Goal: Task Accomplishment & Management: Manage account settings

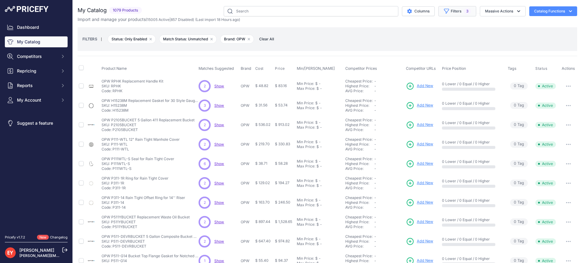
click at [454, 14] on button "Filters 3" at bounding box center [457, 11] width 38 height 10
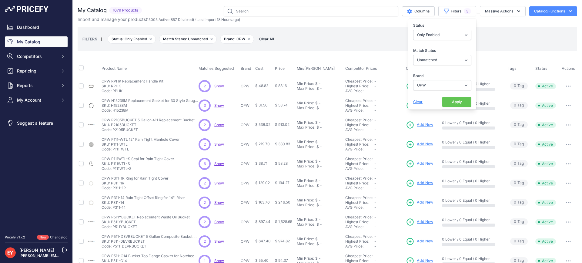
click at [450, 101] on button "Apply" at bounding box center [456, 102] width 29 height 10
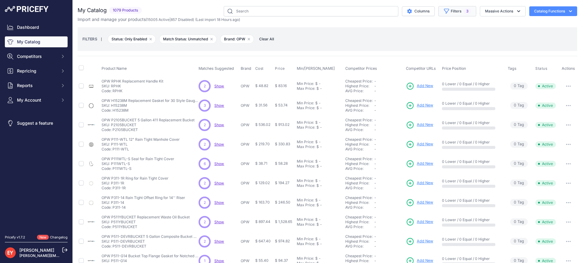
click at [456, 12] on button "Filters 3" at bounding box center [457, 11] width 38 height 10
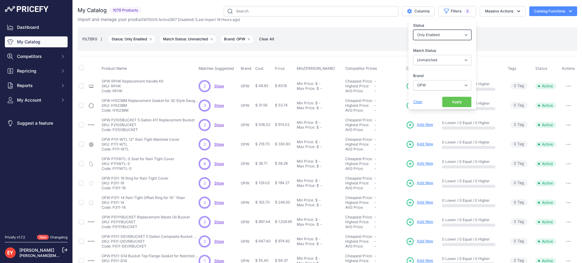
click at [454, 33] on select "All Status Only Enabled Only Disabled" at bounding box center [442, 35] width 58 height 10
select select
click at [413, 30] on select "All Status Only Enabled Only Disabled" at bounding box center [442, 35] width 58 height 10
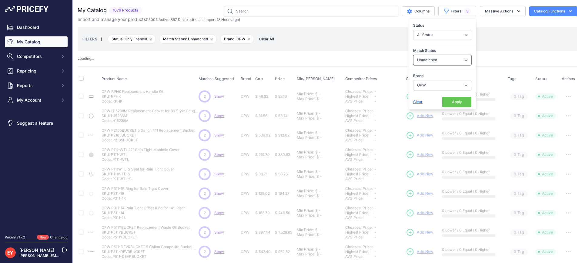
click at [445, 62] on select "Select an option Matched Unmatched" at bounding box center [442, 60] width 58 height 10
click at [413, 55] on select "Select an option Matched Unmatched" at bounding box center [442, 60] width 58 height 10
click at [427, 85] on select "Select an option Ameron ATI B&K Balcrank Beckett Catlow Cimtek CNI Manufacturin…" at bounding box center [442, 85] width 58 height 10
select select "0"
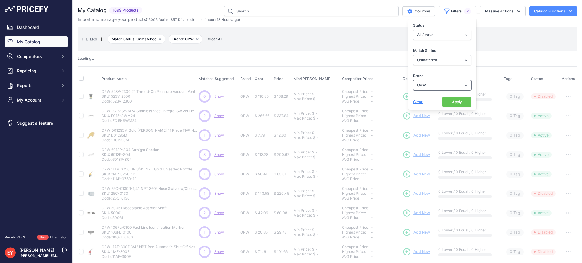
select select
click at [413, 80] on select "Select an option Ameron ATI B&K Balcrank [PERSON_NAME] Catlow Cimtek CNI Manufa…" at bounding box center [442, 85] width 58 height 10
click at [451, 101] on button "Apply" at bounding box center [456, 102] width 29 height 10
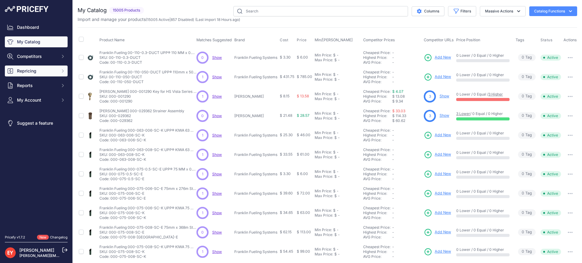
click at [37, 73] on span "Repricing" at bounding box center [37, 71] width 40 height 6
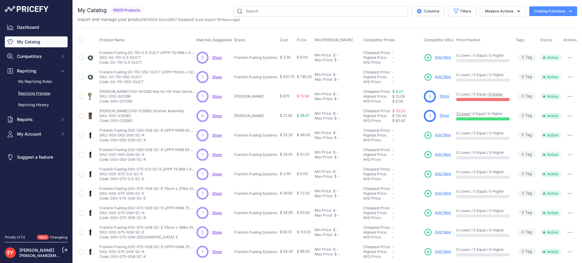
click at [40, 92] on link "Repricing Preview" at bounding box center [36, 93] width 63 height 11
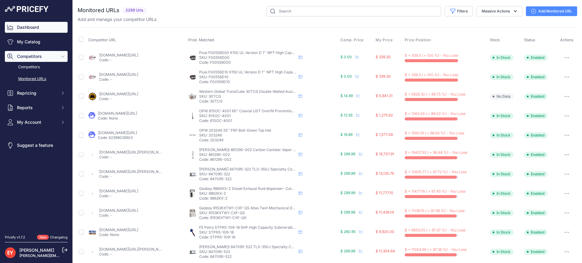
click at [33, 27] on link "Dashboard" at bounding box center [36, 27] width 63 height 11
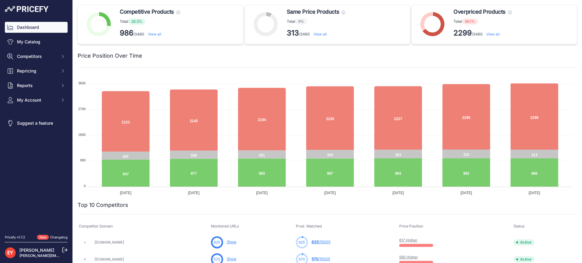
click at [494, 32] on link "View all" at bounding box center [492, 34] width 13 height 5
click at [491, 35] on link "View all" at bounding box center [492, 34] width 13 height 5
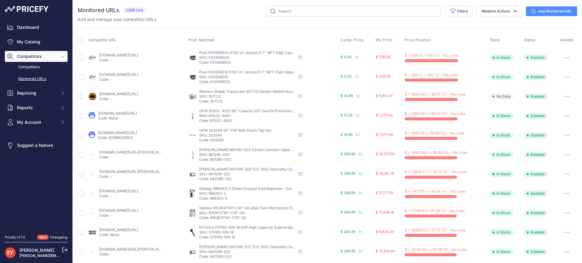
scroll to position [61, 0]
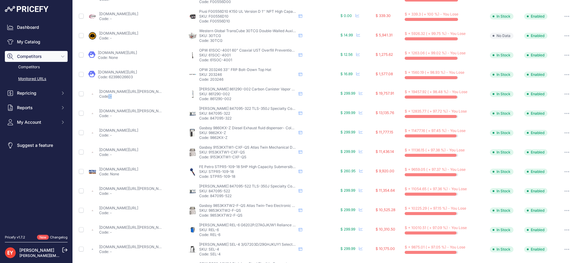
drag, startPoint x: 124, startPoint y: 95, endPoint x: 108, endPoint y: 96, distance: 16.1
click at [108, 96] on p "Code: -" at bounding box center [130, 96] width 63 height 5
drag, startPoint x: 38, startPoint y: 203, endPoint x: 48, endPoint y: 171, distance: 33.5
click at [38, 203] on nav "Dashboard My Catalog Competitors Competitors Monitored URLs Repricing My Repric…" at bounding box center [36, 125] width 63 height 206
drag, startPoint x: 98, startPoint y: 91, endPoint x: 124, endPoint y: 92, distance: 25.5
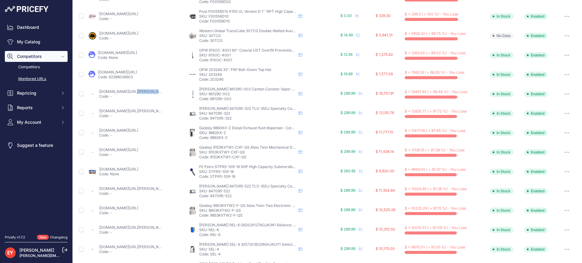
click at [124, 92] on div "toppartsonline.com/product/veeder-root-861290-002-carbon-canister-vapor-polishe…" at bounding box center [137, 94] width 98 height 10
copy link "toppartsonline"
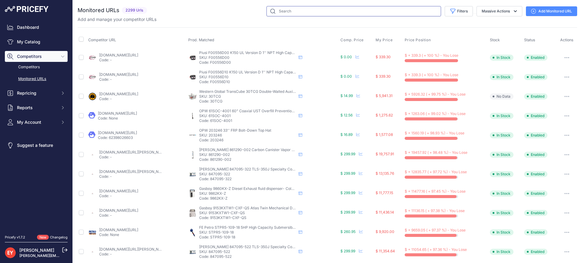
click at [284, 11] on input "text" at bounding box center [354, 11] width 175 height 10
paste input "toppartsonline"
type input "toppartsonline"
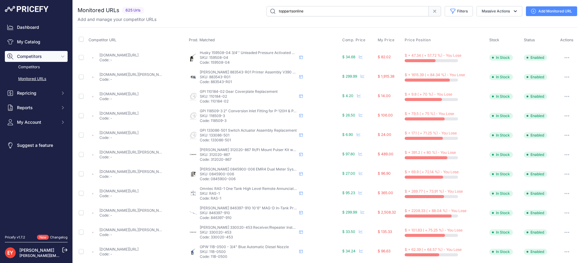
click at [138, 56] on link "toppartsonline.com/product/husky-159508-04-3-4-unleaded-pressure-activated-auto…" at bounding box center [118, 55] width 39 height 5
click at [561, 59] on button "button" at bounding box center [567, 57] width 12 height 8
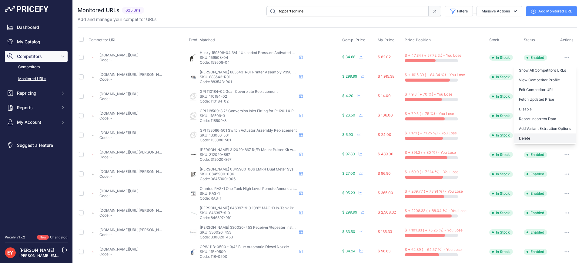
click at [521, 139] on button "Delete" at bounding box center [545, 138] width 62 height 10
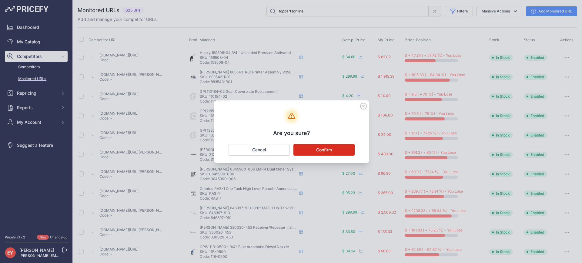
click at [320, 150] on button "Confirm" at bounding box center [323, 150] width 61 height 12
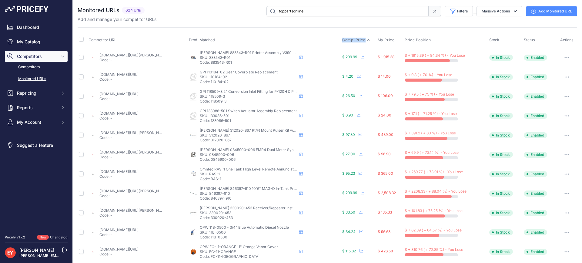
drag, startPoint x: 337, startPoint y: 42, endPoint x: 362, endPoint y: 42, distance: 25.8
click at [362, 42] on tr "Competitor URL Prod. Matched Comp. Price My Price" at bounding box center [328, 39] width 500 height 15
copy tr "Comp. Price"
click at [324, 30] on div "Competitor URL Prod. Matched Comp. Price My Price" at bounding box center [328, 231] width 500 height 409
drag, startPoint x: 372, startPoint y: 39, endPoint x: 389, endPoint y: 41, distance: 17.3
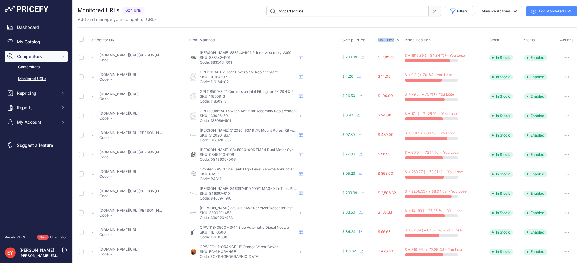
click at [389, 41] on th "My Price" at bounding box center [390, 39] width 27 height 15
copy span "My Price"
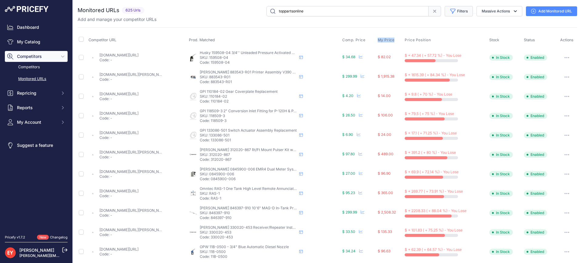
click at [451, 10] on icon "button" at bounding box center [453, 11] width 6 height 6
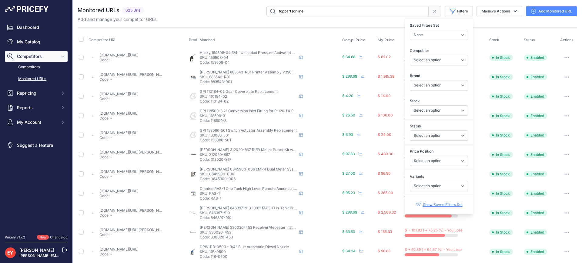
click at [190, 18] on div "Add and manage your competitor URLs" at bounding box center [328, 19] width 500 height 6
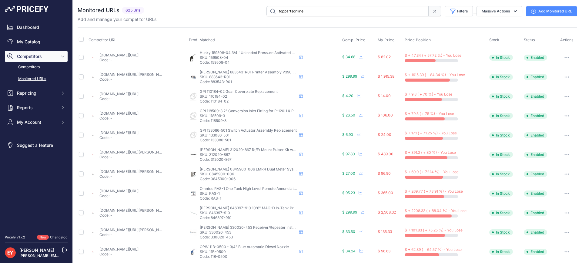
click at [46, 54] on span "Competitors" at bounding box center [37, 56] width 40 height 6
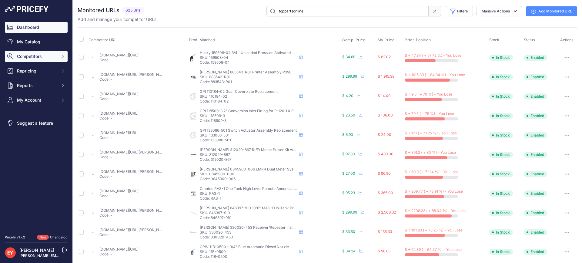
click at [36, 24] on link "Dashboard" at bounding box center [36, 27] width 63 height 11
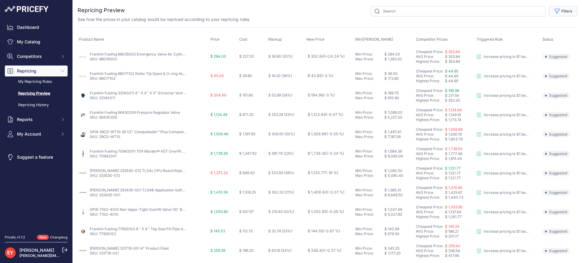
click at [567, 12] on button "Filters" at bounding box center [563, 11] width 28 height 10
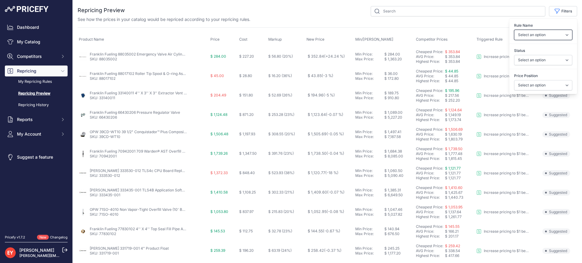
click at [542, 35] on select "Select an option Reprice 1 cent below my cheapest competitor Increase pricing t…" at bounding box center [543, 35] width 58 height 10
select select "3390"
click at [514, 30] on select "Select an option Reprice 1 cent below my cheapest competitor Increase pricing t…" at bounding box center [543, 35] width 58 height 10
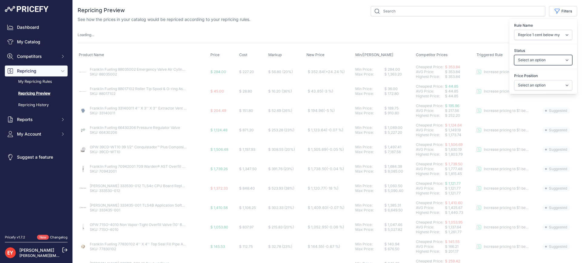
click at [528, 59] on select "Select an option Skipped Repriced Suggested In Error" at bounding box center [543, 60] width 58 height 10
select select "suggested"
click at [514, 55] on select "Select an option Skipped Repriced Suggested In Error" at bounding box center [543, 60] width 58 height 10
drag, startPoint x: 532, startPoint y: 86, endPoint x: 536, endPoint y: 87, distance: 4.5
click at [532, 86] on select "Select an option I am higher Same price I am lower" at bounding box center [543, 85] width 58 height 10
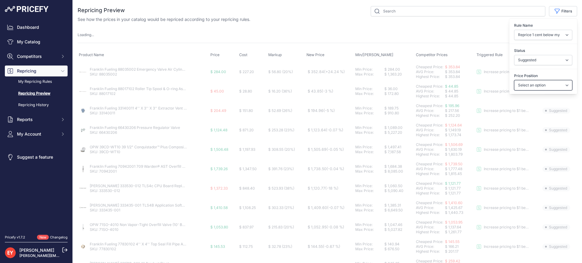
select select
select select "1"
click at [514, 80] on select "Select an option I am higher Same price I am lower" at bounding box center [543, 85] width 58 height 10
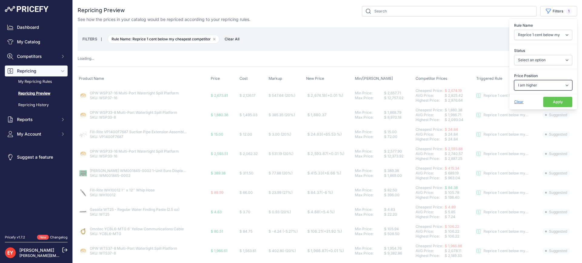
select select "suggested"
select select
select select "1"
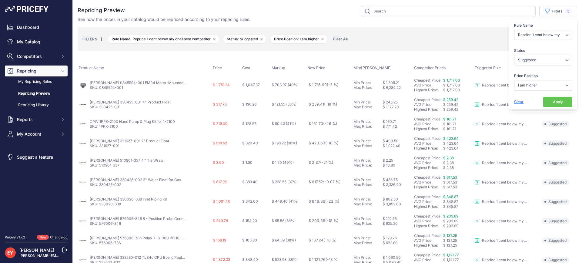
click at [552, 102] on button "Apply" at bounding box center [557, 102] width 29 height 10
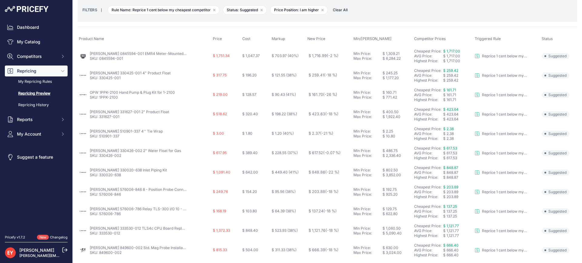
scroll to position [14, 0]
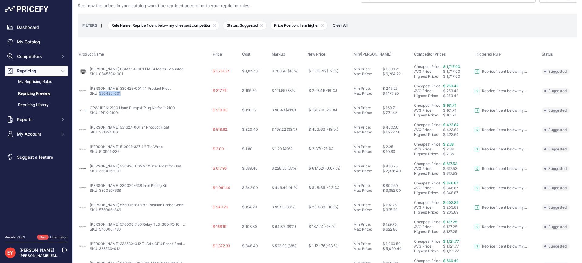
drag, startPoint x: 123, startPoint y: 95, endPoint x: 100, endPoint y: 95, distance: 23.3
click at [100, 95] on p "SKU: 330425-001" at bounding box center [130, 93] width 81 height 5
copy link "330425-001"
drag, startPoint x: 119, startPoint y: 115, endPoint x: 99, endPoint y: 113, distance: 19.5
click at [99, 113] on td "OPW 1PPK-2100 Hand Pump & Plug Kit for 1-2100 SKU: 1PPK-2100" at bounding box center [145, 110] width 134 height 19
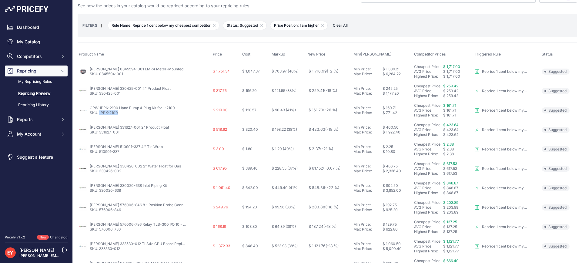
click at [99, 113] on link "SKU: 1PPK-2100" at bounding box center [104, 112] width 28 height 5
copy link "1PPK-2100"
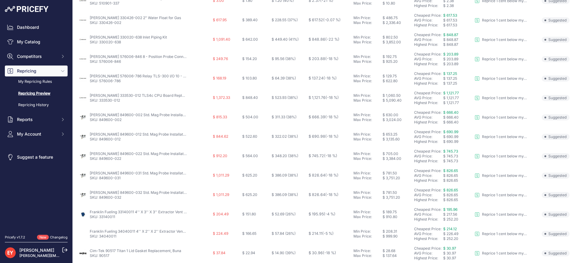
scroll to position [226, 0]
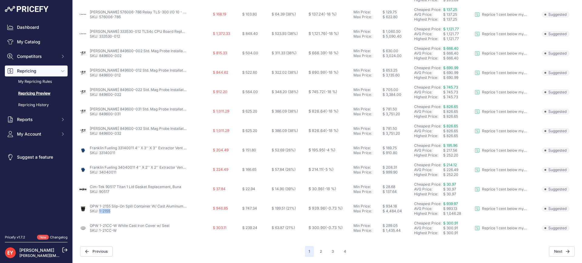
drag, startPoint x: 112, startPoint y: 214, endPoint x: 100, endPoint y: 214, distance: 12.7
click at [100, 214] on td "OPW 1-2155 Slip-On Spill Container W/ Cast Aluminum Cover (15 Gal) SKU: 1-2155" at bounding box center [145, 208] width 134 height 19
copy link "1-2155"
click at [320, 250] on button "2" at bounding box center [320, 251] width 9 height 11
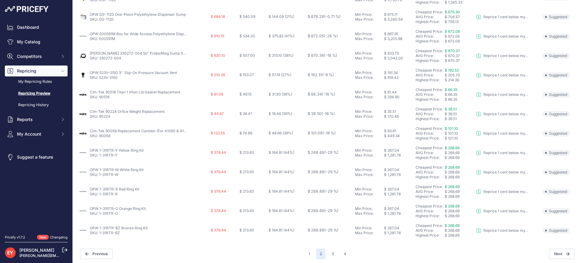
scroll to position [226, 0]
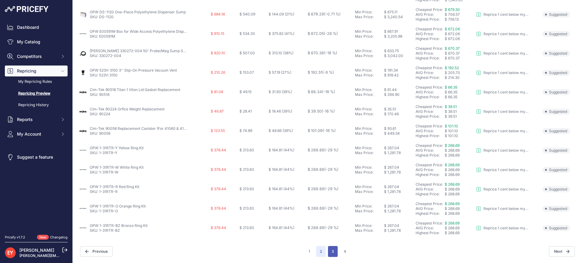
click at [329, 253] on button "3" at bounding box center [333, 251] width 10 height 11
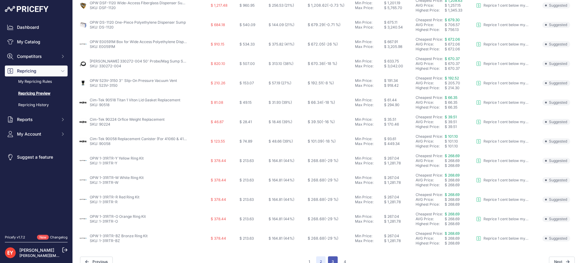
scroll to position [236, 0]
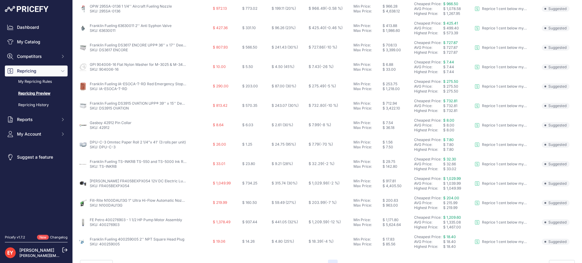
scroll to position [226, 0]
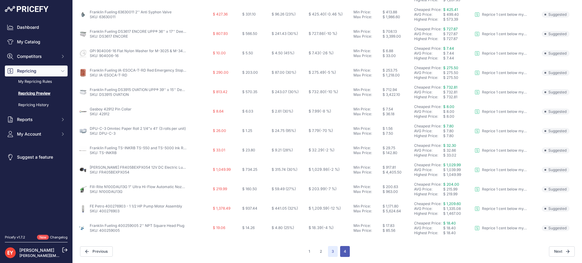
click at [341, 252] on button "4" at bounding box center [345, 251] width 10 height 11
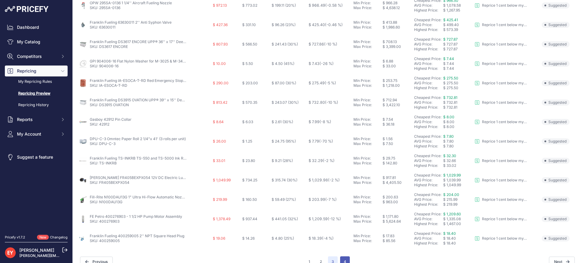
scroll to position [236, 0]
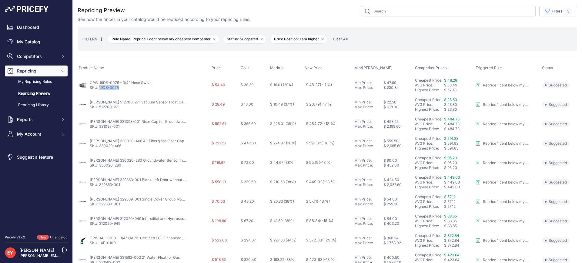
drag, startPoint x: 121, startPoint y: 89, endPoint x: 99, endPoint y: 88, distance: 21.2
click at [99, 88] on p "SKU: 19DS-0075" at bounding box center [121, 87] width 63 height 5
copy link "19DS-0075"
click at [345, 36] on div "FILTERS | Rule Name: Reprice 1 cent below my cheapest competitor Remove filter …" at bounding box center [327, 39] width 490 height 16
click at [339, 42] on span "Clear All" at bounding box center [340, 39] width 21 height 6
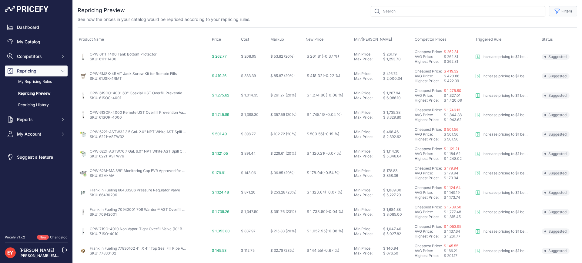
click at [568, 10] on button "Filters" at bounding box center [563, 11] width 28 height 10
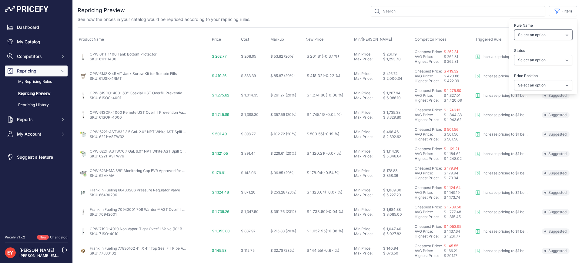
click at [534, 38] on select "Select an option Reprice 1 cent below my cheapest competitor Increase pricing t…" at bounding box center [543, 35] width 58 height 10
select select "6699"
click at [514, 30] on select "Select an option Reprice 1 cent below my cheapest competitor Increase pricing t…" at bounding box center [543, 35] width 58 height 10
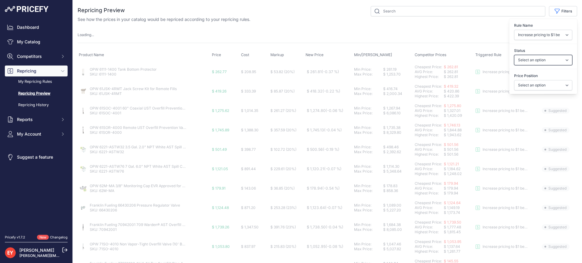
click at [527, 63] on select "Select an option Skipped Repriced Suggested In Error" at bounding box center [543, 60] width 58 height 10
select select "suggested"
click at [514, 55] on select "Select an option Skipped Repriced Suggested In Error" at bounding box center [543, 60] width 58 height 10
click at [528, 87] on select "Select an option I am higher Same price I am lower" at bounding box center [543, 85] width 58 height 10
select select "0"
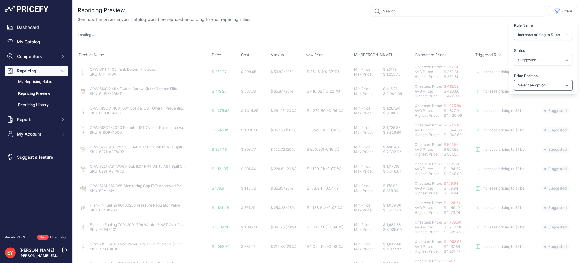
click at [514, 80] on select "Select an option I am higher Same price I am lower" at bounding box center [543, 85] width 58 height 10
select select
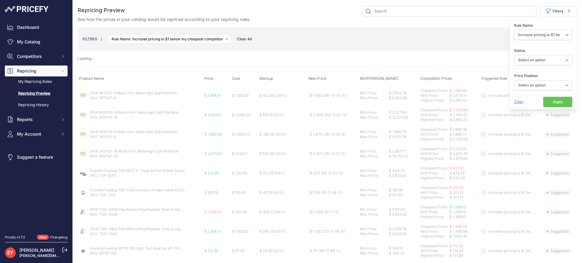
click at [550, 102] on button "Apply" at bounding box center [557, 102] width 29 height 10
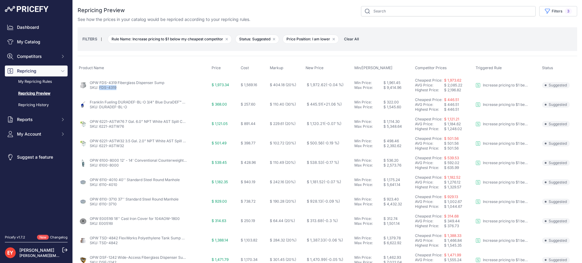
drag, startPoint x: 114, startPoint y: 89, endPoint x: 99, endPoint y: 90, distance: 14.9
click at [99, 90] on td "OPW FDS-4319 Fiberglass Dispenser Sump SKU: FDS-4319" at bounding box center [144, 85] width 133 height 20
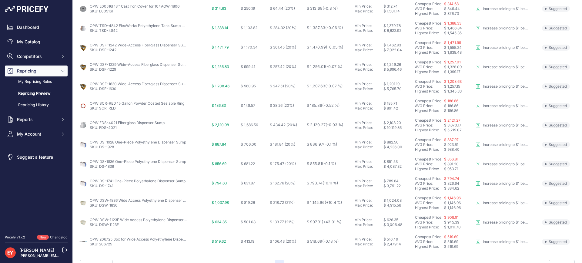
scroll to position [226, 0]
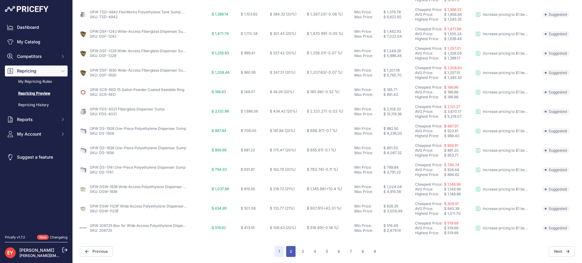
click at [289, 250] on button "2" at bounding box center [290, 251] width 9 height 11
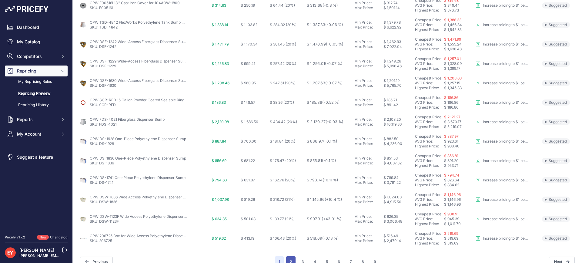
scroll to position [236, 0]
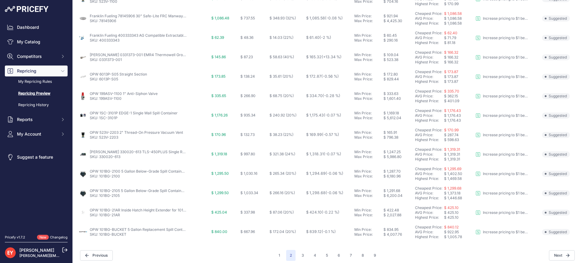
scroll to position [226, 0]
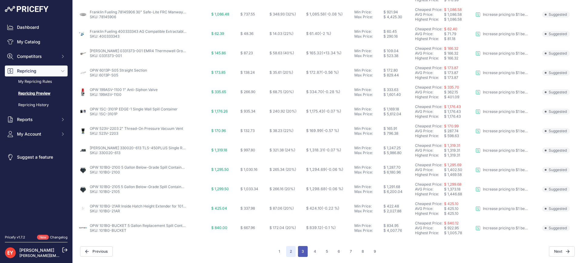
click at [299, 256] on button "3" at bounding box center [303, 251] width 10 height 11
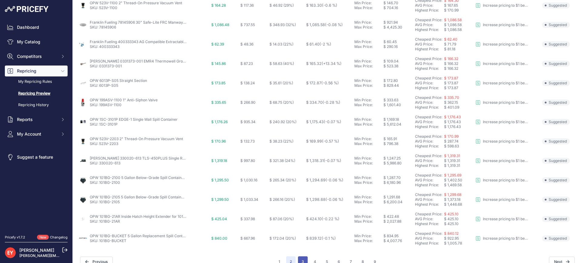
scroll to position [236, 0]
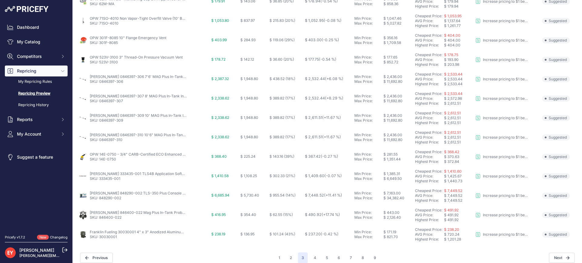
scroll to position [226, 0]
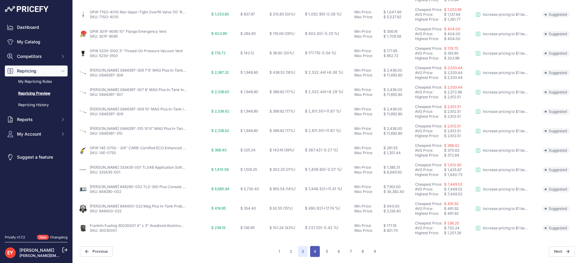
click at [315, 251] on button "4" at bounding box center [315, 251] width 10 height 11
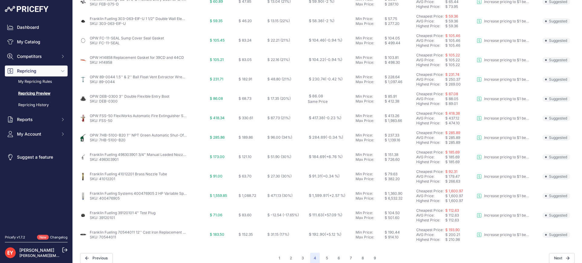
scroll to position [226, 0]
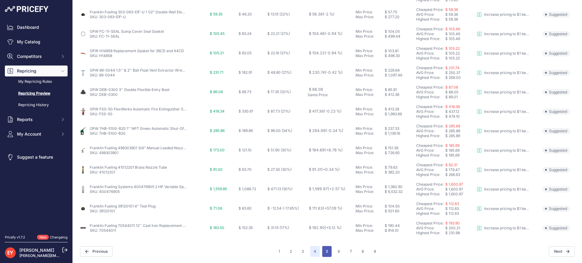
click at [326, 251] on button "5" at bounding box center [326, 251] width 9 height 11
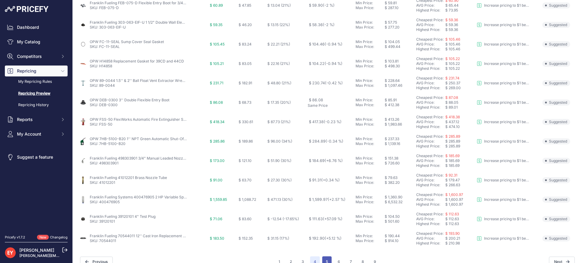
scroll to position [236, 0]
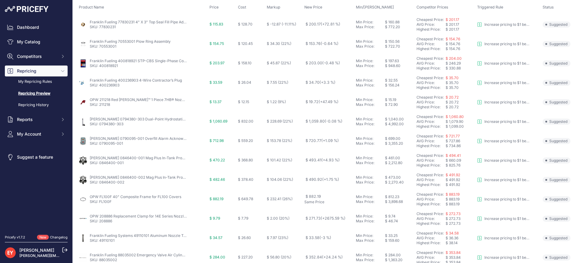
scroll to position [91, 0]
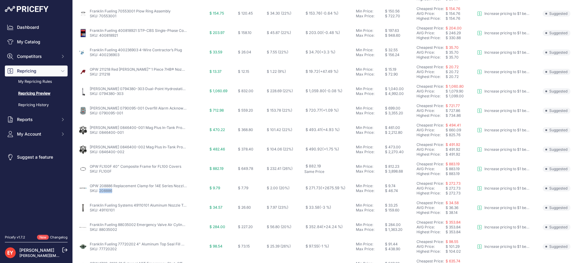
drag, startPoint x: 116, startPoint y: 194, endPoint x: 100, endPoint y: 194, distance: 15.5
click at [100, 194] on td "OPW 208886 Replacement Clamp for 14E Series Nozzles SKU: 208886" at bounding box center [143, 188] width 131 height 19
copy link "208886"
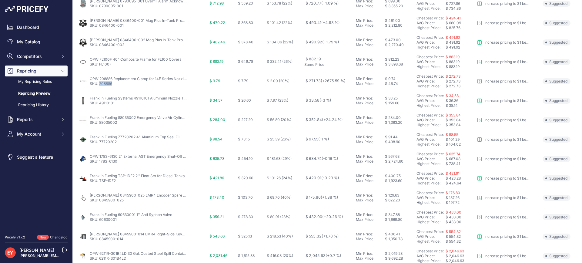
scroll to position [212, 0]
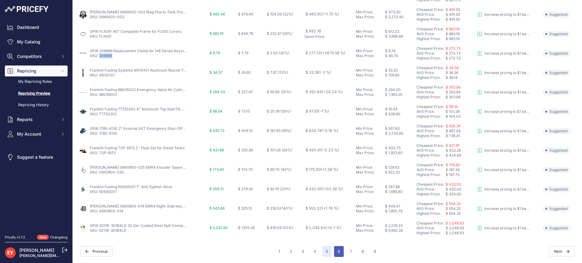
click at [337, 252] on button "6" at bounding box center [339, 251] width 10 height 11
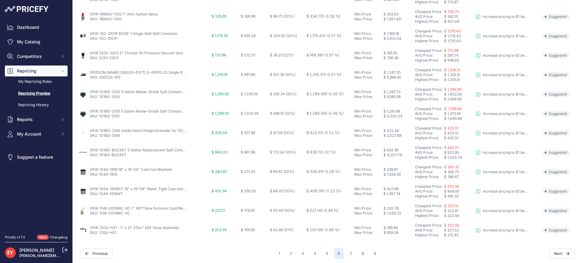
scroll to position [226, 0]
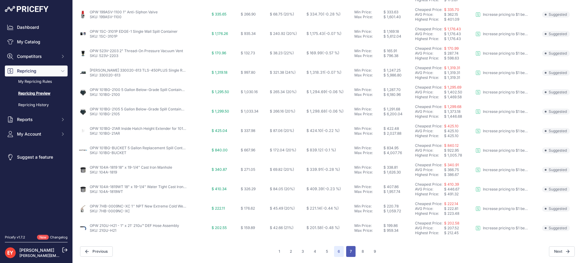
click at [346, 250] on button "7" at bounding box center [350, 251] width 9 height 11
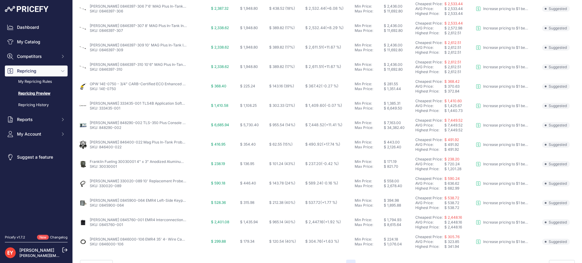
scroll to position [226, 0]
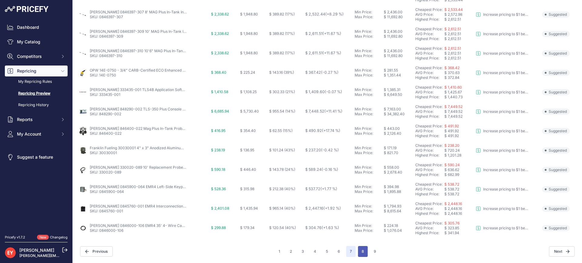
click at [361, 253] on button "8" at bounding box center [363, 251] width 10 height 11
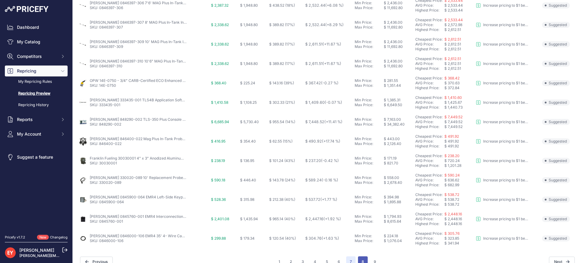
scroll to position [236, 0]
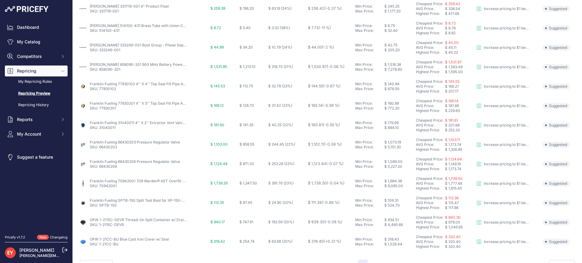
scroll to position [226, 0]
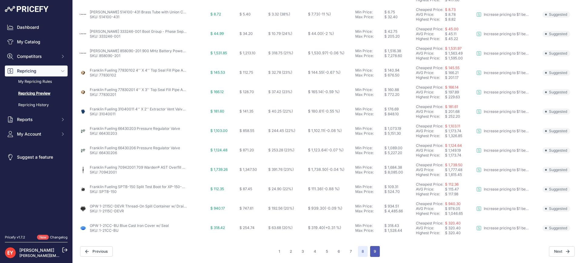
click at [372, 251] on button "9" at bounding box center [375, 251] width 10 height 11
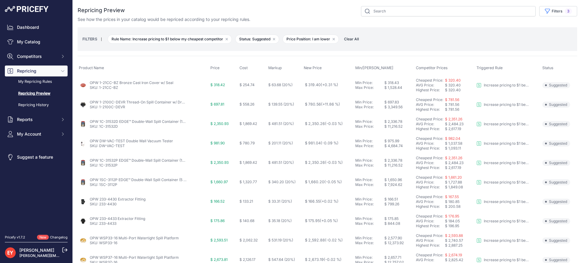
click at [358, 40] on span "Clear All" at bounding box center [351, 39] width 21 height 6
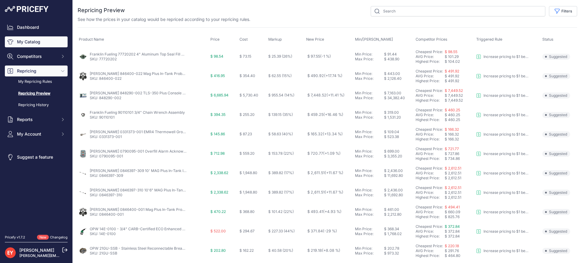
click at [29, 38] on link "My Catalog" at bounding box center [36, 41] width 63 height 11
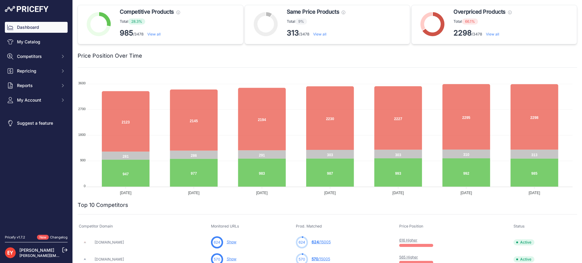
click at [491, 33] on link "View all" at bounding box center [492, 34] width 13 height 5
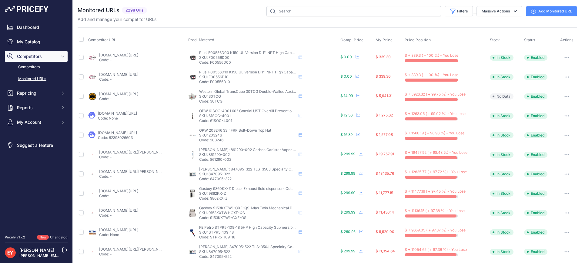
drag, startPoint x: 116, startPoint y: 57, endPoint x: 105, endPoint y: 58, distance: 10.9
click at [105, 58] on div "[DOMAIN_NAME][URL] Code: -" at bounding box center [118, 58] width 39 height 10
click at [34, 193] on nav "Dashboard My Catalog Competitors Competitors Monitored URLs Repricing My Repric…" at bounding box center [36, 125] width 63 height 206
drag, startPoint x: 99, startPoint y: 55, endPoint x: 115, endPoint y: 57, distance: 16.8
click at [115, 57] on div "[DOMAIN_NAME][URL] Code: -" at bounding box center [137, 58] width 98 height 10
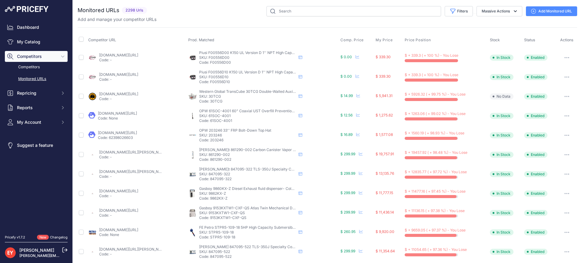
click at [115, 57] on link "[DOMAIN_NAME][URL]" at bounding box center [118, 55] width 39 height 5
copy link "dultmeier"
click at [318, 5] on div "You are not connected to the internet. Monitored URLs" at bounding box center [328, 230] width 500 height 461
click at [316, 8] on input "text" at bounding box center [354, 11] width 175 height 10
paste input "dultmeier"
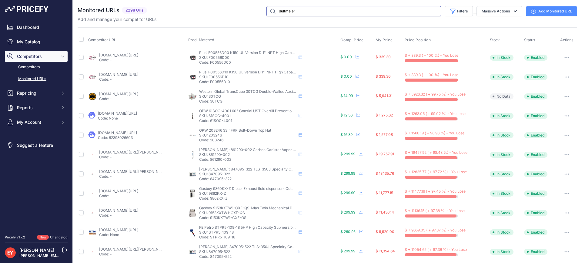
type input "dultmeier"
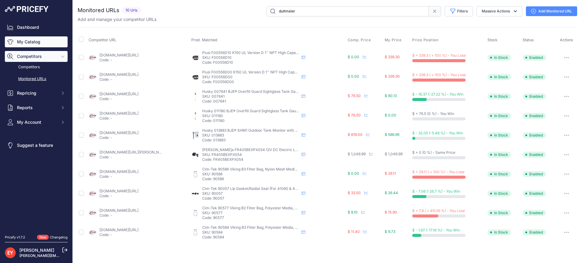
click at [35, 38] on link "My Catalog" at bounding box center [36, 41] width 63 height 11
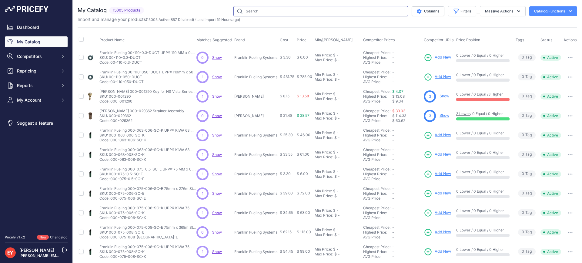
click at [249, 12] on input "text" at bounding box center [320, 11] width 175 height 10
paste input "1PPK-2100"
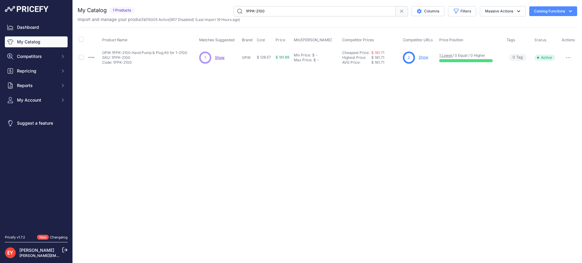
drag, startPoint x: 290, startPoint y: 13, endPoint x: 232, endPoint y: 13, distance: 58.8
click at [232, 13] on div "1PPK-2100 Columns Filters Status All Status Only Enabled Only Disabled" at bounding box center [357, 11] width 440 height 10
paste input "208886"
type input "208886"
click at [417, 59] on link "Show" at bounding box center [419, 57] width 10 height 5
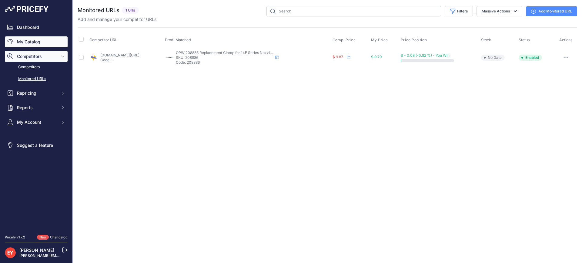
click at [39, 46] on link "My Catalog" at bounding box center [36, 41] width 63 height 11
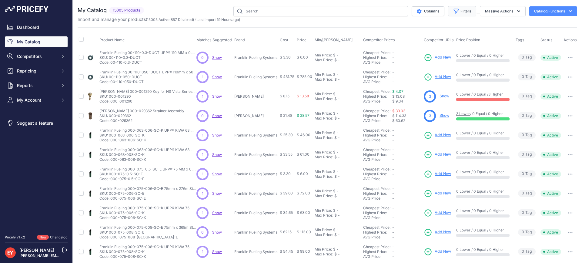
click at [461, 13] on button "Filters" at bounding box center [462, 11] width 28 height 10
click at [447, 35] on select "All Status Only Enabled Only Disabled" at bounding box center [442, 35] width 58 height 10
select select "1"
click at [413, 30] on select "All Status Only Enabled Only Disabled" at bounding box center [442, 35] width 58 height 10
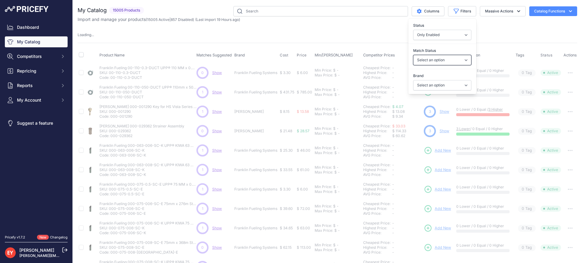
click at [438, 60] on select "Select an option Matched Unmatched" at bounding box center [442, 60] width 58 height 10
select select "0"
click at [413, 55] on select "Select an option Matched Unmatched" at bounding box center [442, 60] width 58 height 10
click at [433, 83] on select "Select an option Ameron ATI B&K Balcrank [PERSON_NAME] Catlow Cimtek CNI Manufa…" at bounding box center [442, 85] width 58 height 10
select select
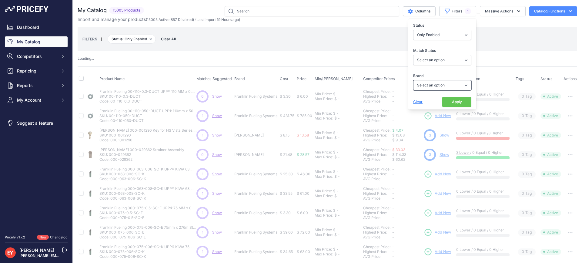
select select "0"
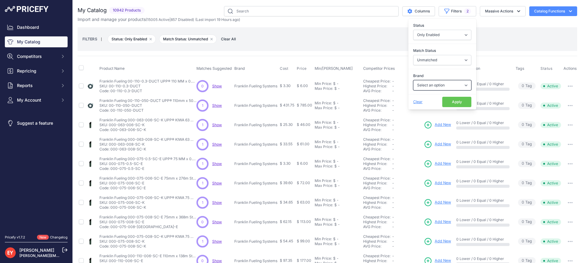
select select "OPW"
click at [413, 80] on select "Select an option Ameron ATI B&K Balcrank [PERSON_NAME] Catlow Cimtek CNI Manufa…" at bounding box center [442, 85] width 58 height 10
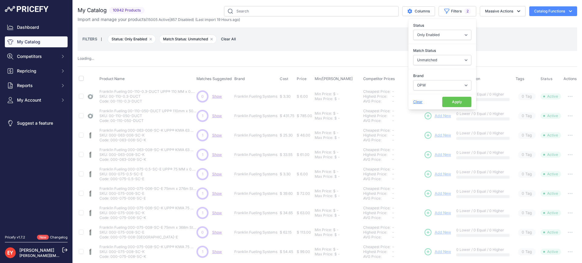
click at [446, 100] on button "Apply" at bounding box center [456, 102] width 29 height 10
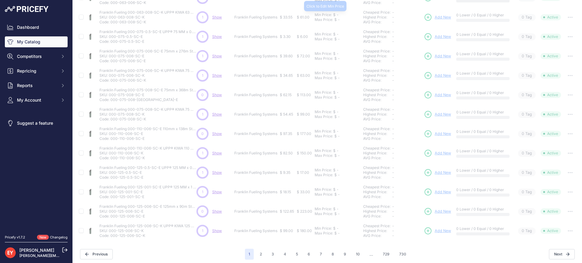
scroll to position [145, 0]
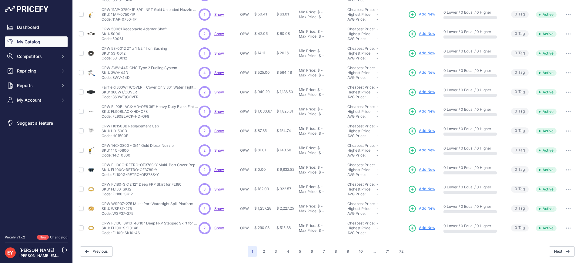
scroll to position [130, 0]
drag, startPoint x: 139, startPoint y: 236, endPoint x: 112, endPoint y: 234, distance: 26.7
click at [112, 234] on td "OPW FL100-SK10-46 10" Deep FRP Stepped Skirt for FL100 OPW FL100-SK10-46 10" De…" at bounding box center [148, 227] width 97 height 19
copy p "FL100-SK10-46"
click at [263, 252] on button "2" at bounding box center [263, 251] width 9 height 11
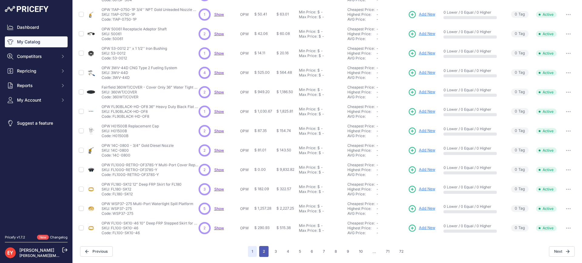
scroll to position [140, 0]
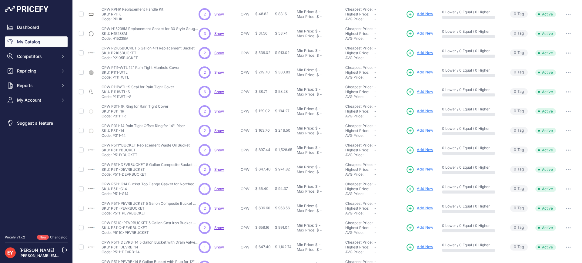
scroll to position [8, 0]
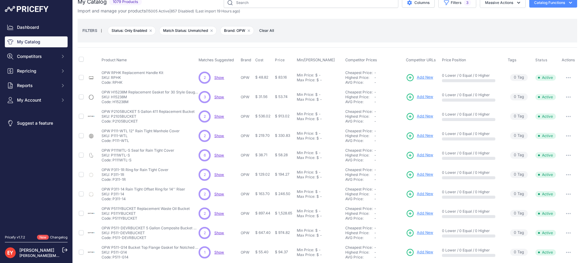
drag, startPoint x: 123, startPoint y: 85, endPoint x: 113, endPoint y: 84, distance: 9.4
click at [113, 84] on p "Code: RPHK" at bounding box center [133, 82] width 62 height 5
copy p "RPHK"
drag, startPoint x: 130, startPoint y: 102, endPoint x: 114, endPoint y: 103, distance: 16.7
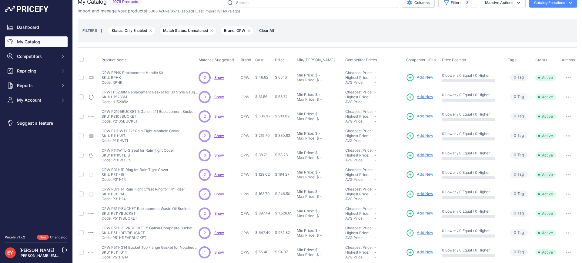
click at [114, 103] on p "Code: H15238M" at bounding box center [150, 101] width 97 height 5
copy p "H15238M"
drag, startPoint x: 137, startPoint y: 122, endPoint x: 113, endPoint y: 121, distance: 24.0
click at [113, 121] on p "Code: P2105BUCKET" at bounding box center [148, 121] width 93 height 5
copy p "P2105BUCKET"
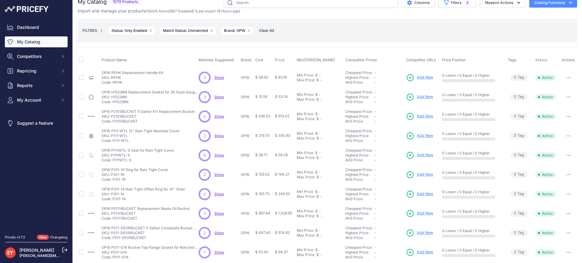
drag, startPoint x: 129, startPoint y: 141, endPoint x: 113, endPoint y: 142, distance: 16.4
click at [113, 142] on p "Code: P111-WTL" at bounding box center [141, 140] width 78 height 5
copy p "P111-WTL"
drag, startPoint x: 127, startPoint y: 163, endPoint x: 114, endPoint y: 161, distance: 13.4
click at [114, 161] on td "OPW P111WTL-S Seal for Rain Tight Cover OPW P111WTL-S Seal for Rain Tight Cover…" at bounding box center [148, 155] width 97 height 19
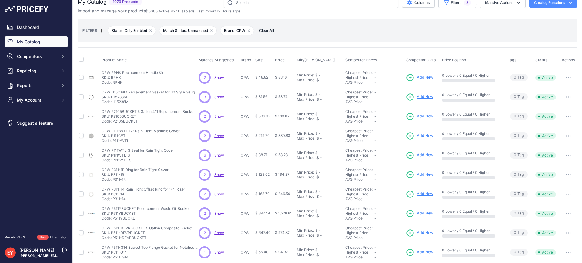
copy p "P111WTL-S"
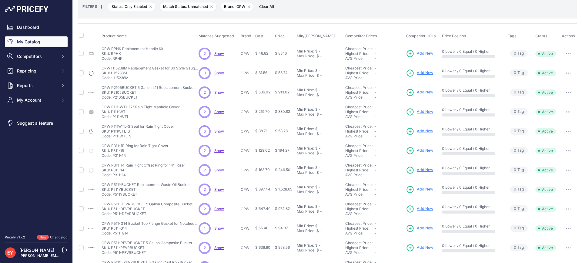
scroll to position [99, 0]
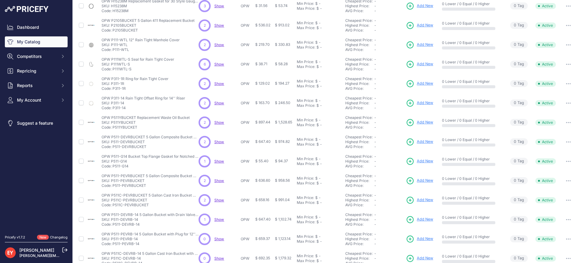
drag, startPoint x: 127, startPoint y: 89, endPoint x: 113, endPoint y: 89, distance: 13.6
click at [113, 89] on p "Code: P311-1R" at bounding box center [135, 88] width 67 height 5
copy p "P311-1R"
drag, startPoint x: 126, startPoint y: 109, endPoint x: 113, endPoint y: 109, distance: 13.0
click at [113, 109] on p "Code: P311-14" at bounding box center [144, 108] width 84 height 5
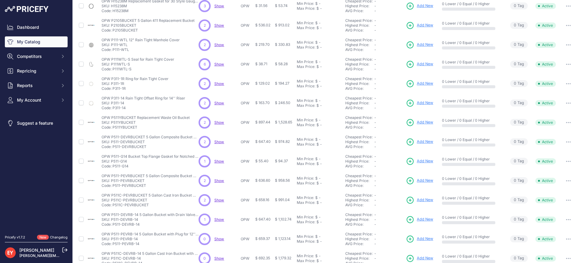
copy p "P311-14"
drag, startPoint x: 137, startPoint y: 128, endPoint x: 113, endPoint y: 129, distance: 23.4
click at [113, 129] on p "Code: P511YBUCKET" at bounding box center [146, 127] width 88 height 5
drag, startPoint x: 137, startPoint y: 128, endPoint x: 112, endPoint y: 128, distance: 24.9
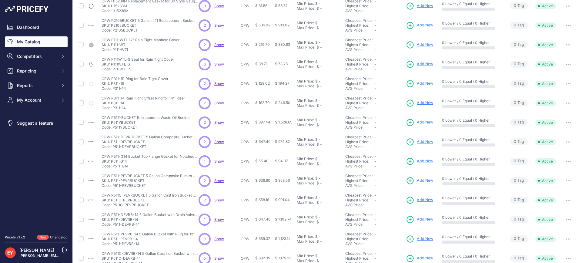
click at [112, 128] on p "Code: P511YBUCKET" at bounding box center [146, 127] width 88 height 5
copy p "P511YBUCKET"
drag, startPoint x: 146, startPoint y: 148, endPoint x: 113, endPoint y: 146, distance: 32.5
click at [113, 146] on p "Code: P511-DEVRBUCKET" at bounding box center [150, 146] width 97 height 5
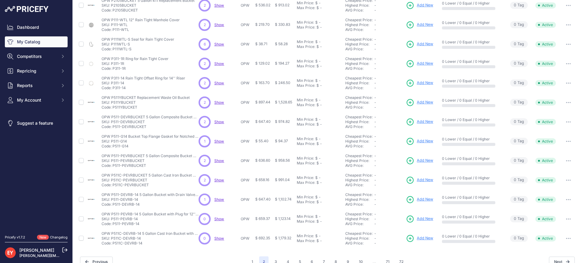
scroll to position [130, 0]
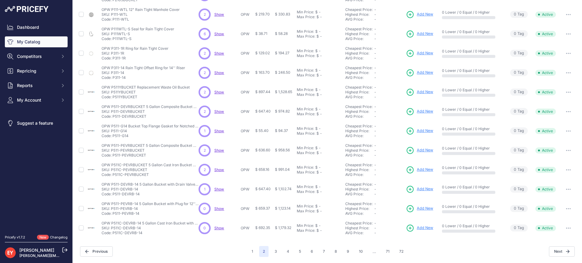
drag, startPoint x: 131, startPoint y: 138, endPoint x: 113, endPoint y: 139, distance: 17.3
click at [113, 139] on td "OPW P511-G14 Bucket Top Flange Gasket for Notched Gasket Set 311/511 OPW P511-G…" at bounding box center [148, 130] width 97 height 19
drag, startPoint x: 147, startPoint y: 156, endPoint x: 113, endPoint y: 155, distance: 33.7
click at [113, 155] on p "Code: P511-PEVRBUCKET" at bounding box center [150, 155] width 97 height 5
drag, startPoint x: 149, startPoint y: 173, endPoint x: 113, endPoint y: 176, distance: 35.7
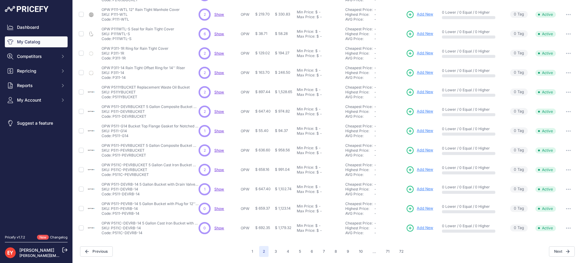
click at [113, 176] on p "Code: P511C-PEVRBUCKET" at bounding box center [150, 174] width 97 height 5
drag, startPoint x: 141, startPoint y: 195, endPoint x: 112, endPoint y: 195, distance: 28.2
click at [112, 195] on p "Code: P511-DEVRB-14" at bounding box center [150, 194] width 97 height 5
drag, startPoint x: 139, startPoint y: 215, endPoint x: 113, endPoint y: 216, distance: 25.8
click at [113, 216] on td "OPW P511-PEVRB-14 5 Gallon Bucket with Plug for 12'' & 14'' Risers OPW P511-PEV…" at bounding box center [148, 208] width 97 height 19
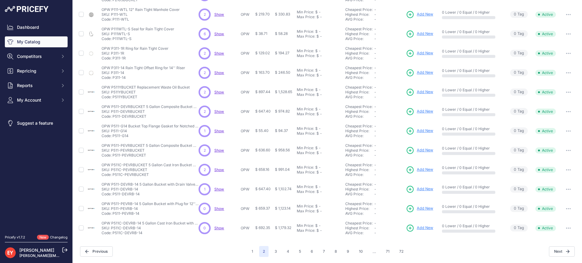
drag, startPoint x: 144, startPoint y: 234, endPoint x: 114, endPoint y: 235, distance: 30.3
click at [114, 235] on td "OPW P511C-DEVRB-14 5 Gallon Cast Iron Bucket with Drain Valve for 12'' & 14'' R…" at bounding box center [148, 227] width 97 height 19
click at [275, 252] on button "3" at bounding box center [276, 251] width 10 height 11
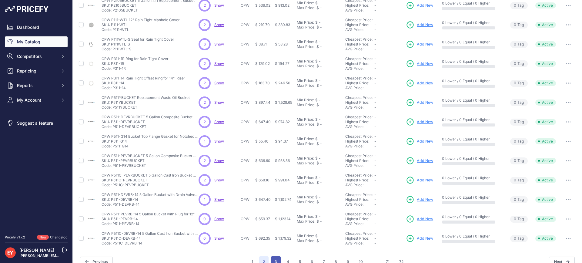
scroll to position [140, 0]
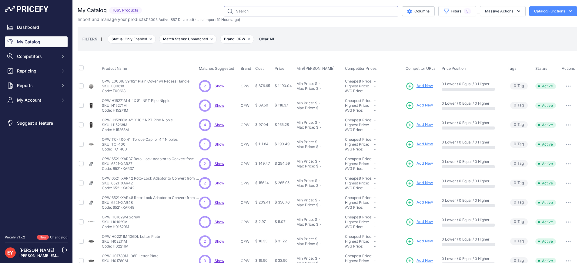
click at [265, 12] on input "text" at bounding box center [311, 11] width 175 height 10
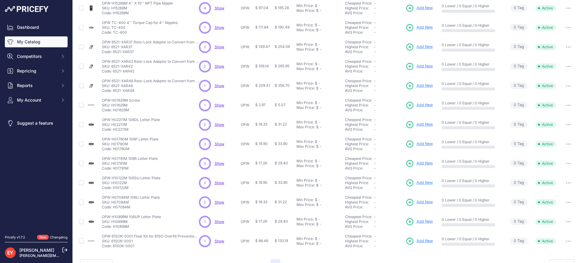
scroll to position [130, 0]
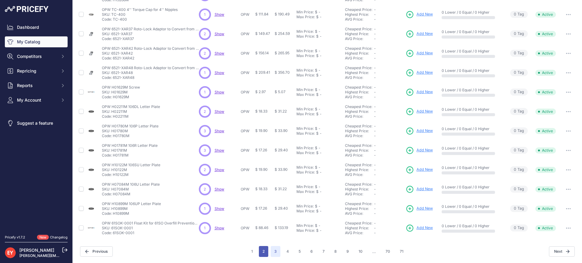
click at [261, 252] on button "2" at bounding box center [263, 251] width 9 height 11
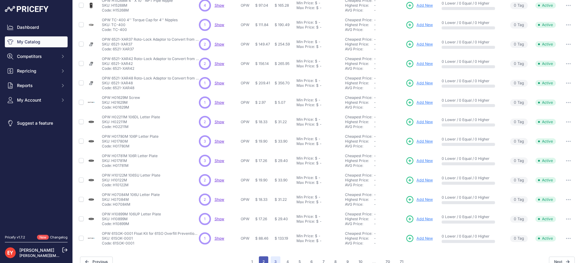
scroll to position [140, 0]
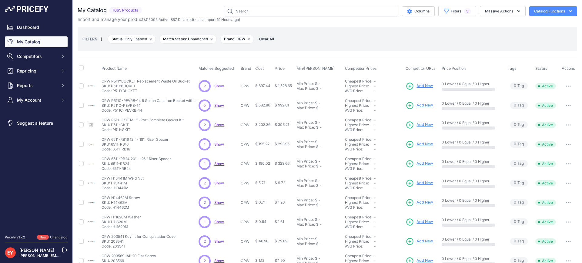
drag, startPoint x: 137, startPoint y: 93, endPoint x: 113, endPoint y: 93, distance: 23.6
click at [113, 93] on p "Code: P511YBUCKET" at bounding box center [146, 91] width 88 height 5
drag, startPoint x: 142, startPoint y: 114, endPoint x: 114, endPoint y: 112, distance: 28.9
click at [114, 112] on td "OPW P511C-PEVRB-14 5 Gallon Cast Iron Bucket with Plug for 12'' & 14'' Risers O…" at bounding box center [148, 105] width 97 height 19
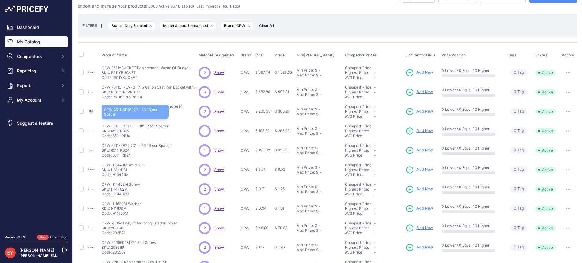
scroll to position [8, 0]
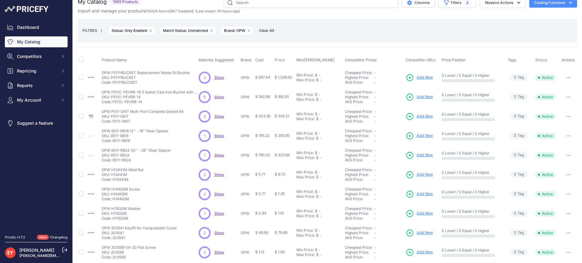
drag, startPoint x: 132, startPoint y: 122, endPoint x: 113, endPoint y: 121, distance: 18.2
click at [113, 121] on p "Code: P511-GKIT" at bounding box center [143, 121] width 82 height 5
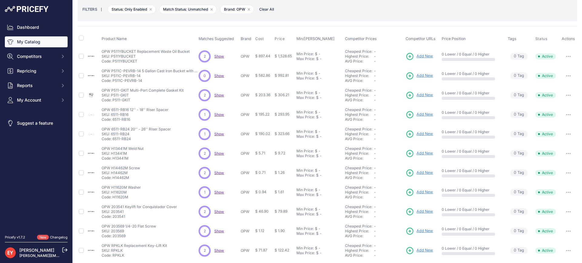
scroll to position [39, 0]
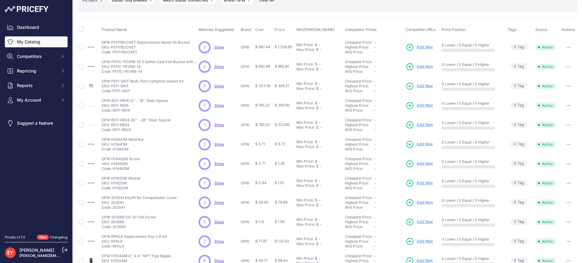
drag, startPoint x: 131, startPoint y: 109, endPoint x: 113, endPoint y: 111, distance: 18.3
click at [113, 111] on p "Code: 6511-RB16" at bounding box center [135, 110] width 67 height 5
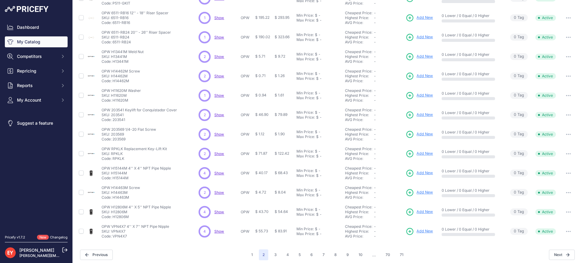
scroll to position [130, 0]
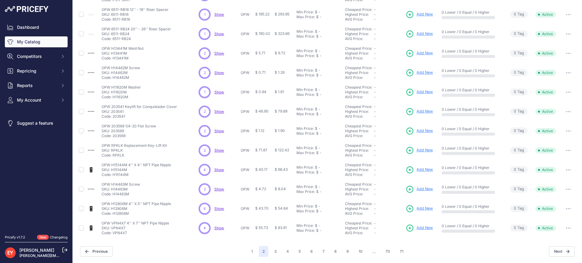
drag, startPoint x: 131, startPoint y: 41, endPoint x: 113, endPoint y: 40, distance: 17.6
click at [113, 40] on p "Code: 6511-RB24" at bounding box center [136, 38] width 69 height 5
drag, startPoint x: 129, startPoint y: 58, endPoint x: 113, endPoint y: 59, distance: 15.8
click at [113, 59] on p "Code: H13441M" at bounding box center [123, 58] width 42 height 5
drag, startPoint x: 131, startPoint y: 78, endPoint x: 113, endPoint y: 79, distance: 18.5
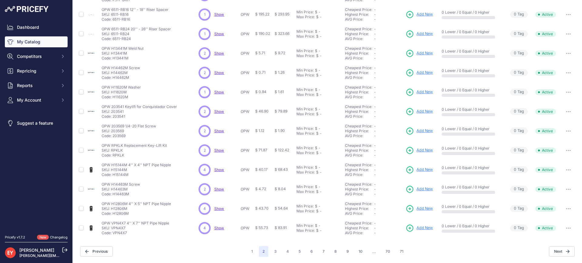
click at [113, 79] on p "Code: H14462M" at bounding box center [121, 77] width 39 height 5
drag, startPoint x: 128, startPoint y: 99, endPoint x: 113, endPoint y: 98, distance: 15.5
click at [113, 98] on p "Code: H11620M" at bounding box center [121, 97] width 39 height 5
drag, startPoint x: 127, startPoint y: 119, endPoint x: 113, endPoint y: 119, distance: 13.3
click at [113, 119] on td "OPW 203541 Keylift for Conquistador Cover OPW 203541 Keylift for Conquistador C…" at bounding box center [148, 111] width 97 height 19
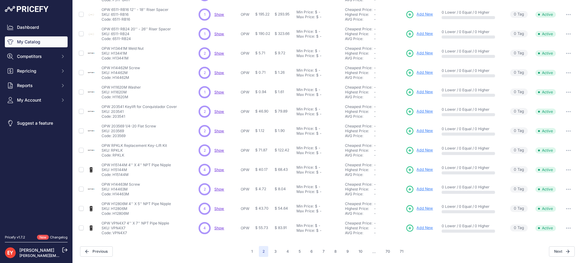
drag, startPoint x: 128, startPoint y: 136, endPoint x: 111, endPoint y: 138, distance: 17.2
click at [112, 138] on p "Code: 203569" at bounding box center [129, 135] width 55 height 5
drag, startPoint x: 127, startPoint y: 156, endPoint x: 113, endPoint y: 155, distance: 14.0
click at [113, 155] on p "Code: RPKLK" at bounding box center [134, 155] width 65 height 5
drag, startPoint x: 130, startPoint y: 177, endPoint x: 114, endPoint y: 177, distance: 16.1
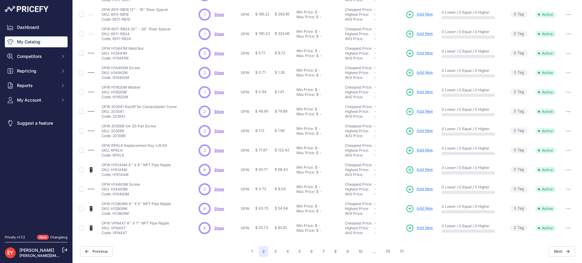
click at [114, 177] on td "OPW H15144M 4'' X 4'' NPT Pipe Nipple OPW H15144M 4'' X 4'' NPT Pipe Nipple SKU…" at bounding box center [148, 169] width 97 height 19
drag, startPoint x: 131, startPoint y: 195, endPoint x: 113, endPoint y: 195, distance: 17.3
click at [113, 195] on p "Code: H14463M" at bounding box center [121, 194] width 39 height 5
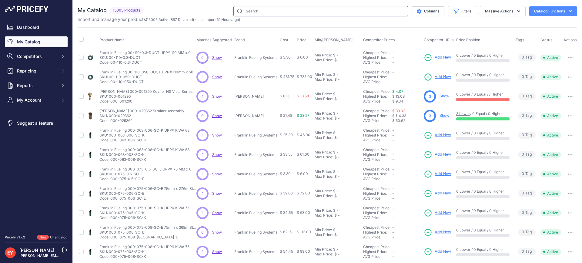
click at [266, 15] on input "text" at bounding box center [320, 11] width 175 height 10
paste input "RPHK"
type input "RPHK"
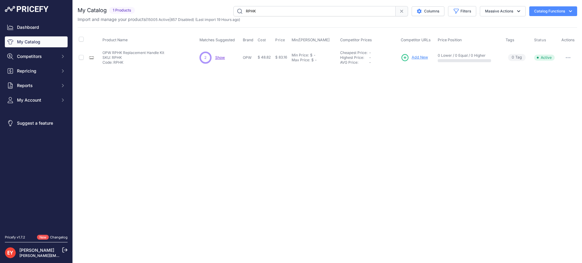
click at [425, 57] on span "Add New" at bounding box center [420, 58] width 16 height 6
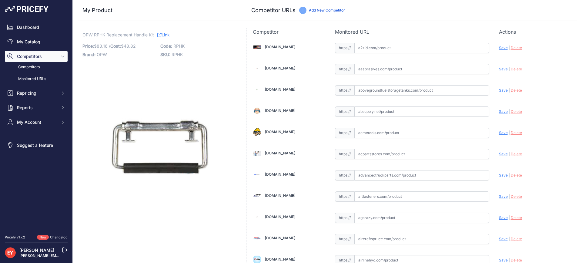
scroll to position [1826, 0]
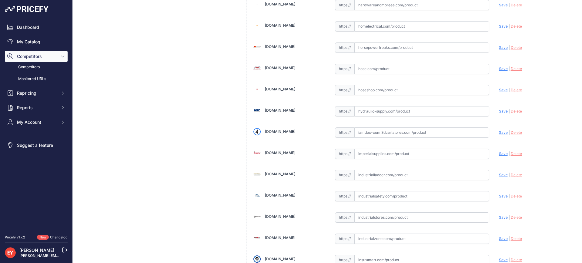
click at [378, 135] on input "text" at bounding box center [421, 132] width 135 height 10
paste input "[URL][DOMAIN_NAME]"
click at [501, 133] on span "Save" at bounding box center [503, 132] width 9 height 5
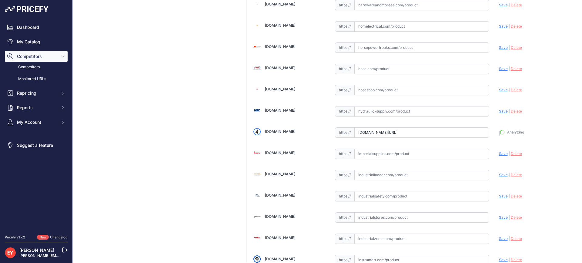
type input "[URL][DOMAIN_NAME]"
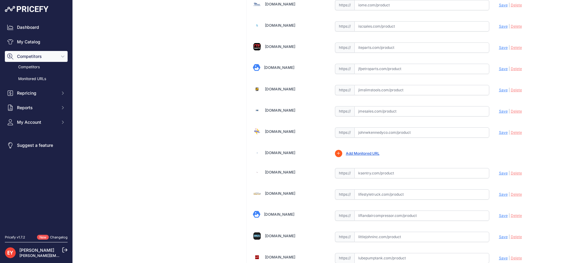
click at [374, 132] on input "text" at bounding box center [421, 132] width 135 height 10
paste input "[URL][DOMAIN_NAME]"
click at [499, 133] on span "Save" at bounding box center [503, 132] width 9 height 5
type input "[URL][DOMAIN_NAME]"
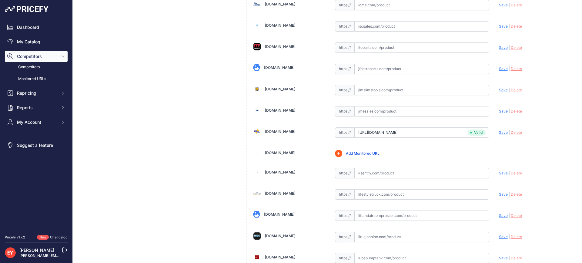
scroll to position [191, 0]
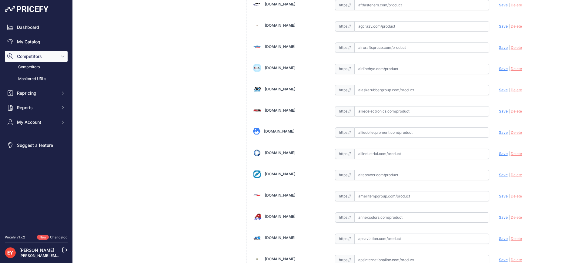
click at [371, 133] on input "text" at bounding box center [421, 132] width 135 height 10
paste input "[URL][DOMAIN_NAME]"
click at [499, 132] on span "Save" at bounding box center [503, 132] width 9 height 5
type input "[URL][DOMAIN_NAME]"
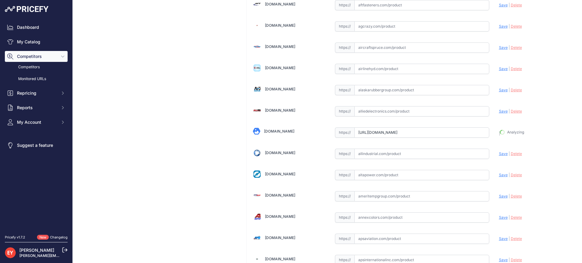
scroll to position [205, 0]
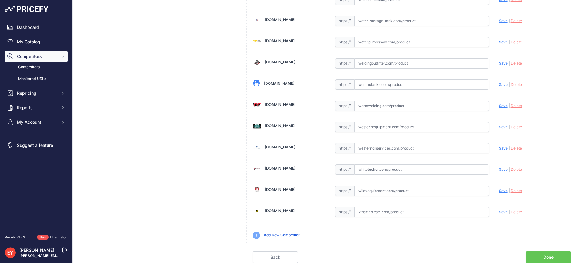
click at [551, 252] on link "Done" at bounding box center [548, 257] width 45 height 12
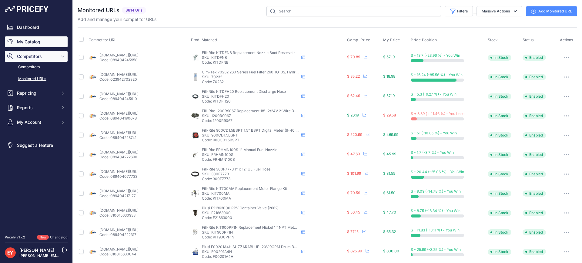
click at [36, 43] on link "My Catalog" at bounding box center [36, 41] width 63 height 11
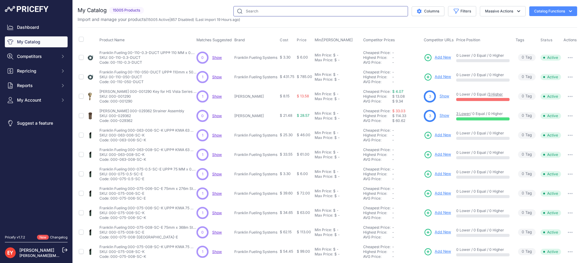
click at [255, 13] on input "text" at bounding box center [320, 11] width 175 height 10
paste input "H15238M"
type input "H15238M"
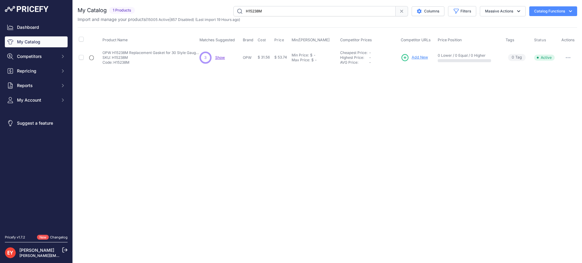
click at [424, 58] on span "Add New" at bounding box center [420, 58] width 16 height 6
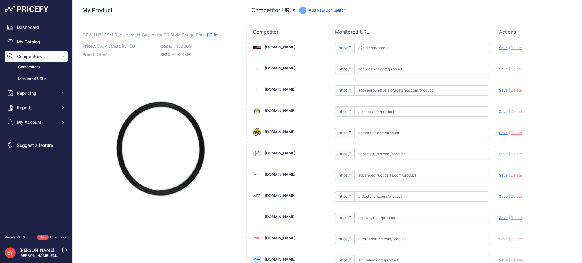
scroll to position [1826, 0]
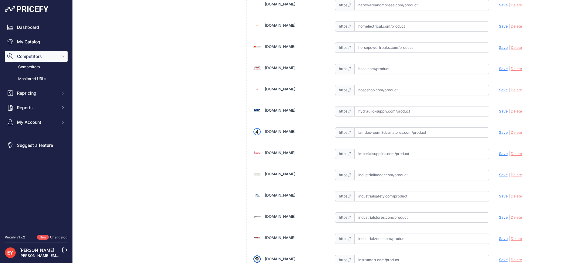
click at [376, 129] on input "text" at bounding box center [421, 132] width 135 height 10
paste input "https://iamdoc-com.3dcartstores.com/Gasket-Gauge-Port-6-5-8-Od-X-5-Id-X-1-8-P-3…"
click at [499, 132] on span "Save" at bounding box center [503, 132] width 9 height 5
type input "https://iamdoc-com.3dcartstores.com/Gasket-Gauge-Port-6-5-8-Od-X-5-Id-X-1-8-P-3…"
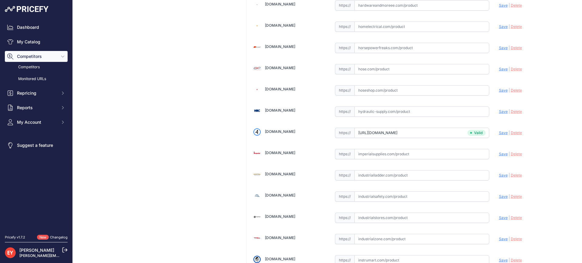
scroll to position [191, 0]
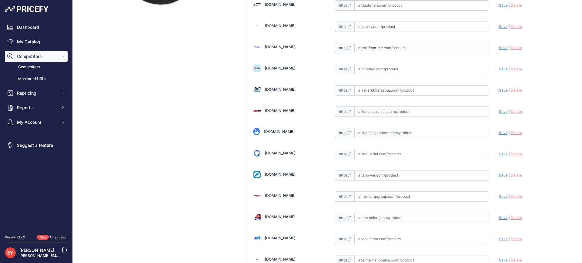
click at [381, 133] on input "text" at bounding box center [421, 133] width 135 height 10
paste input "https://alliedoilequipment.com/shop/opw-fueling-components/h15238m-gasket-gauge…"
click at [500, 133] on span "Save" at bounding box center [503, 132] width 9 height 5
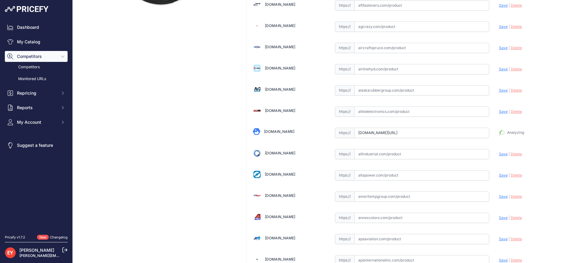
type input "https://alliedoilequipment.com/shop/opw-fueling-components/h15238m-gasket-gauge…"
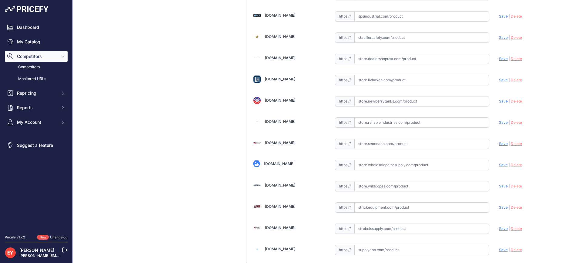
scroll to position [4586, 0]
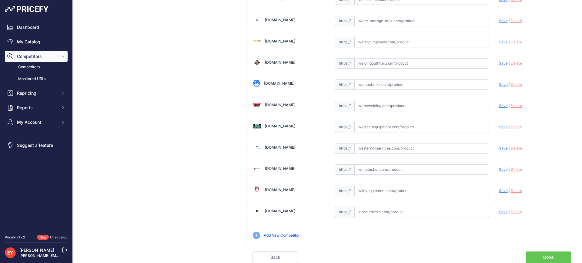
click at [550, 256] on link "Done" at bounding box center [548, 257] width 45 height 12
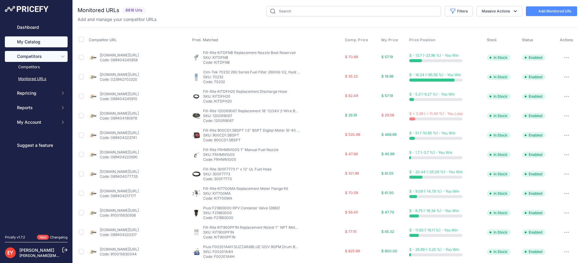
click at [35, 41] on link "My Catalog" at bounding box center [36, 41] width 63 height 11
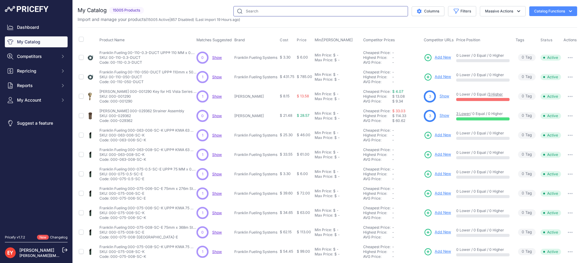
click at [273, 11] on input "text" at bounding box center [320, 11] width 175 height 10
paste input "P2105BUCKET"
type input "P2105BUCKET"
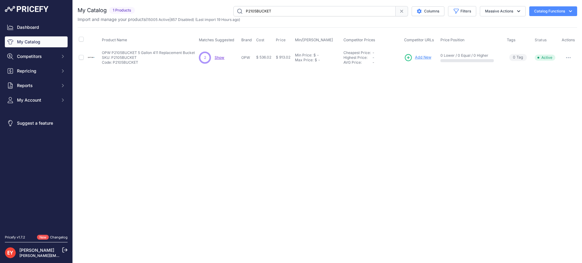
click at [424, 56] on span "Add New" at bounding box center [423, 58] width 16 height 6
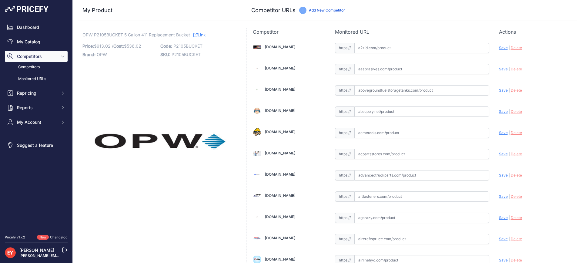
scroll to position [191, 0]
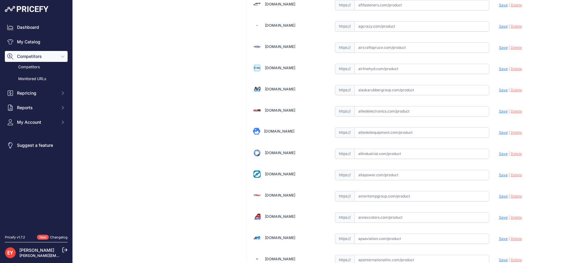
click at [371, 136] on input "text" at bounding box center [421, 132] width 135 height 10
paste input "https://alliedoilequipment.com/shop/opw-fueling-components/p2105bucket-replacem…"
click at [499, 133] on span "Save" at bounding box center [503, 132] width 9 height 5
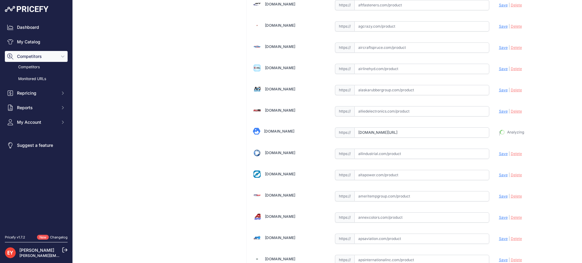
type input "https://alliedoilequipment.com/shop/opw-fueling-components/p2105bucket-replacem…"
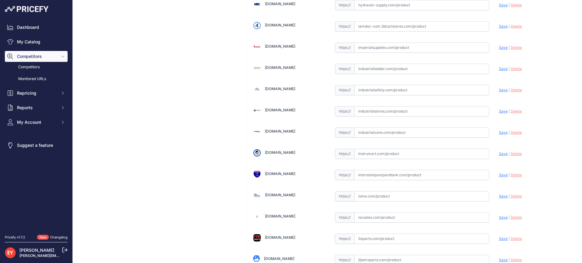
click at [382, 135] on input "text" at bounding box center [421, 132] width 135 height 10
paste input "https://www.industrialzone.com/329052-opw-p2105bucket.html?srsltid=AfmBOore_FeV…"
click at [499, 133] on span "Save" at bounding box center [503, 132] width 9 height 5
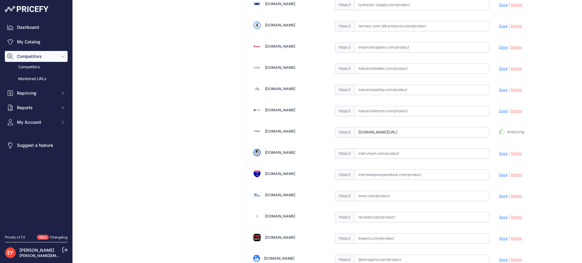
type input "https://www.industrialzone.com/329052-opw-p2105bucket.html?prirule_jdsnikfkfjsd…"
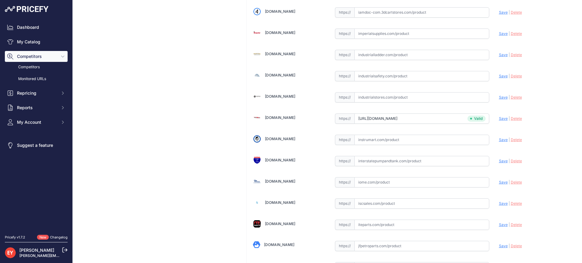
scroll to position [1932, 0]
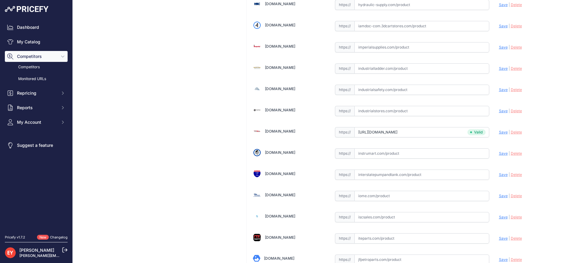
drag, startPoint x: 391, startPoint y: 25, endPoint x: 370, endPoint y: 28, distance: 20.6
click at [391, 25] on input "text" at bounding box center [421, 26] width 135 height 10
paste input "https://iamdoc-com.3dcartstores.com/Replacement-Mp-411-Slip-On-Bucket_p_1060190…"
click at [499, 28] on span "Save" at bounding box center [503, 26] width 9 height 5
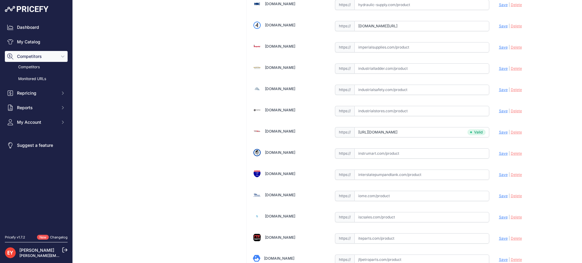
scroll to position [0, 0]
type input "https://iamdoc-com.3dcartstores.com/Replacement-Mp-411-Slip-On-Bucket_p_1060190…"
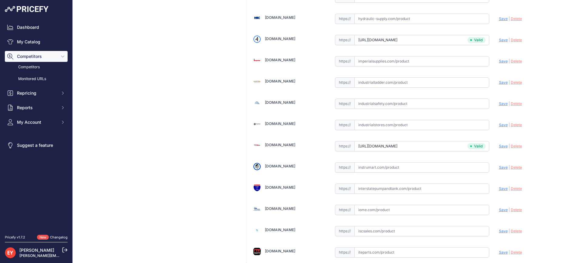
scroll to position [1946, 0]
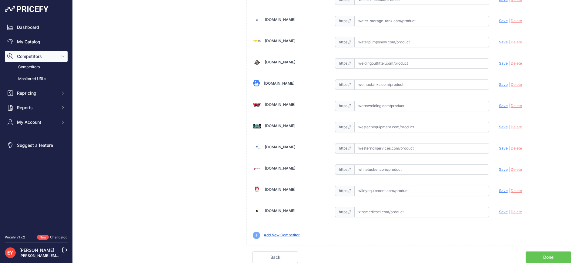
click at [556, 257] on link "Done" at bounding box center [548, 257] width 45 height 12
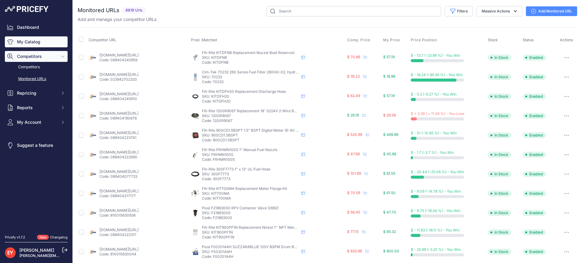
click at [19, 40] on link "My Catalog" at bounding box center [36, 41] width 63 height 11
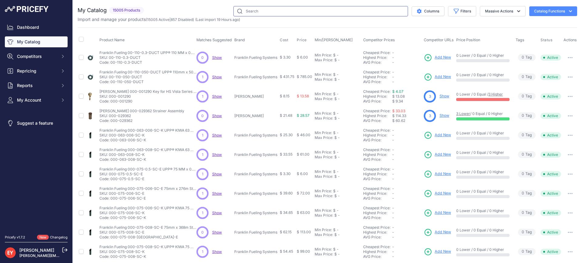
click at [257, 10] on input "text" at bounding box center [320, 11] width 175 height 10
paste input "P111-WTL"
type input "P111-WTL"
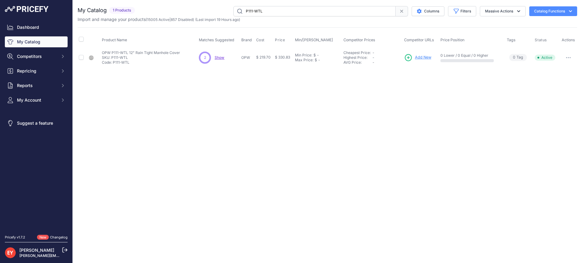
click at [427, 55] on span "Add New" at bounding box center [423, 58] width 16 height 6
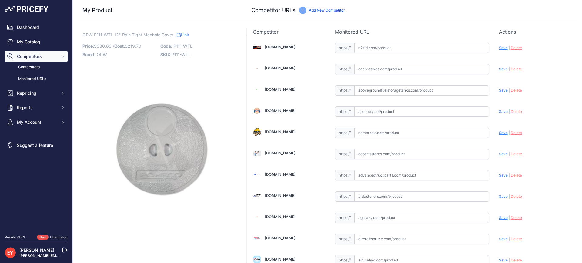
scroll to position [3944, 0]
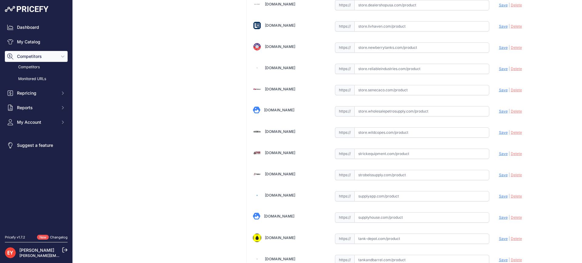
click at [379, 130] on input "text" at bounding box center [421, 132] width 135 height 10
paste input "[URL][DOMAIN_NAME]"
click at [501, 132] on span "Save" at bounding box center [503, 132] width 9 height 5
type input "[URL][DOMAIN_NAME]"
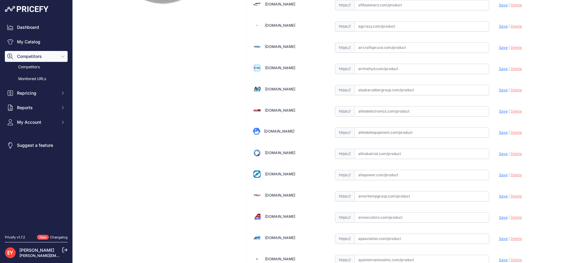
click at [398, 132] on input "text" at bounding box center [421, 132] width 135 height 10
paste input "[URL][DOMAIN_NAME]"
click at [499, 133] on span "Save" at bounding box center [503, 132] width 9 height 5
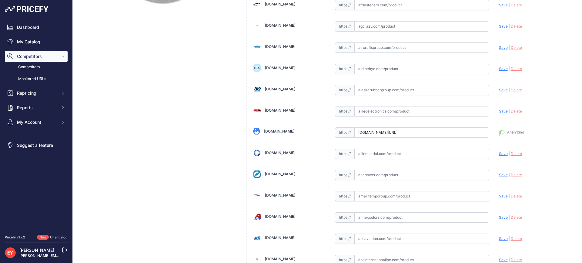
type input "https://alliedoilequipment.com/shop/opw-fueling-components/p111-wtl-water-tight…"
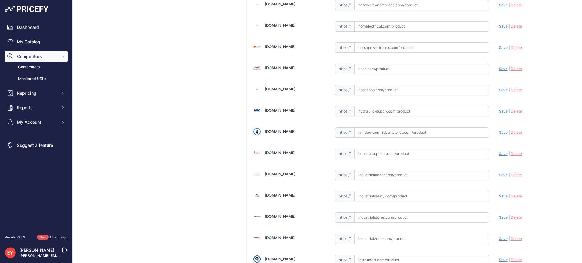
click at [374, 133] on input "text" at bounding box center [421, 132] width 135 height 10
paste input "https://iamdoc-com.3dcartstores.com/Water-Tight-Lid-12-Diameter-14-Grv-W-Seal_p…"
click at [499, 129] on div "Update Profile Save | Delete Analyzing" at bounding box center [535, 130] width 72 height 9
click at [499, 131] on span "Save" at bounding box center [503, 132] width 9 height 5
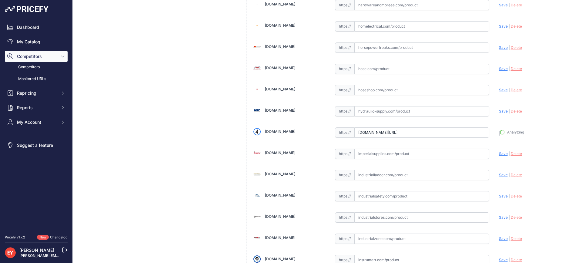
type input "https://iamdoc-com.3dcartstores.com/Water-Tight-Lid-12-Diameter-14-Grv-W-Seal_p…"
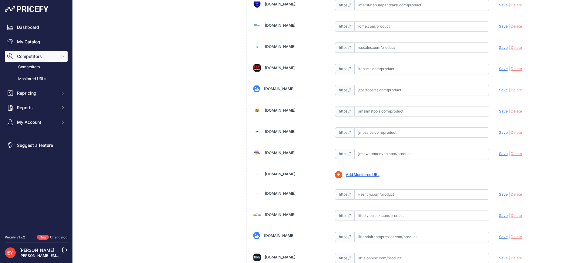
click at [378, 129] on input "text" at bounding box center [421, 132] width 135 height 10
paste input "https://www.jmesales.com/opw-pomeco-12-in-manhole-covers-111-series/"
click at [499, 132] on span "Save" at bounding box center [503, 132] width 9 height 5
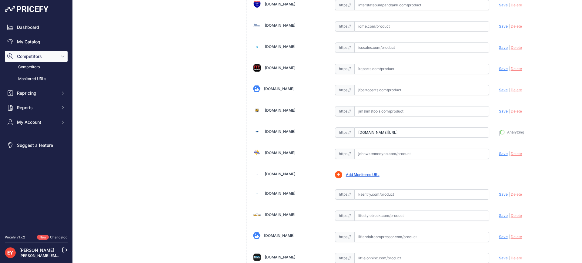
type input "https://www.jmesales.com/opw-pomeco-12-in-manhole-covers-111-series/?prirule_jd…"
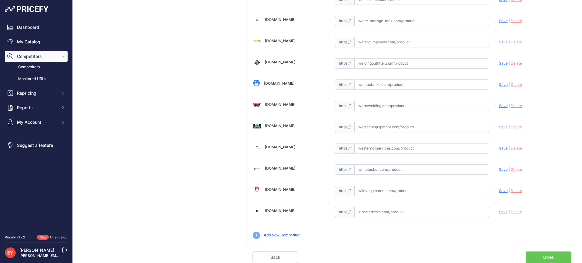
scroll to position [4586, 0]
click at [553, 253] on link "Done" at bounding box center [548, 257] width 45 height 12
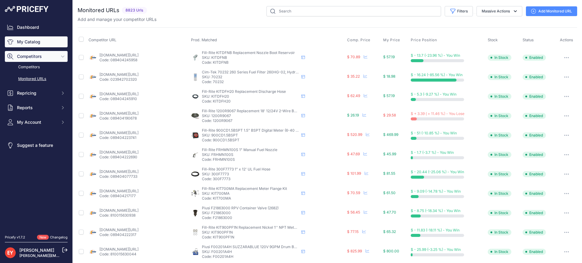
click at [35, 44] on link "My Catalog" at bounding box center [36, 41] width 63 height 11
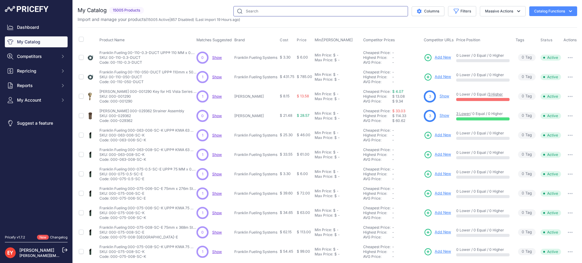
click at [270, 15] on input "text" at bounding box center [320, 11] width 175 height 10
paste input "P111WTL-S"
type input "P111WTL-S"
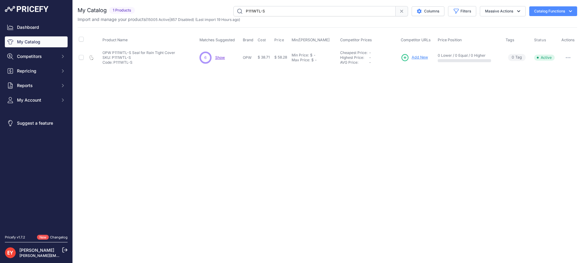
click at [423, 57] on span "Add New" at bounding box center [420, 58] width 16 height 6
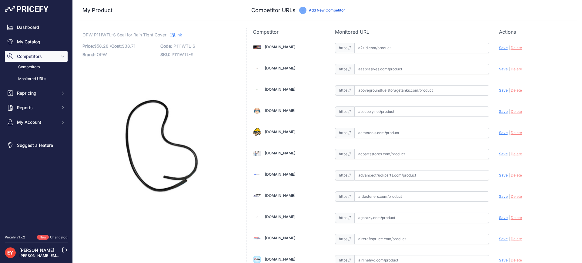
scroll to position [1826, 0]
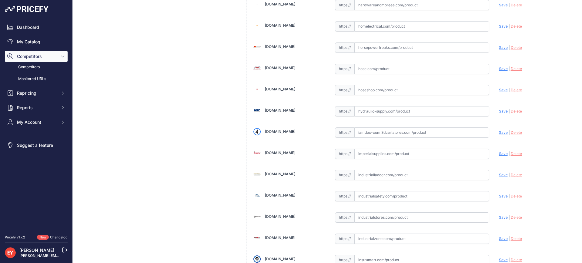
drag, startPoint x: 381, startPoint y: 136, endPoint x: 338, endPoint y: 98, distance: 56.3
click at [380, 136] on input "text" at bounding box center [421, 132] width 135 height 10
paste input "https://iamdoc-com.3dcartstores.com/Seal-For-Water-Tight-Lid_p_10601886.html"
click at [499, 132] on span "Save" at bounding box center [503, 132] width 9 height 5
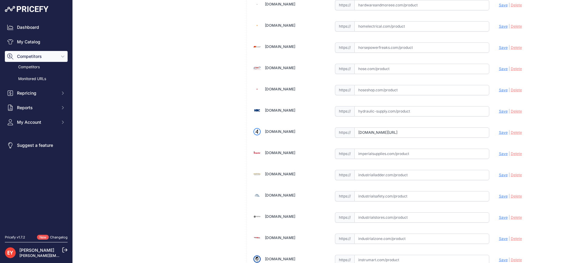
scroll to position [0, 0]
type input "https://iamdoc-com.3dcartstores.com/Seal-For-Water-Tight-Lid_p_10601886.html?pr…"
click at [370, 136] on input "text" at bounding box center [421, 132] width 135 height 10
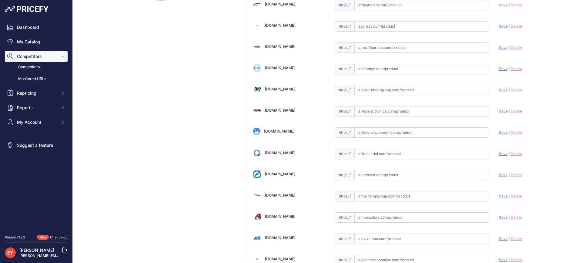
click at [397, 132] on input "text" at bounding box center [421, 132] width 135 height 10
paste input "https://alliedoilequipment.com/shop/opw-fueling-components/p111wtl-s-seal-for-w…"
click at [501, 130] on span "Save" at bounding box center [503, 132] width 9 height 5
type input "https://alliedoilequipment.com/shop/opw-fueling-components/p111wtl-s-seal-for-w…"
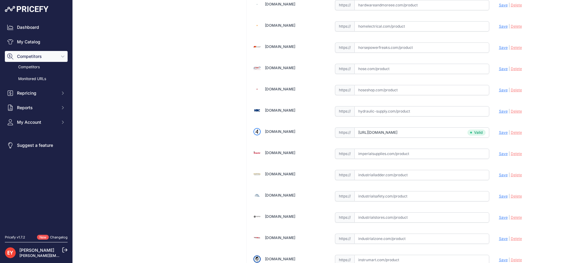
scroll to position [3541, 0]
click at [384, 135] on input "text" at bounding box center [421, 132] width 135 height 10
paste input "https://shop.sourcena.com/OPW-Fueling-Components/Multiport-Manhole-Parts/P111WT…"
click at [501, 131] on span "Save" at bounding box center [503, 132] width 9 height 5
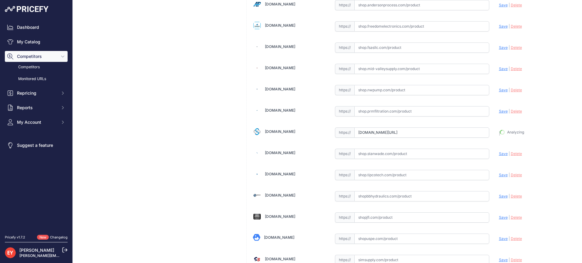
type input "https://shop.sourcena.com/OPW-Fueling-Components/Multiport-Manhole-Parts/P111WT…"
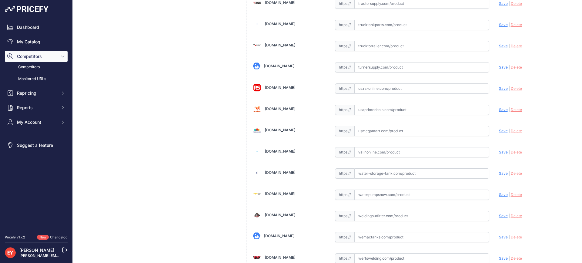
scroll to position [4586, 0]
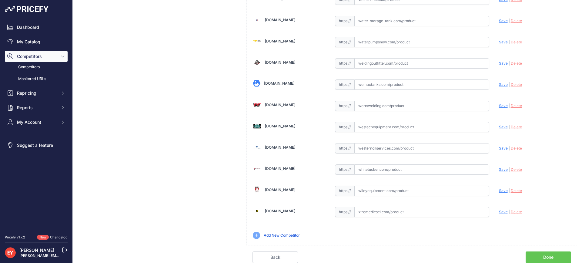
drag, startPoint x: 559, startPoint y: 254, endPoint x: 481, endPoint y: 229, distance: 82.1
click at [558, 254] on link "Done" at bounding box center [548, 257] width 45 height 12
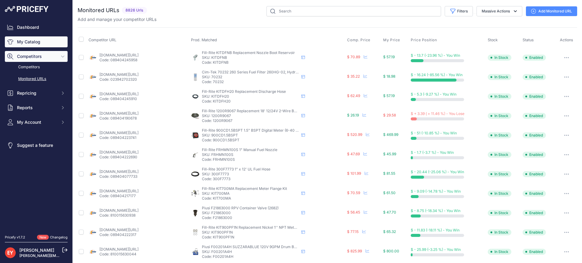
click at [32, 42] on link "My Catalog" at bounding box center [36, 41] width 63 height 11
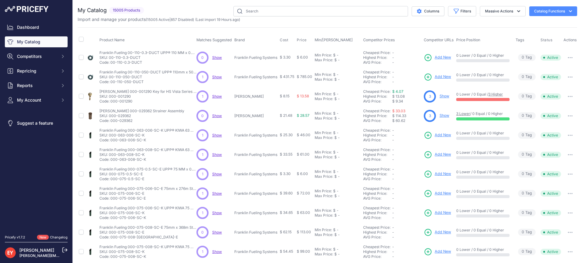
click at [266, 11] on input "text" at bounding box center [320, 11] width 175 height 10
type input "P311-1R"
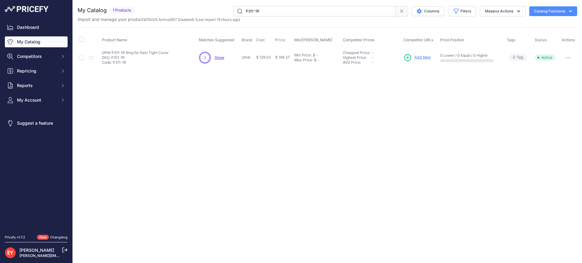
click at [419, 56] on span "Add New" at bounding box center [422, 58] width 16 height 6
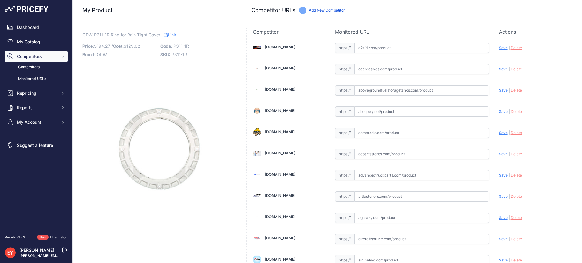
scroll to position [191, 0]
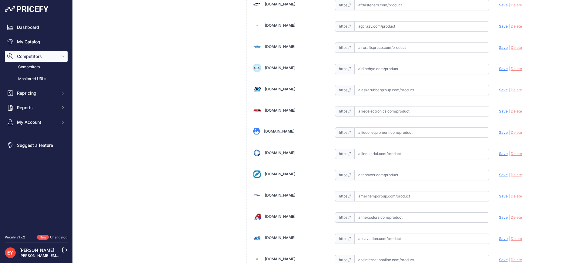
drag, startPoint x: 366, startPoint y: 135, endPoint x: 367, endPoint y: 112, distance: 23.4
click at [365, 135] on input "text" at bounding box center [421, 132] width 135 height 10
paste input "[URL][DOMAIN_NAME]"
click at [501, 130] on span "Save" at bounding box center [503, 132] width 9 height 5
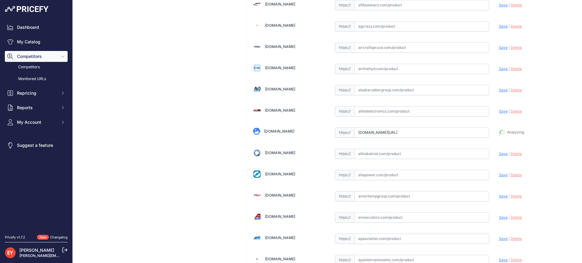
type input "[URL][DOMAIN_NAME]"
click at [387, 136] on input "text" at bounding box center [421, 132] width 135 height 10
paste input "[URL][DOMAIN_NAME]"
click at [499, 133] on span "Save" at bounding box center [503, 132] width 9 height 5
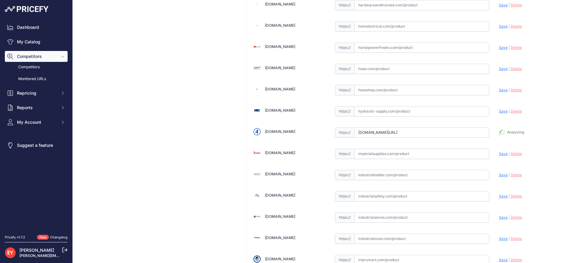
type input "https://iamdoc-com.3dcartstores.com/Snow-Plow-Ring_p_10601907.html?prirule_jdsn…"
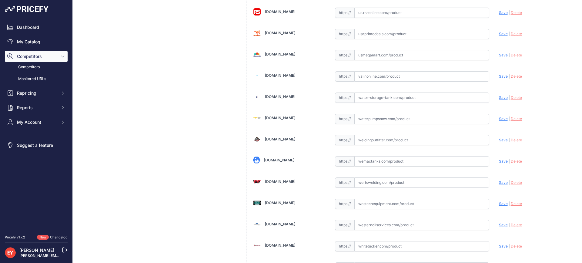
scroll to position [4586, 0]
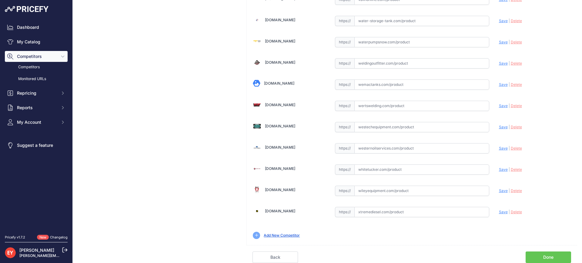
click at [551, 258] on link "Done" at bounding box center [548, 257] width 45 height 12
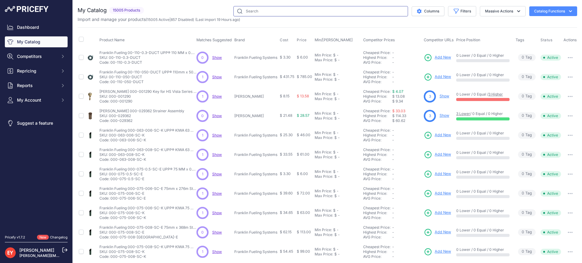
click at [266, 12] on input "text" at bounding box center [320, 11] width 175 height 10
paste input "P311-14"
type input "P311-14"
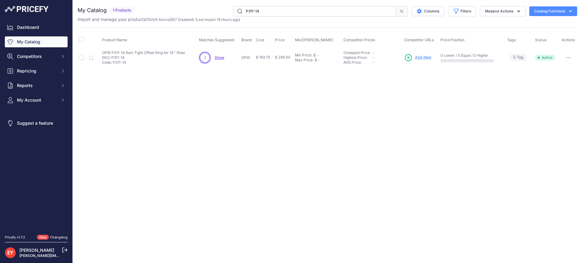
click at [424, 55] on span "Add New" at bounding box center [423, 58] width 16 height 6
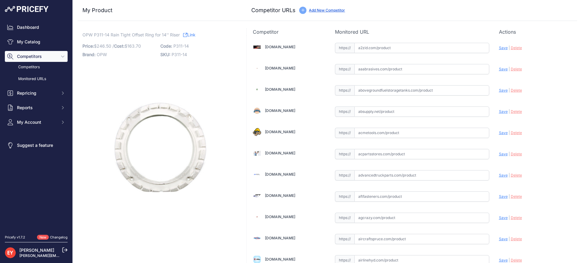
scroll to position [191, 0]
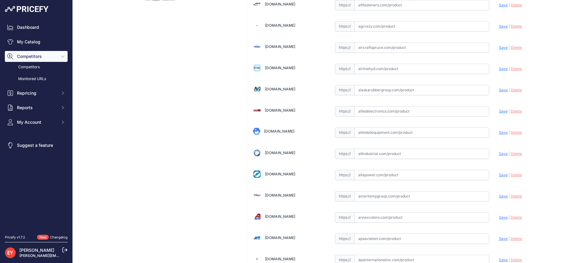
drag, startPoint x: 383, startPoint y: 133, endPoint x: 386, endPoint y: 105, distance: 28.7
click at [383, 133] on input "text" at bounding box center [421, 132] width 135 height 10
paste input "https://alliedoilequipment.com/shop/opw-fueling-components/p311-14-old-style-of…"
click at [499, 132] on span "Save" at bounding box center [503, 132] width 9 height 5
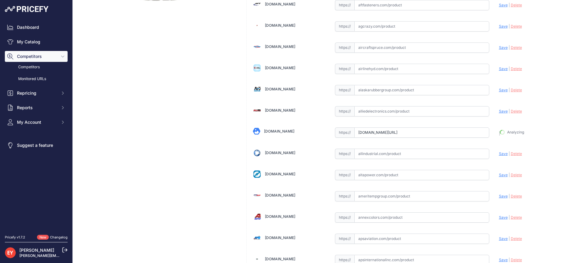
type input "https://alliedoilequipment.com/shop/opw-fueling-components/p311-14-old-style-of…"
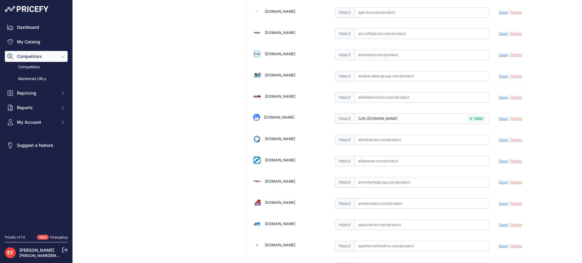
scroll to position [3541, 0]
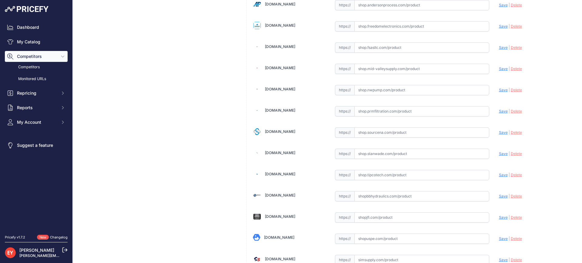
click at [374, 134] on input "text" at bounding box center [421, 132] width 135 height 10
paste input "https://shop.sourcena.com/OPW-Fueling-Components/Multiport-Manhole-Parts/P311-1…"
click at [499, 132] on span "Save" at bounding box center [503, 132] width 9 height 5
type input "https://shop.sourcena.com/OPW-Fueling-Components/Multiport-Manhole-Parts/P311-1…"
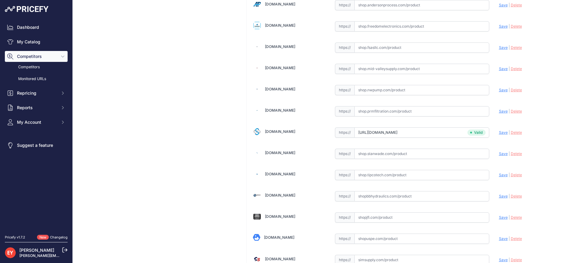
scroll to position [1826, 0]
click at [371, 136] on input "text" at bounding box center [421, 132] width 135 height 10
paste input "https://iamdoc-com.3dcartstores.com/Old-Style-Offset-Ring-White-Powdercoat_p_10…"
click at [500, 132] on span "Save" at bounding box center [503, 132] width 9 height 5
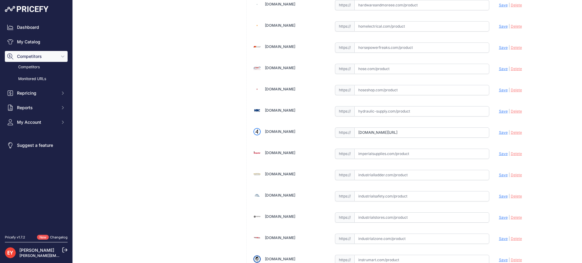
scroll to position [0, 0]
type input "https://iamdoc-com.3dcartstores.com/Old-Style-Offset-Ring-White-Powdercoat_p_10…"
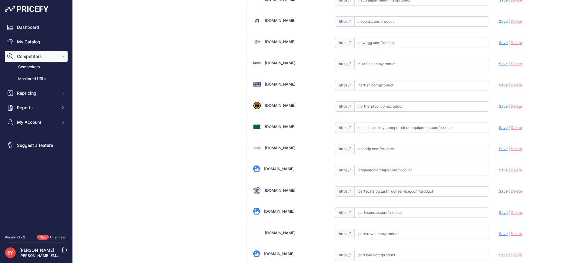
scroll to position [4586, 0]
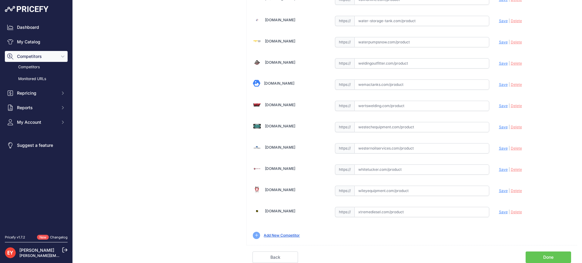
click at [549, 256] on link "Done" at bounding box center [548, 257] width 45 height 12
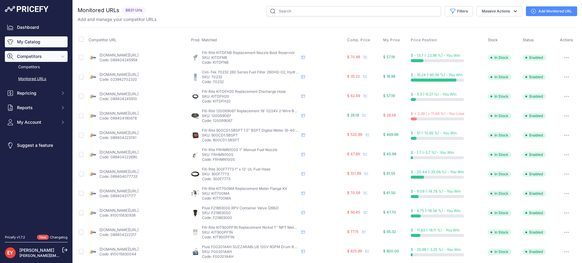
click at [36, 38] on link "My Catalog" at bounding box center [36, 41] width 63 height 11
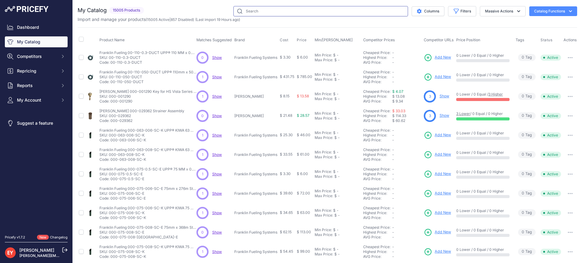
click at [257, 10] on input "text" at bounding box center [320, 11] width 175 height 10
paste input "P511-DEVRBUCKET"
type input "P511-DEVRBUCKET"
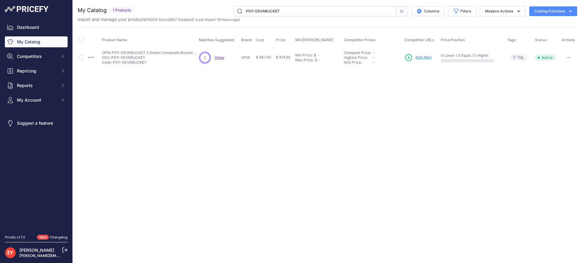
click at [424, 59] on span "Add New" at bounding box center [423, 58] width 16 height 6
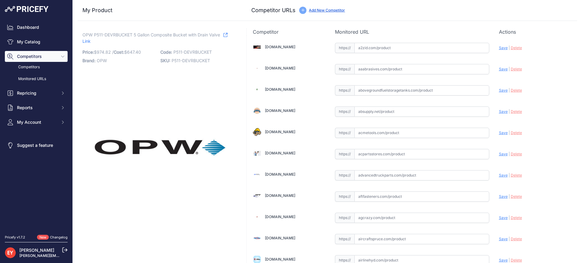
scroll to position [1826, 0]
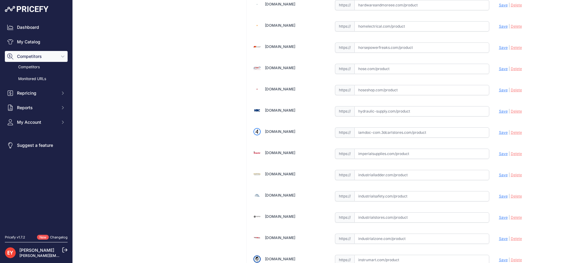
drag, startPoint x: 365, startPoint y: 131, endPoint x: 377, endPoint y: 89, distance: 43.6
click at [366, 131] on input "text" at bounding box center [421, 132] width 135 height 10
paste input "https://iamdoc-com.3dcartstores.com/Repl-5-Gallon-Evr-Spill-Bucket-With-Drain-V…"
click at [499, 133] on span "Save" at bounding box center [503, 132] width 9 height 5
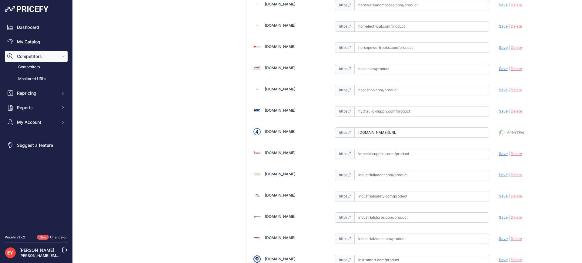
type input "https://iamdoc-com.3dcartstores.com/Repl-5-Gallon-Evr-Spill-Bucket-With-Drain-V…"
click at [374, 134] on input "text" at bounding box center [421, 132] width 135 height 10
paste input "https://shop.sourcena.com/OPW-Fueling-Components/Multiport-Manhole-Parts/P511-D…"
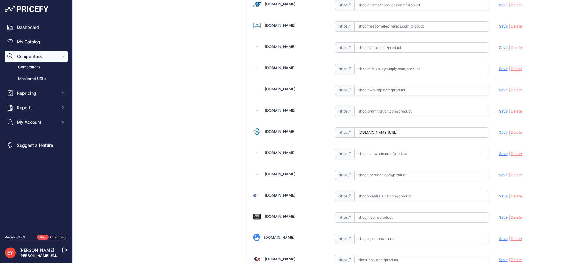
click at [499, 133] on span "Save" at bounding box center [503, 132] width 9 height 5
type input "https://shop.sourcena.com/OPW-Fueling-Components/Multiport-Manhole-Parts/P511-D…"
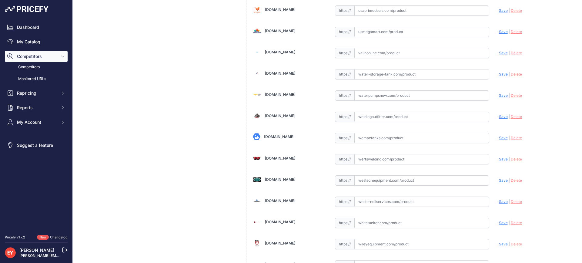
scroll to position [4586, 0]
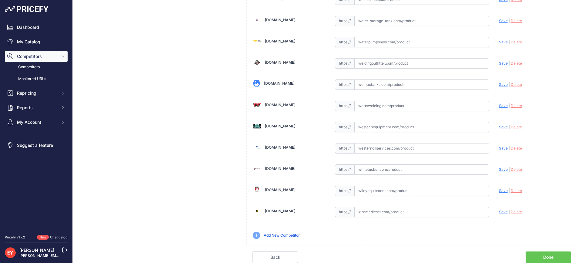
click at [550, 253] on link "Done" at bounding box center [548, 257] width 45 height 12
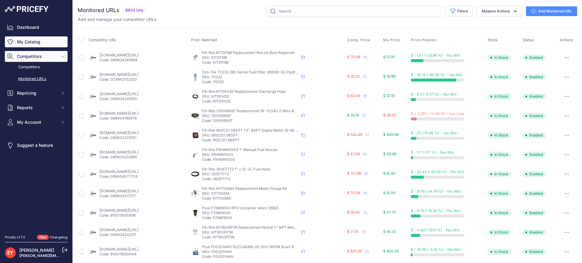
click at [34, 39] on link "My Catalog" at bounding box center [36, 41] width 63 height 11
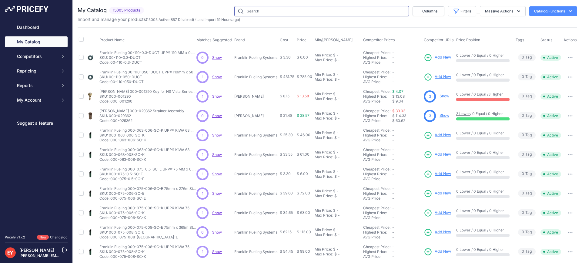
click at [319, 15] on input "text" at bounding box center [321, 11] width 175 height 10
paste input "P511-G14"
type input "P511-G14"
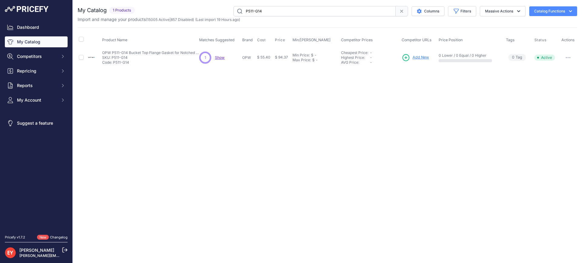
click at [414, 57] on span "Add New" at bounding box center [421, 58] width 16 height 6
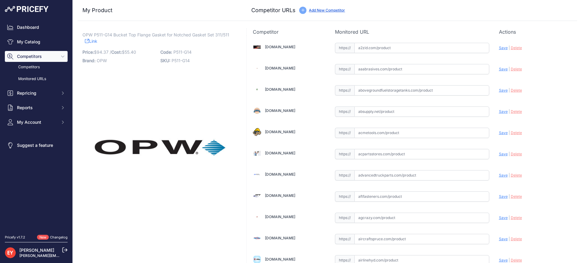
scroll to position [3541, 0]
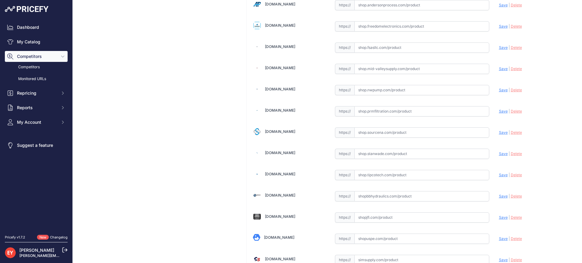
click at [376, 134] on input "text" at bounding box center [421, 132] width 135 height 10
paste input "[URL][DOMAIN_NAME]"
click at [501, 131] on span "Save" at bounding box center [503, 132] width 9 height 5
type input "https://shop.sourcena.com/OPW-Fueling-Components/Multiport-Manhole-Parts/P511-G…"
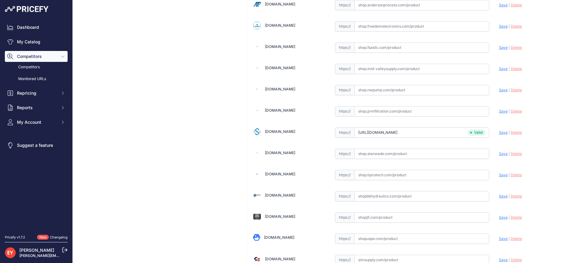
scroll to position [191, 0]
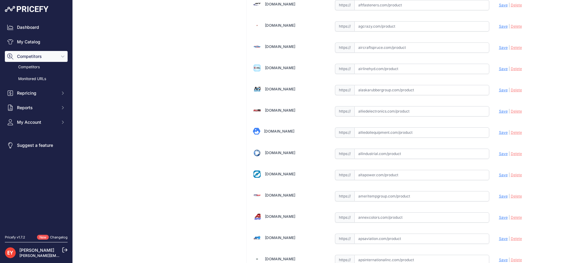
click at [404, 130] on input "text" at bounding box center [421, 132] width 135 height 10
paste input "https://alliedoilequipment.com/shop/opw-fueling-components/p511-g14-gasket-set-…"
click at [499, 132] on span "Save" at bounding box center [503, 132] width 9 height 5
click at [0, 0] on icon at bounding box center [0, 0] width 0 height 0
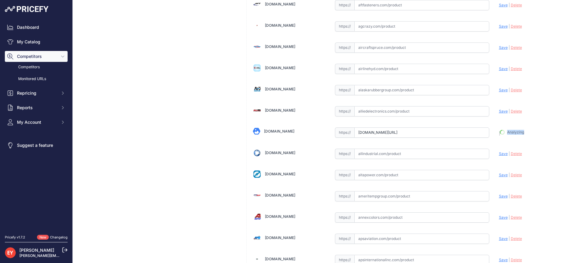
type input "https://alliedoilequipment.com/shop/opw-fueling-components/p511-g14-gasket-set-…"
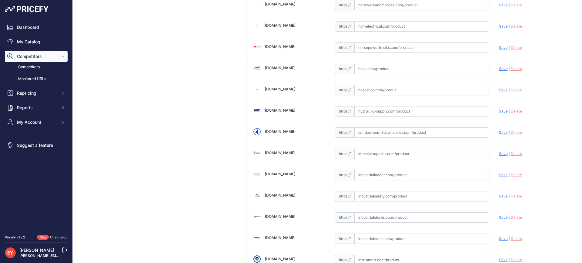
click at [379, 133] on input "text" at bounding box center [421, 132] width 135 height 10
drag, startPoint x: 379, startPoint y: 133, endPoint x: 276, endPoint y: 54, distance: 129.8
click at [379, 133] on input "text" at bounding box center [421, 132] width 135 height 10
paste input "https://iamdoc-com.3dcartstores.com/Gasket-Set-Notched-Bucket-311-511_p_1060192…"
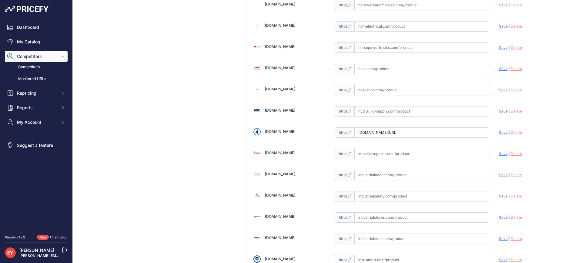
click at [499, 131] on span "Save" at bounding box center [503, 132] width 9 height 5
type input "https://iamdoc-com.3dcartstores.com/Gasket-Set-Notched-Bucket-311-511_p_1060192…"
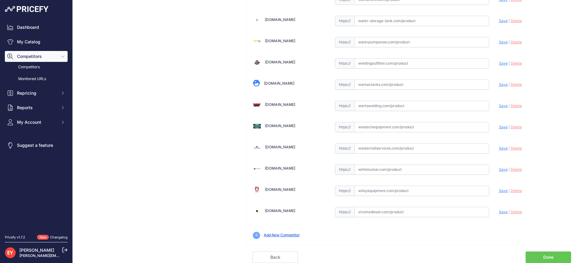
click at [554, 254] on link "Done" at bounding box center [548, 257] width 45 height 12
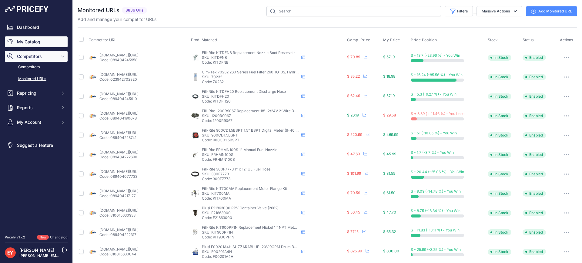
click at [44, 44] on link "My Catalog" at bounding box center [36, 41] width 63 height 11
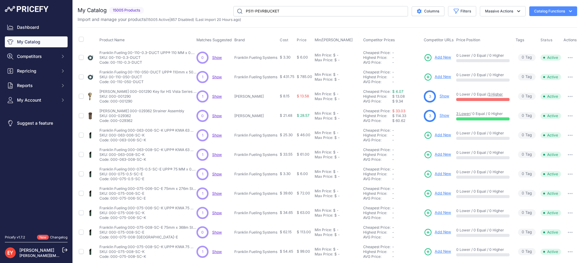
type input "P511-PEVRBUCKET"
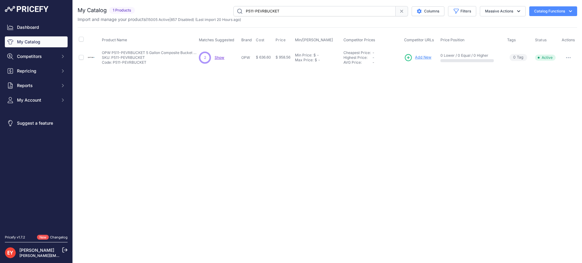
click at [421, 56] on span "Add New" at bounding box center [423, 58] width 16 height 6
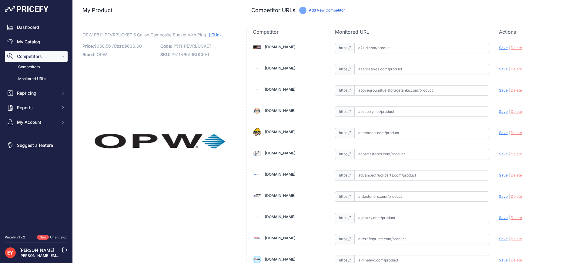
scroll to position [3541, 0]
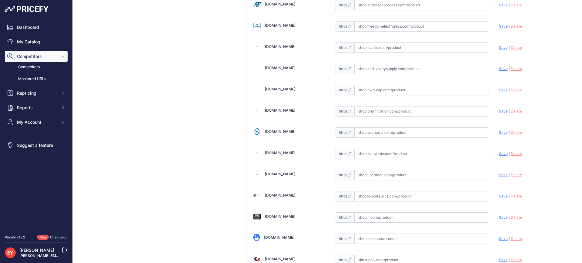
click at [367, 135] on input "text" at bounding box center [421, 132] width 135 height 10
paste input "[URL][DOMAIN_NAME]"
click at [499, 135] on div "Update Profile Save | [GEOGRAPHIC_DATA] Analyzing" at bounding box center [535, 130] width 72 height 9
click at [499, 133] on span "Save" at bounding box center [503, 132] width 9 height 5
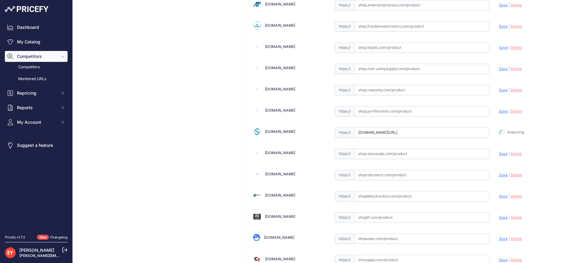
type input "https://shop.sourcena.com/OPW-Fueling-Components/Multiport-Manhole-Parts/P511-P…"
click at [401, 134] on input "text" at bounding box center [421, 132] width 135 height 10
paste input "https://iamdoc-com.3dcartstores.com/Repl-5-Gallon-Evv-Vapor-Bucket-With-Plug_p_…"
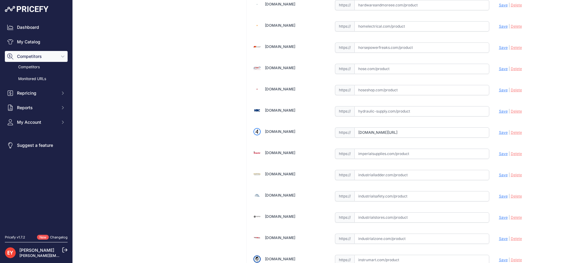
click at [499, 133] on span "Save" at bounding box center [503, 132] width 9 height 5
type input "https://iamdoc-com.3dcartstores.com/Repl-5-Gallon-Evv-Vapor-Bucket-With-Plug_p_…"
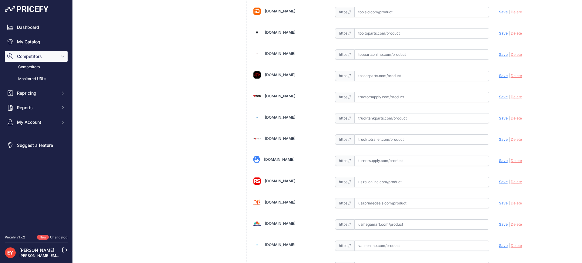
scroll to position [4586, 0]
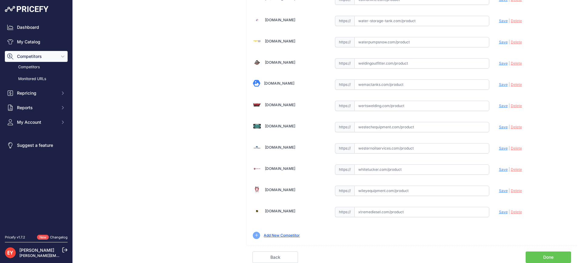
click at [548, 258] on link "Done" at bounding box center [548, 257] width 45 height 12
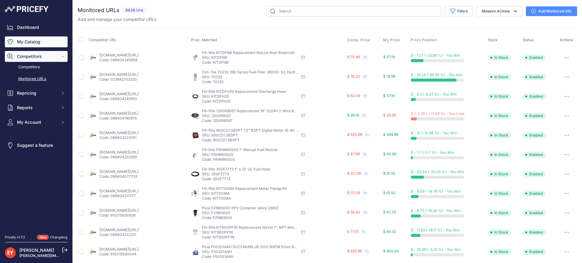
click at [36, 45] on link "My Catalog" at bounding box center [36, 41] width 63 height 11
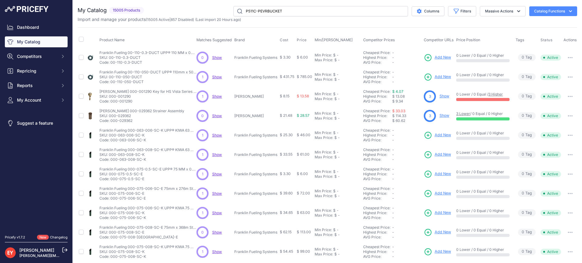
type input "P511C-PEVRBUCKET"
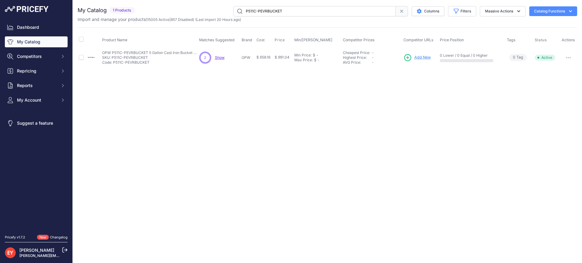
click at [424, 56] on span "Add New" at bounding box center [422, 58] width 16 height 6
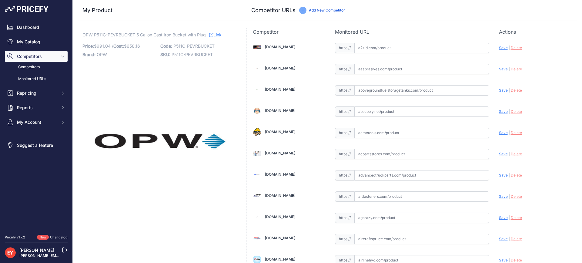
scroll to position [1826, 0]
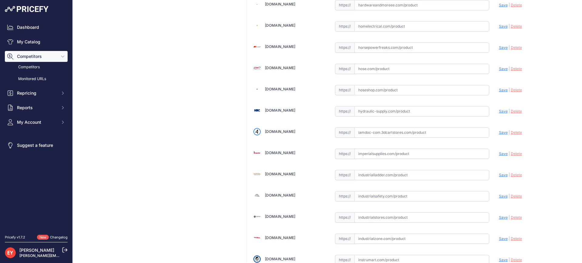
click at [384, 137] on input "text" at bounding box center [421, 132] width 135 height 10
paste input "https://iamdoc-com.3dcartstores.com/5-Gallon-Ci-Base-Spill-Bucket-W-Plug_p_1060…"
click at [499, 132] on span "Save" at bounding box center [503, 132] width 9 height 5
type input "https://iamdoc-com.3dcartstores.com/5-Gallon-Ci-Base-Spill-Bucket-W-Plug_p_1060…"
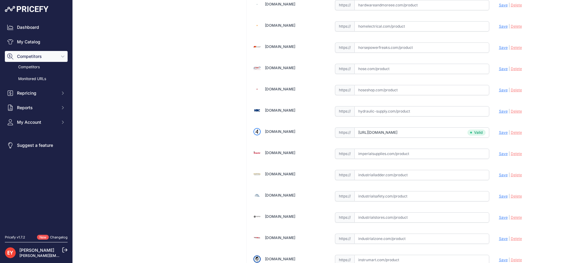
scroll to position [191, 0]
click at [401, 135] on input "text" at bounding box center [421, 132] width 135 height 10
click at [397, 131] on input "text" at bounding box center [421, 132] width 135 height 10
paste input "https://alliedoilequipment.com/shop/opw-fueling-components/p511c-pevrbucket-5-g…"
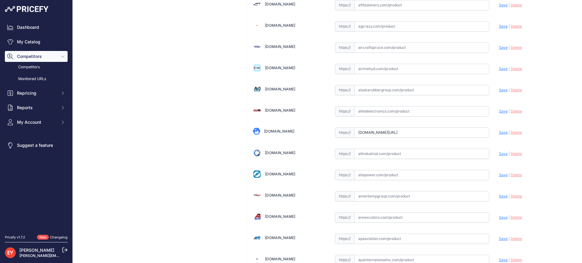
click at [499, 134] on span "Save" at bounding box center [503, 132] width 9 height 5
type input "https://alliedoilequipment.com/shop/opw-fueling-components/p511c-pevrbucket-5-g…"
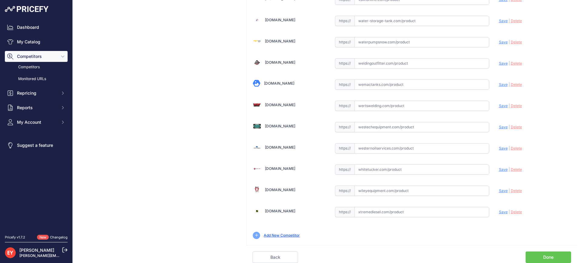
scroll to position [4586, 0]
click at [555, 253] on link "Done" at bounding box center [548, 257] width 45 height 12
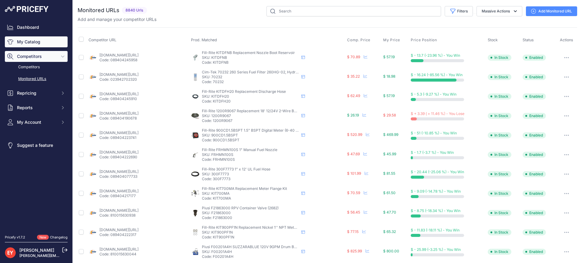
click at [32, 45] on link "My Catalog" at bounding box center [36, 41] width 63 height 11
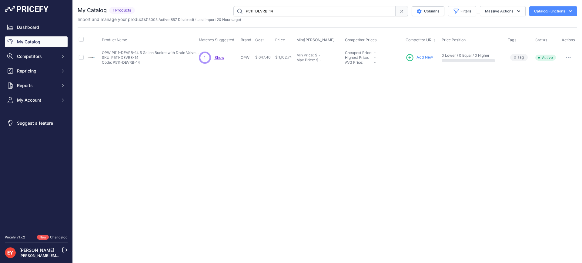
click at [429, 58] on span "Add New" at bounding box center [425, 58] width 16 height 6
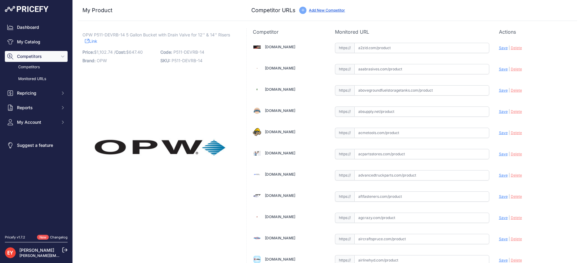
scroll to position [1826, 0]
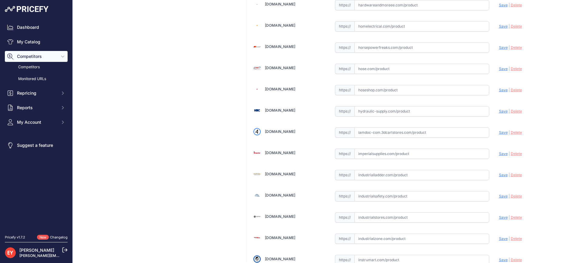
click at [396, 133] on input "text" at bounding box center [421, 132] width 135 height 10
paste input "[URL][DOMAIN_NAME]"
click at [500, 134] on span "Save" at bounding box center [503, 132] width 9 height 5
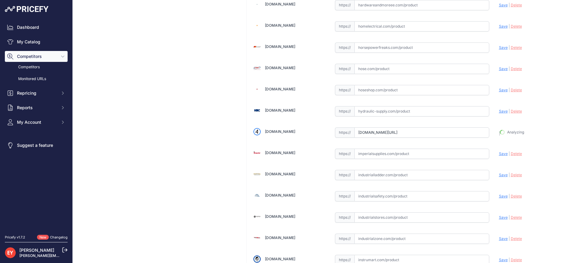
type input "https://iamdoc-com.3dcartstores.com/5-Gallon-Bucket-Comp-Base-W-Drain-Valve-14-…"
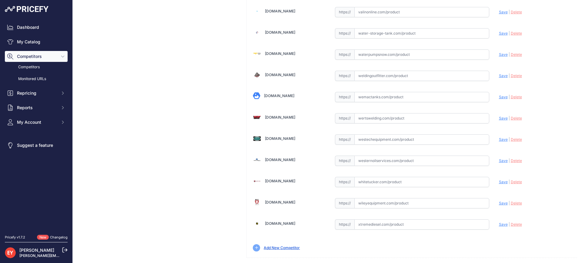
scroll to position [4586, 0]
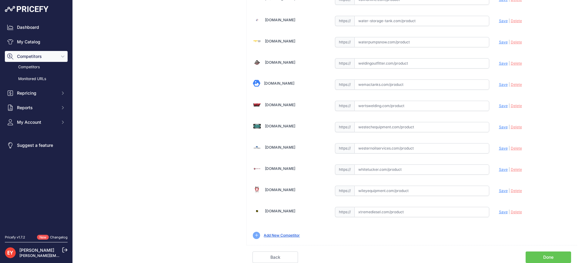
click at [552, 253] on link "Done" at bounding box center [548, 257] width 45 height 12
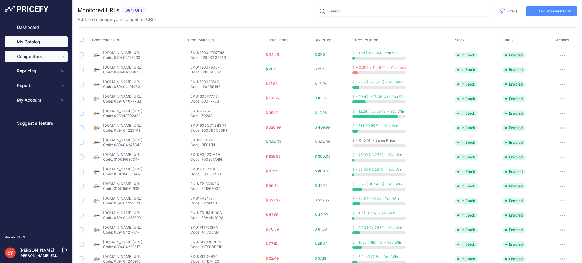
click at [25, 41] on link "My Catalog" at bounding box center [36, 41] width 63 height 11
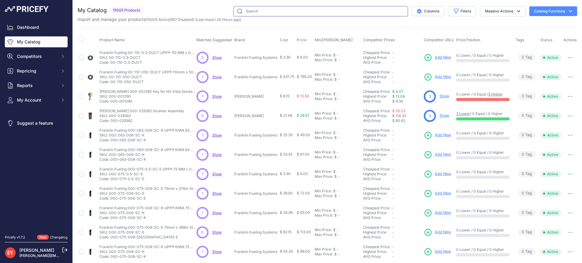
click at [255, 15] on input "text" at bounding box center [320, 11] width 175 height 10
paste input "P511-PEVRB-14"
type input "P511-PEVRB-14"
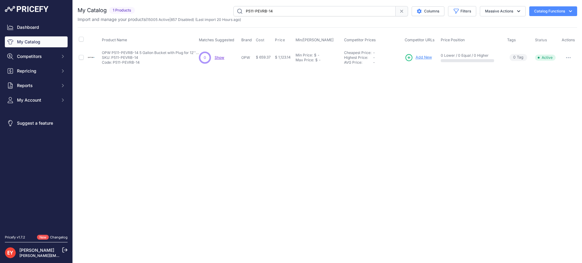
click at [429, 58] on span "Add New" at bounding box center [424, 58] width 16 height 6
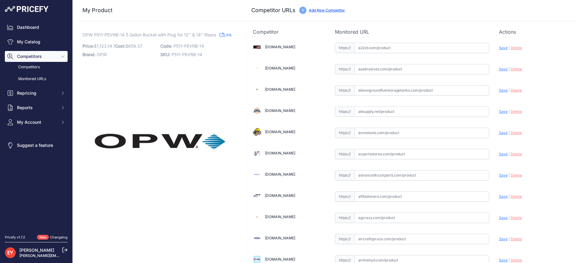
scroll to position [1826, 0]
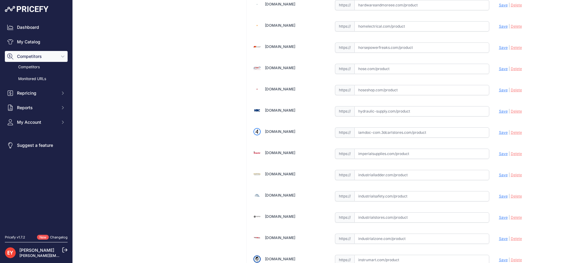
click at [370, 131] on input "text" at bounding box center [421, 132] width 135 height 10
paste input "https://iamdoc-com.3dcartstores.com/5-Gallon-Bucket-Comp-Base-Plug-W-14-Riser-S…"
click at [499, 131] on span "Save" at bounding box center [503, 132] width 9 height 5
type input "https://iamdoc-com.3dcartstores.com/5-Gallon-Bucket-Comp-Base-Plug-W-14-Riser-S…"
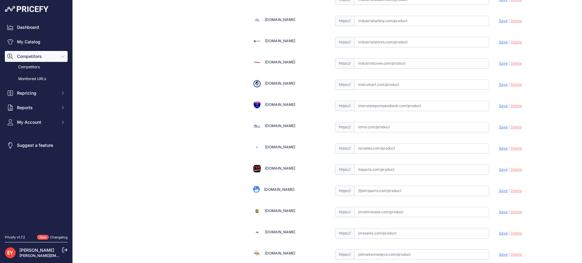
scroll to position [4600, 0]
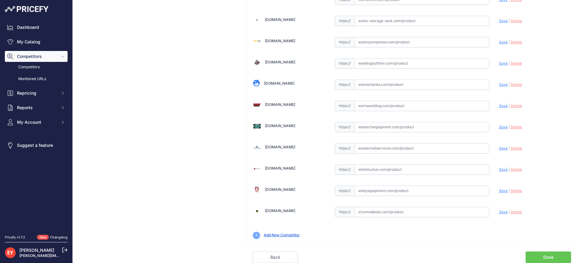
click at [543, 260] on link "Done" at bounding box center [548, 257] width 45 height 12
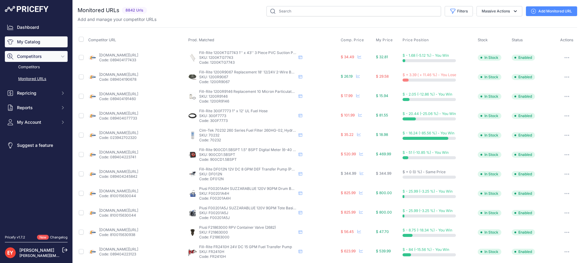
click at [27, 42] on link "My Catalog" at bounding box center [36, 41] width 63 height 11
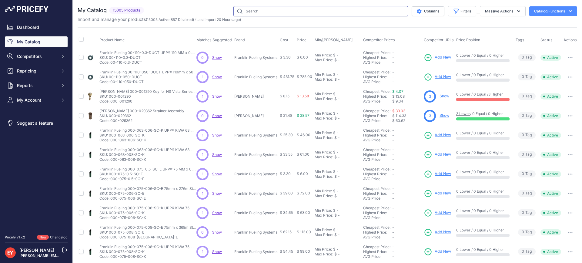
click at [254, 15] on input "text" at bounding box center [320, 11] width 175 height 10
paste input "P511-PEVRB-14"
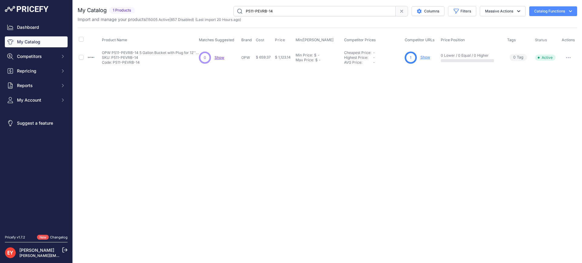
click at [300, 12] on input "P511-PEVRB-14" at bounding box center [314, 11] width 162 height 10
drag, startPoint x: 292, startPoint y: 8, endPoint x: 172, endPoint y: 13, distance: 119.5
click at [172, 13] on div "P511-PEVRB-14 Columns Filters Status All Status Only Enabled Only Disabled" at bounding box center [357, 11] width 440 height 10
paste input "C-D"
type input "P511C-DEVRB-14"
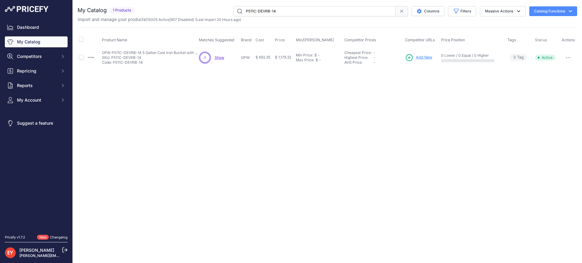
click at [422, 58] on span "Add New" at bounding box center [424, 58] width 16 height 6
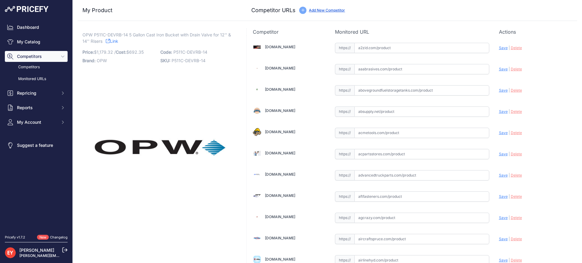
scroll to position [1826, 0]
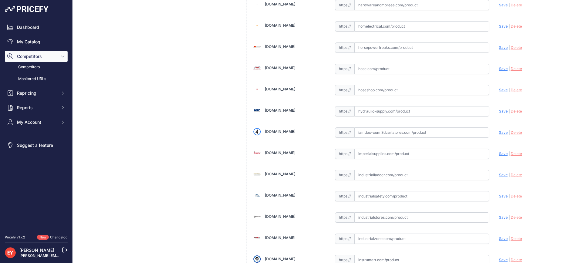
click at [370, 133] on input "text" at bounding box center [421, 132] width 135 height 10
paste input "[URL][DOMAIN_NAME]"
click at [499, 129] on div "Update Profile Save | Delete Analyzing" at bounding box center [535, 130] width 72 height 9
click at [499, 134] on span "Save" at bounding box center [503, 132] width 9 height 5
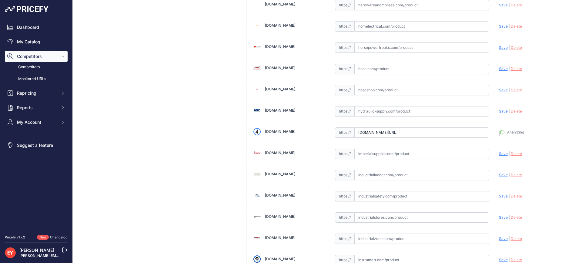
type input "https://iamdoc-com.3dcartstores.com/5-Gallon-CI-Bucket-W-Drain-Valve-14-Riser-S…"
click at [382, 240] on input "text" at bounding box center [421, 238] width 135 height 10
drag, startPoint x: 382, startPoint y: 240, endPoint x: 374, endPoint y: 207, distance: 33.0
click at [382, 240] on input "text" at bounding box center [421, 238] width 135 height 10
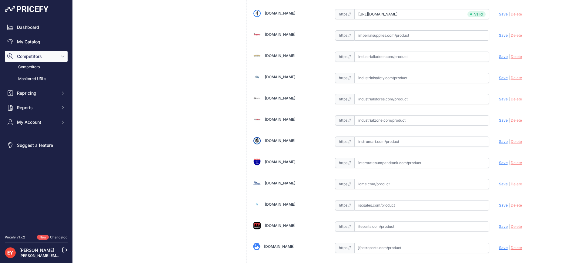
scroll to position [1947, 0]
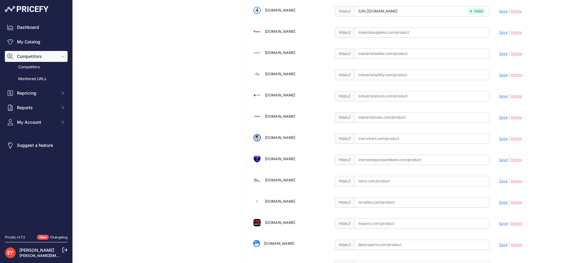
paste input "https://www.industrialzone.com/325882-opw-p511c-devrb-14.html?srsltid=AfmBOopCY…"
click at [499, 115] on span "Save" at bounding box center [503, 117] width 9 height 5
type input "https://www.industrialzone.com/325882-opw-p511c-devrb-14.html?prirule_jdsnikfkf…"
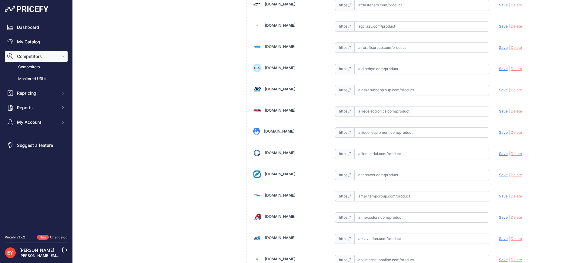
click at [394, 137] on input "text" at bounding box center [421, 132] width 135 height 10
paste input "https://alliedoilequipment.com/shop/opw-fueling-components/p511c-devrb-14-5-gal…"
click at [500, 133] on span "Save" at bounding box center [503, 132] width 9 height 5
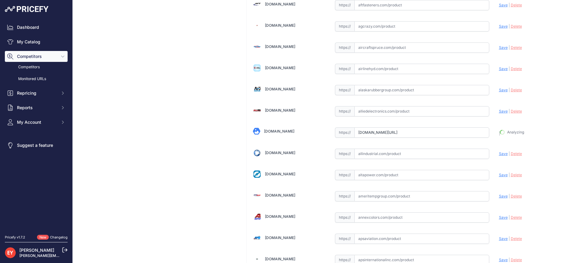
type input "https://alliedoilequipment.com/shop/opw-fueling-components/p511c-devrb-14-5-gal…"
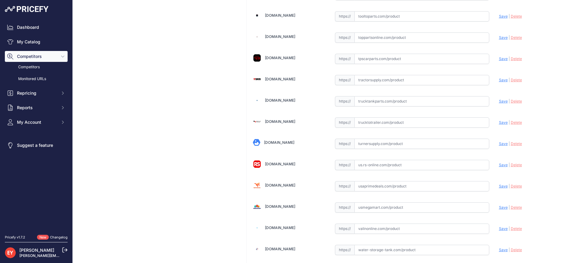
scroll to position [4586, 0]
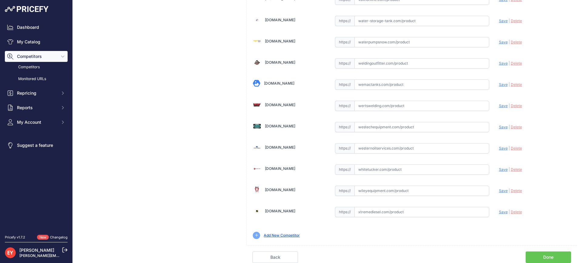
click at [531, 254] on link "Done" at bounding box center [548, 257] width 45 height 12
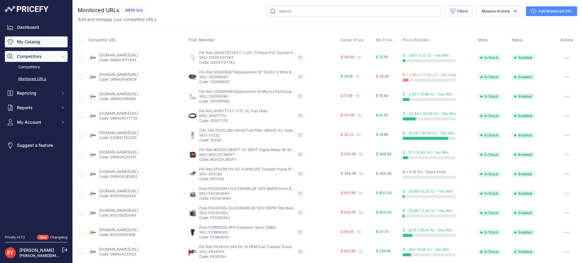
click at [26, 40] on link "My Catalog" at bounding box center [36, 41] width 63 height 11
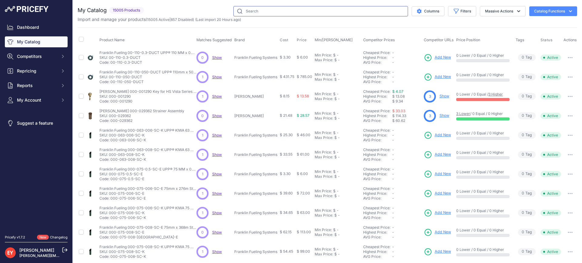
click at [343, 15] on input "text" at bounding box center [320, 11] width 175 height 10
paste input "P511C-PEVRB-14"
type input "P511C-PEVRB-14"
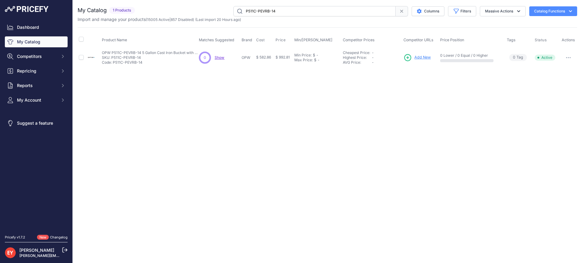
click at [426, 54] on link "Add New" at bounding box center [417, 57] width 27 height 8
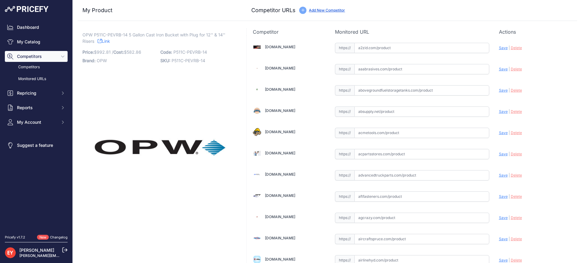
scroll to position [191, 0]
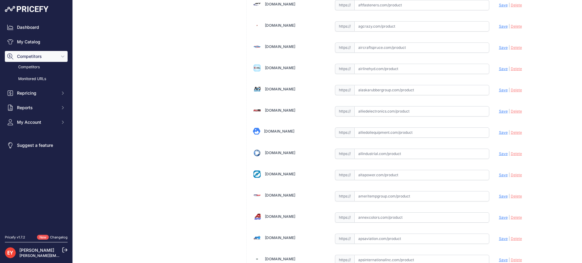
click at [364, 133] on input "text" at bounding box center [421, 132] width 135 height 10
paste input "https://alliedoilequipment.com/shop/opw-fueling-components/p511c-pevrb-14-5-gal…"
click at [501, 133] on span "Save" at bounding box center [503, 132] width 9 height 5
type input "https://alliedoilequipment.com/shop/opw-fueling-components/p511c-pevrb-14-5-gal…"
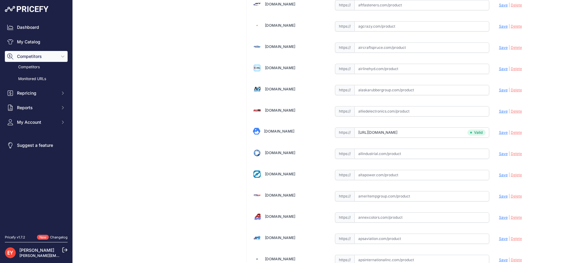
scroll to position [1826, 0]
click at [377, 130] on input "text" at bounding box center [421, 132] width 135 height 10
paste input "https://iamdoc-com.3dcartstores.com/5-Gallon-Bucket-CI-Base-W-Plug-14-Riser-Spa…"
click at [500, 132] on span "Save" at bounding box center [503, 132] width 9 height 5
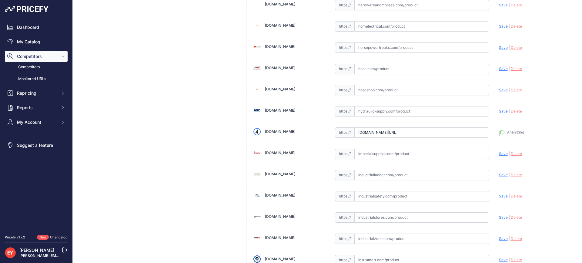
type input "https://iamdoc-com.3dcartstores.com/5-Gallon-Bucket-CI-Base-W-Plug-14-Riser-Spa…"
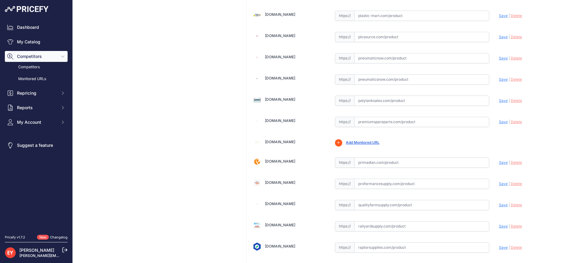
scroll to position [4600, 0]
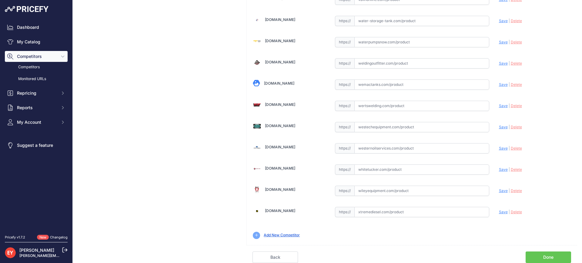
click at [546, 252] on link "Done" at bounding box center [548, 257] width 45 height 12
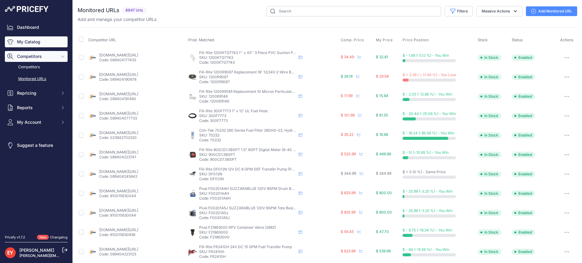
click at [39, 44] on link "My Catalog" at bounding box center [36, 41] width 63 height 11
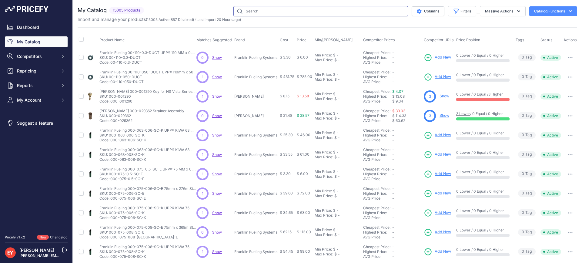
click at [286, 15] on input "text" at bounding box center [320, 11] width 175 height 10
paste input "alliedoilequipment.c"
type input "alliedoilequipment.c"
drag, startPoint x: 301, startPoint y: 10, endPoint x: 136, endPoint y: 11, distance: 165.2
click at [136, 11] on div "My Catalog 15005 Products" at bounding box center [328, 11] width 500 height 10
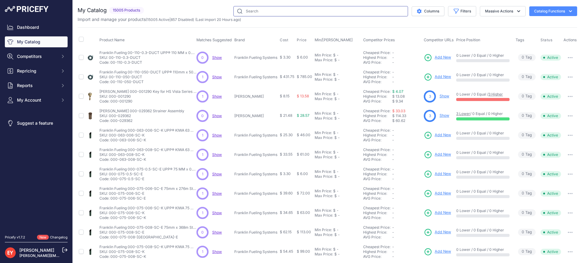
paste input "P511C-PEVRB-14"
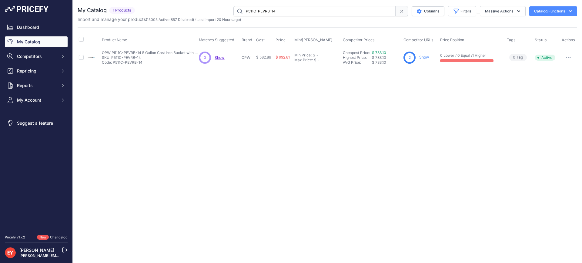
drag, startPoint x: 297, startPoint y: 12, endPoint x: 186, endPoint y: 12, distance: 110.4
click at [186, 12] on div "P511C-PEVRB-14 Columns Filters Status All Status Only Enabled Only Disabled" at bounding box center [357, 11] width 440 height 10
paste input "-GKIT"
type input "P511-GKIT"
click at [421, 54] on link "Add New" at bounding box center [417, 57] width 27 height 8
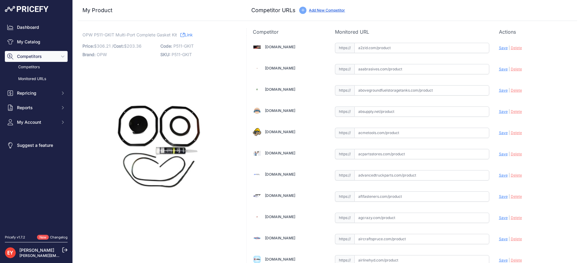
scroll to position [1932, 0]
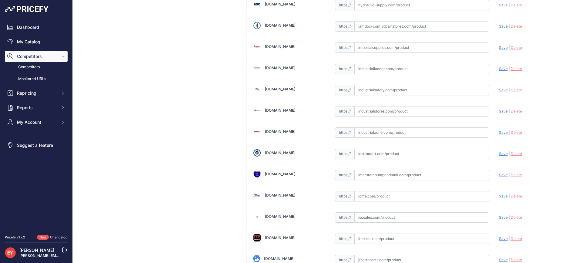
click at [377, 135] on input "text" at bounding box center [421, 132] width 135 height 10
paste input "[URL][DOMAIN_NAME]"
click at [499, 133] on span "Save" at bounding box center [503, 132] width 9 height 5
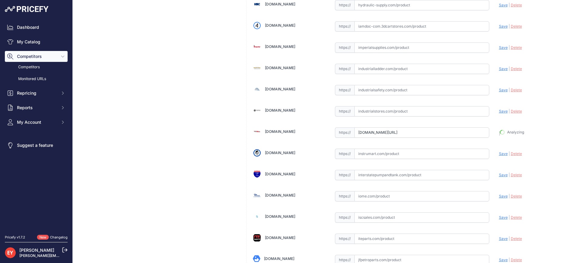
type input "https://www.industrialzone.com/326916-opw-p511-gkit.html?prirule_jdsnikfkfjsd=3…"
drag, startPoint x: 376, startPoint y: 134, endPoint x: 381, endPoint y: 124, distance: 11.5
click at [377, 134] on input "text" at bounding box center [421, 132] width 135 height 10
paste input "https://shop.sourcena.com/OPW-Fueling-Components/Multiport-Manhole-Parts/P511-G…"
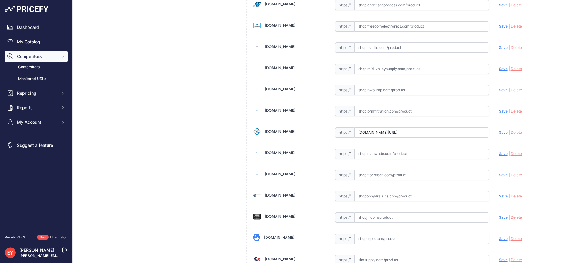
scroll to position [0, 0]
click at [499, 132] on span "Save" at bounding box center [503, 132] width 9 height 5
type input "https://shop.sourcena.com/OPW-Fueling-Components/Multiport-Manhole-Parts/P511-G…"
click at [401, 136] on input "text" at bounding box center [421, 132] width 135 height 10
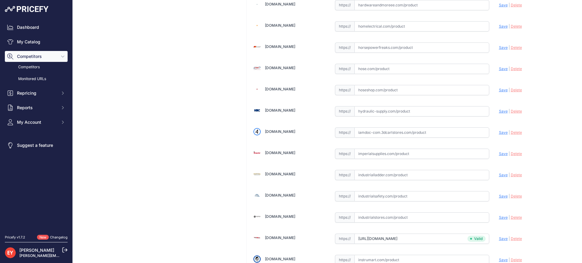
paste input "https://iamdoc-com.3dcartstores.com/Gasket-Kit-For-511-Series-Old-Style-Multi-P…"
click at [501, 134] on span "Save" at bounding box center [503, 132] width 9 height 5
type input "https://iamdoc-com.3dcartstores.com/Gasket-Kit-For-511-Series-Old-Style-Multi-P…"
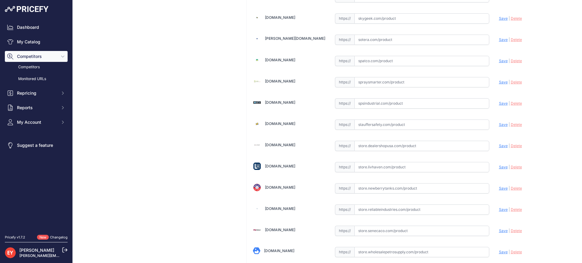
scroll to position [4586, 0]
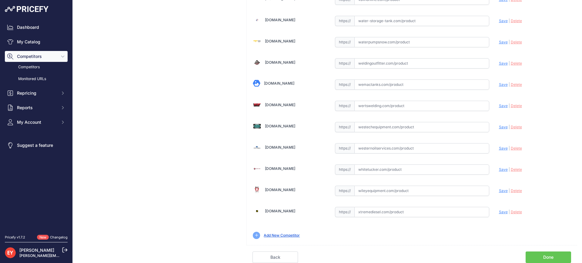
click at [543, 257] on link "Done" at bounding box center [548, 257] width 45 height 12
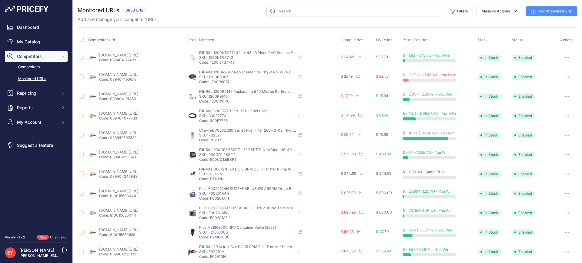
click at [30, 41] on link "My Catalog" at bounding box center [36, 41] width 63 height 11
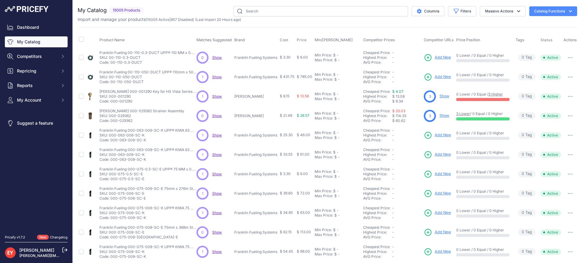
click at [255, 18] on div "Import and manage your products ( 15005 Active | 857 Disabled ) (Last import 20…" at bounding box center [328, 19] width 500 height 6
click at [254, 15] on input "text" at bounding box center [320, 11] width 175 height 10
paste input "6511-RB16"
type input "6511-RB16"
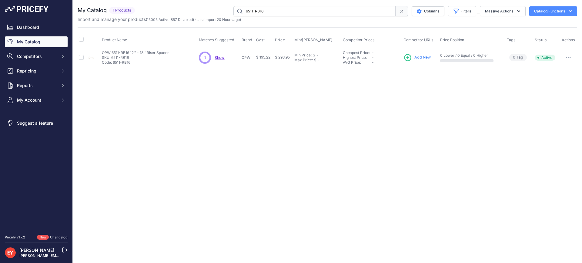
click at [418, 56] on span "Add New" at bounding box center [422, 58] width 16 height 6
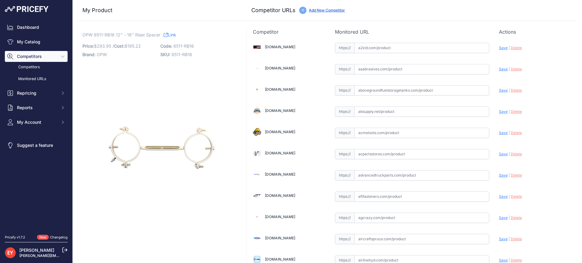
scroll to position [1826, 0]
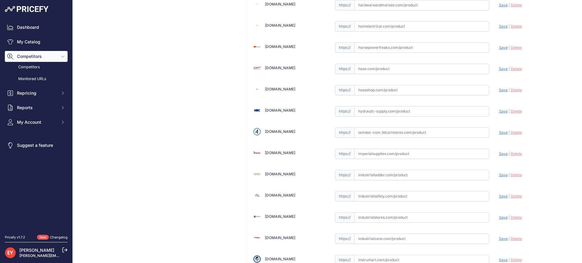
click at [371, 133] on input "text" at bounding box center [421, 132] width 135 height 10
paste input "https://iamdoc-com.3dcartstores.com/Riser-Spacer-For-12-18-Riser-Spacing_p_1057…"
click at [501, 130] on span "Save" at bounding box center [503, 132] width 9 height 5
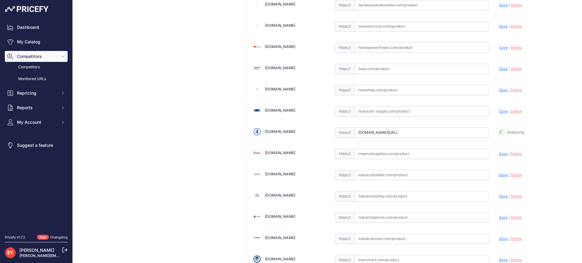
type input "https://iamdoc-com.3dcartstores.com/Riser-Spacer-For-12-18-Riser-Spacing_p_1057…"
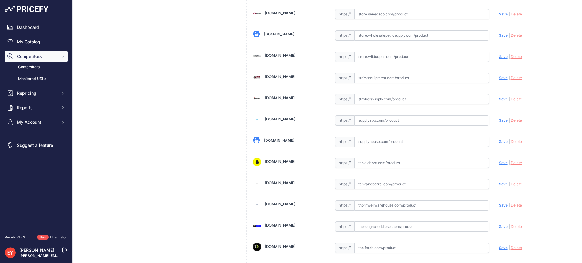
scroll to position [4600, 0]
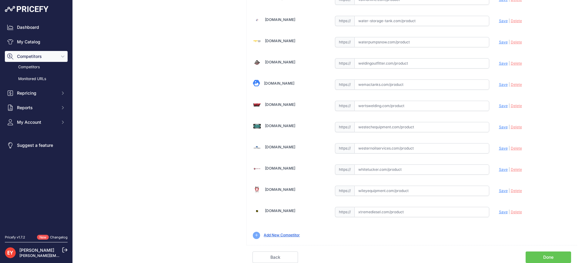
click at [545, 258] on link "Done" at bounding box center [548, 257] width 45 height 12
click at [440, 250] on div "Back Done" at bounding box center [411, 254] width 331 height 18
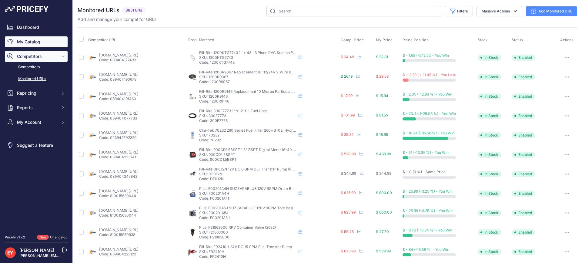
click at [28, 44] on link "My Catalog" at bounding box center [36, 41] width 63 height 11
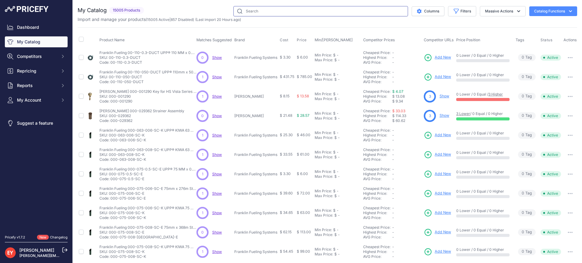
click at [266, 11] on input "text" at bounding box center [320, 11] width 175 height 10
paste input "H13441M"
type input "H13441M"
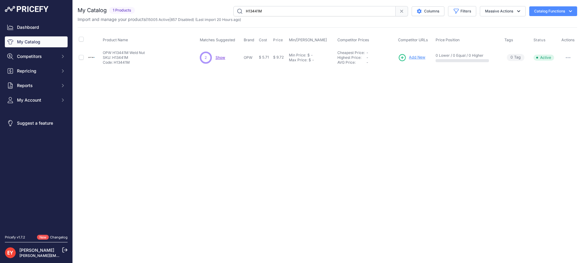
click at [421, 59] on span "Add New" at bounding box center [417, 58] width 16 height 6
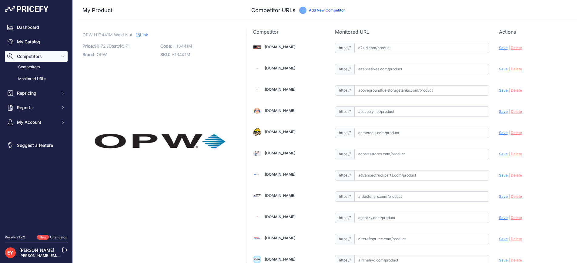
scroll to position [1826, 0]
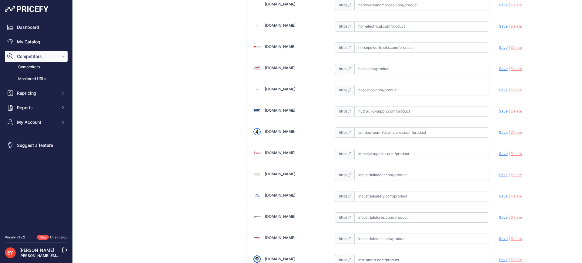
click at [383, 133] on input "text" at bounding box center [421, 132] width 135 height 10
paste input "https://iamdoc-com.3dcartstores.com/Weld-Nut-Zinc-Plate_p_10598688.html"
click at [499, 135] on div "Update Profile Save | Delete Analyzing" at bounding box center [535, 130] width 72 height 9
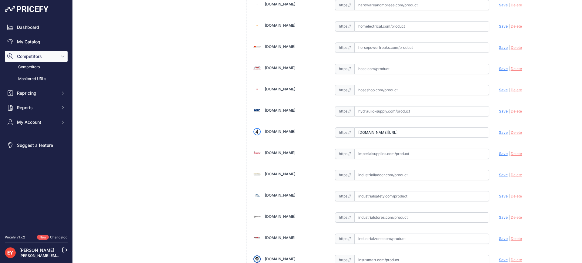
click at [499, 133] on span "Save" at bounding box center [503, 132] width 9 height 5
click at [509, 133] on span "|" at bounding box center [509, 132] width 1 height 5
type input "https://iamdoc-com.3dcartstores.com/Weld-Nut-Zinc-Plate_p_10598688.html?prirule…"
click at [385, 132] on input "text" at bounding box center [421, 132] width 135 height 10
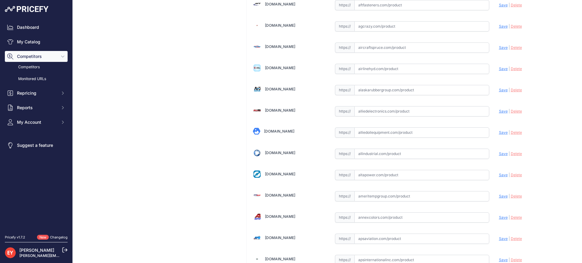
paste input "https://alliedoilequipment.com/shop/opw-fueling-components/h13441m-weld-nut-zin…"
click at [499, 133] on span "Save" at bounding box center [503, 132] width 9 height 5
type input "https://alliedoilequipment.com/shop/opw-fueling-components/h13441m-weld-nut-zin…"
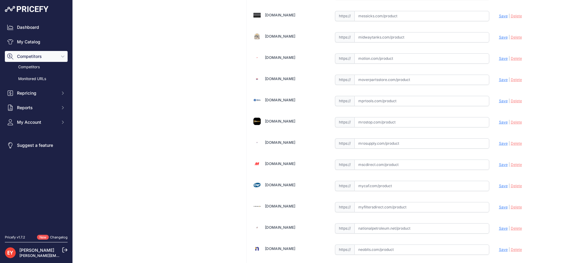
scroll to position [4586, 0]
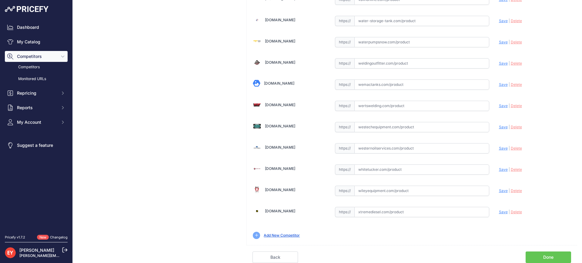
drag, startPoint x: 543, startPoint y: 257, endPoint x: 470, endPoint y: 218, distance: 82.7
click at [542, 256] on link "Done" at bounding box center [548, 257] width 45 height 12
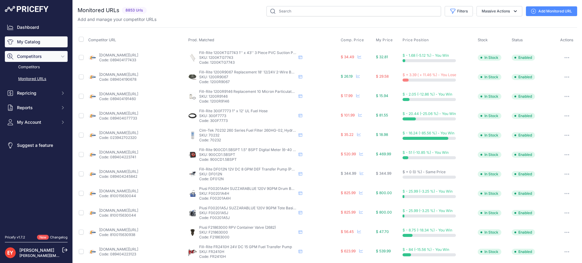
click at [28, 38] on link "My Catalog" at bounding box center [36, 41] width 63 height 11
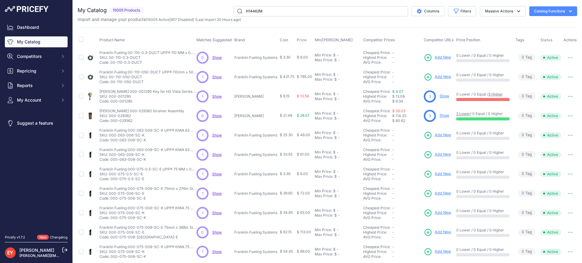
type input "H14462M"
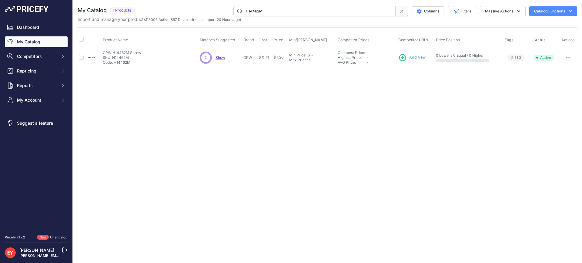
click at [417, 55] on span "Add New" at bounding box center [417, 58] width 16 height 6
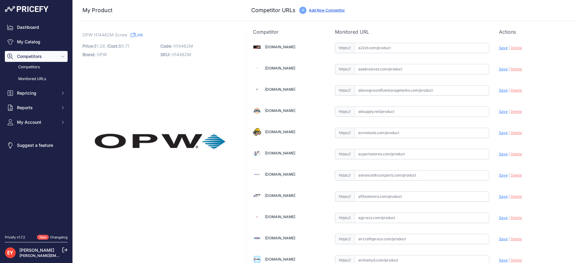
scroll to position [191, 0]
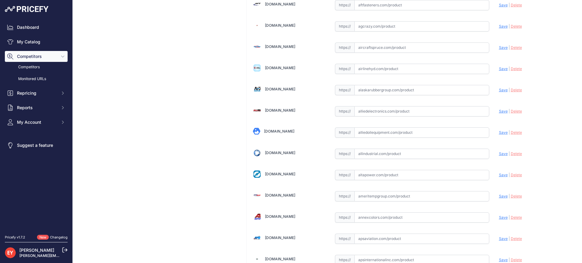
click at [365, 131] on input "text" at bounding box center [421, 132] width 135 height 10
paste input "https://alliedoilequipment.com/shop/opw-fueling-components/h14462m-screw-10-24-…"
drag, startPoint x: 500, startPoint y: 131, endPoint x: 497, endPoint y: 130, distance: 3.7
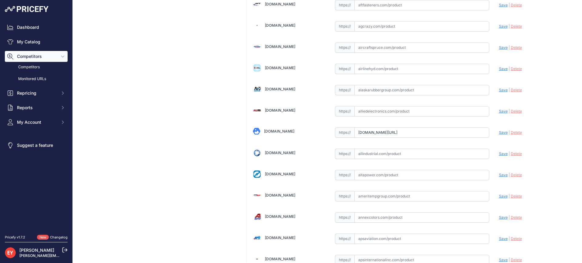
click at [500, 131] on span "Save" at bounding box center [503, 132] width 9 height 5
type input "https://alliedoilequipment.com/shop/opw-fueling-components/h14462m-screw-10-24-…"
click at [395, 132] on input "text" at bounding box center [421, 132] width 135 height 10
paste input "https://iamdoc-com.3dcartstores.com/Screw-10-24-X-5-8-Lg-Pan-Phps-Hd-Sst_p_1059…"
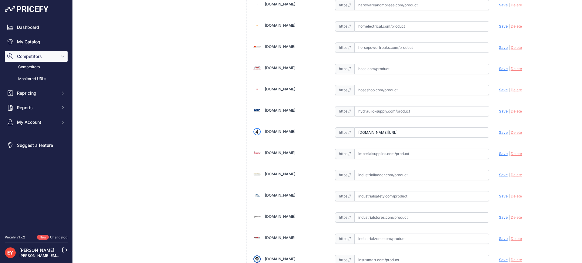
scroll to position [0, 0]
click at [499, 130] on span "Save" at bounding box center [503, 132] width 9 height 5
type input "https://iamdoc-com.3dcartstores.com/Screw-10-24-X-5-8-Lg-Pan-Phps-Hd-Sst_p_1059…"
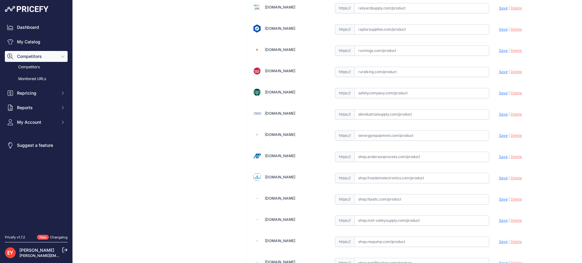
scroll to position [4586, 0]
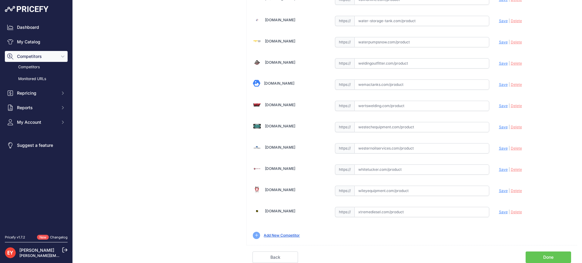
click at [541, 255] on link "Done" at bounding box center [548, 257] width 45 height 12
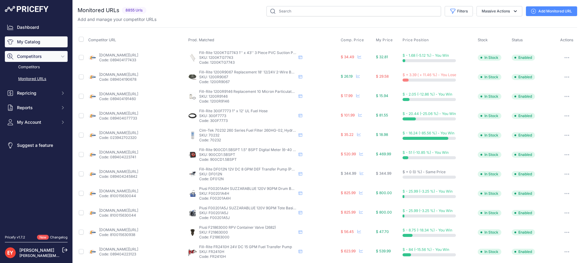
click at [28, 39] on link "My Catalog" at bounding box center [36, 41] width 63 height 11
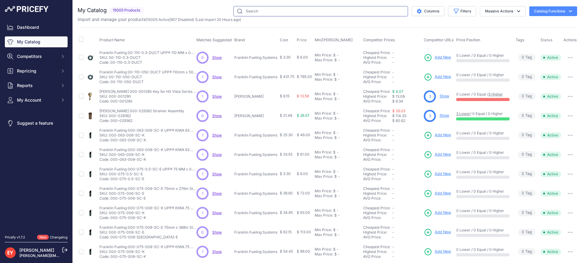
click at [245, 9] on input "text" at bounding box center [320, 11] width 175 height 10
paste input "H11620M"
type input "H11620M"
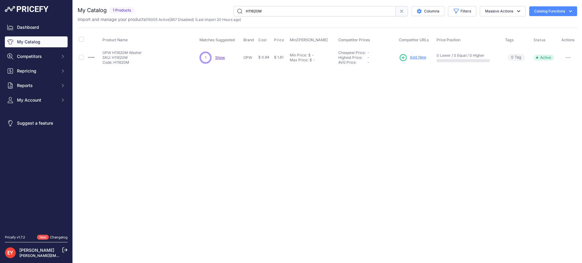
click at [406, 57] on icon at bounding box center [403, 57] width 6 height 6
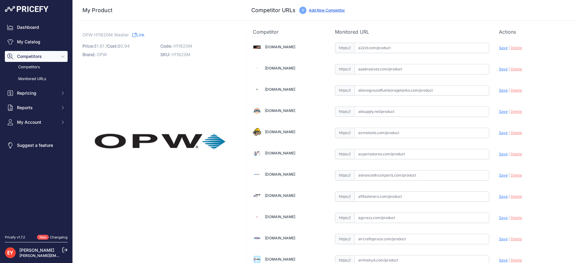
scroll to position [1826, 0]
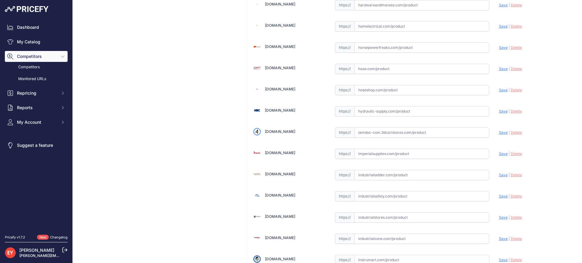
click at [378, 134] on input "text" at bounding box center [421, 132] width 135 height 10
paste input "https://iamdoc-com.3dcartstores.com/Washer-Lock-Split-0255-Id-Sst_p_10598599.ht…"
click at [499, 133] on span "Save" at bounding box center [503, 132] width 9 height 5
drag, startPoint x: 498, startPoint y: 133, endPoint x: 403, endPoint y: 108, distance: 98.5
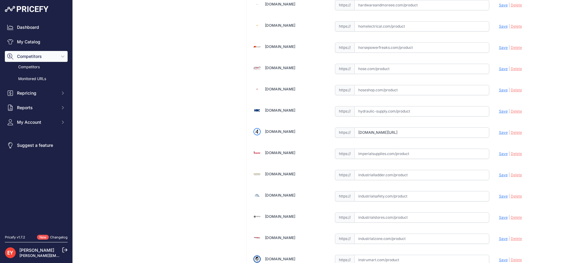
click at [0, 0] on icon at bounding box center [0, 0] width 0 height 0
type input "https://iamdoc-com.3dcartstores.com/Washer-Lock-Split-0255-Id-Sst_p_10598599.ht…"
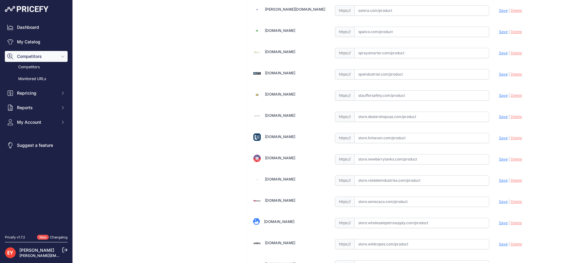
scroll to position [4600, 0]
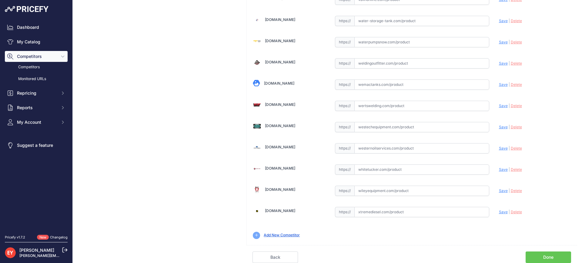
drag, startPoint x: 545, startPoint y: 256, endPoint x: 527, endPoint y: 250, distance: 19.1
click at [545, 256] on link "Done" at bounding box center [548, 257] width 45 height 12
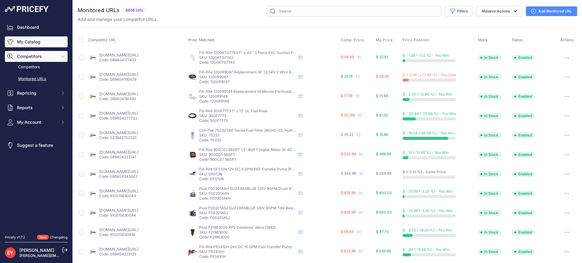
click at [42, 39] on link "My Catalog" at bounding box center [36, 41] width 63 height 11
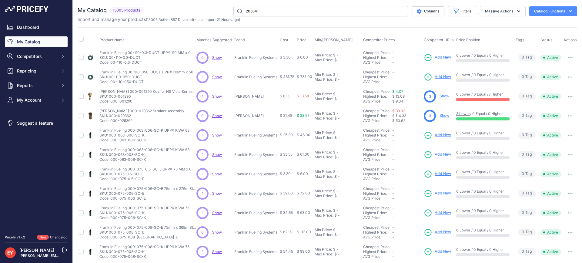
type input "203541"
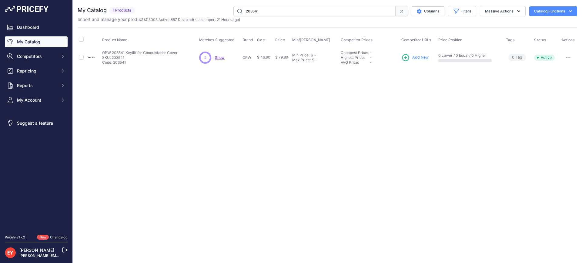
click at [414, 57] on span "Add New" at bounding box center [420, 58] width 16 height 6
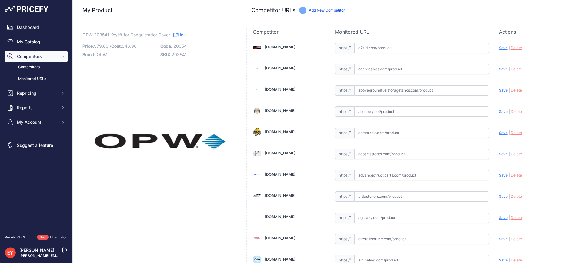
scroll to position [1826, 0]
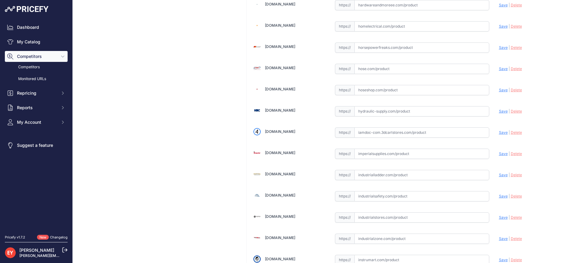
click at [355, 134] on input "text" at bounding box center [421, 132] width 135 height 10
drag, startPoint x: 355, startPoint y: 134, endPoint x: 375, endPoint y: 112, distance: 30.0
click at [355, 134] on input "text" at bounding box center [421, 132] width 135 height 10
paste input "https://iamdoc-com.3dcartstores.com/Keylift-Plate-For-Conquistador-Covers_p_105…"
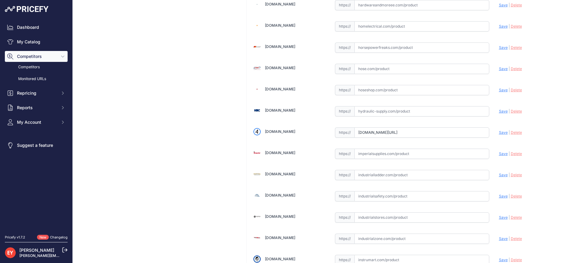
click at [499, 131] on span "Save" at bounding box center [503, 132] width 9 height 5
type input "https://iamdoc-com.3dcartstores.com/Keylift-Plate-For-Conquistador-Covers_p_105…"
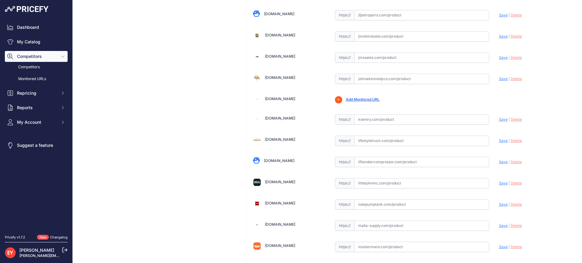
scroll to position [4600, 0]
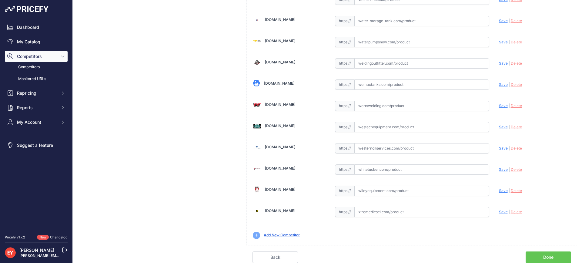
click at [547, 256] on link "Done" at bounding box center [548, 257] width 45 height 12
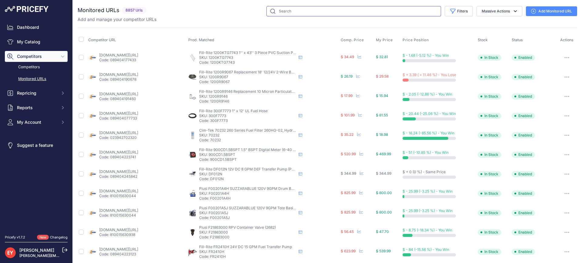
click at [287, 16] on input "text" at bounding box center [354, 11] width 175 height 10
click at [36, 45] on link "My Catalog" at bounding box center [36, 41] width 63 height 11
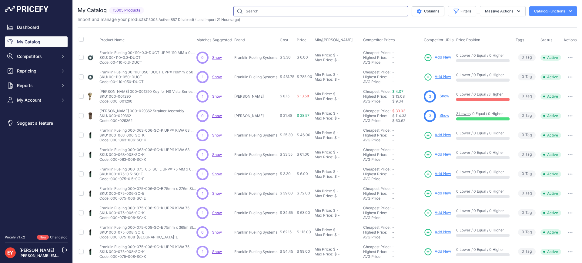
click at [258, 10] on input "text" at bounding box center [320, 11] width 175 height 10
paste input "203569"
type input "203569"
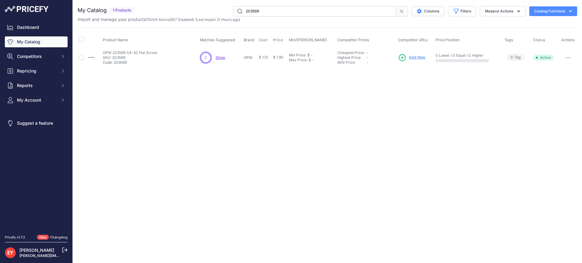
click at [421, 58] on span "Add New" at bounding box center [417, 58] width 16 height 6
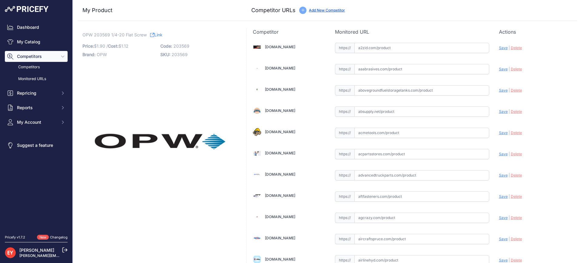
scroll to position [1826, 0]
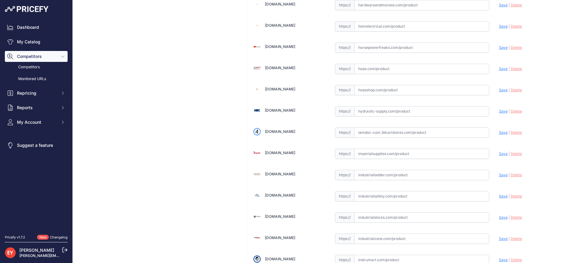
click at [372, 236] on input "text" at bounding box center [421, 238] width 135 height 10
paste input "https://www.industrialzone.com/324762-opw-203569.html?srsltid=AfmBOorSN_c8OK8z3…"
click at [500, 239] on span "Save" at bounding box center [503, 238] width 9 height 5
type input "https://www.industrialzone.com/324762-opw-203569.html?prirule_jdsnikfkfjsd=3888"
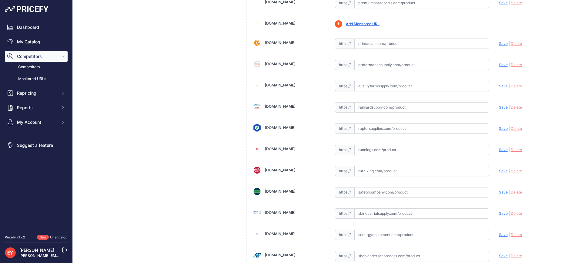
scroll to position [4586, 0]
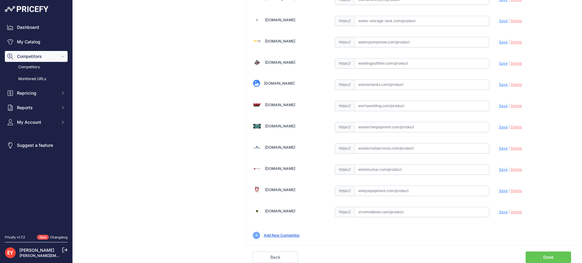
click at [549, 256] on link "Done" at bounding box center [548, 257] width 45 height 12
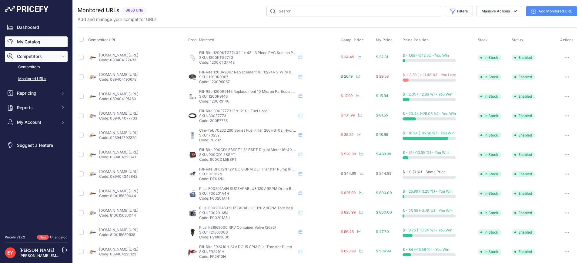
click at [26, 39] on link "My Catalog" at bounding box center [36, 41] width 63 height 11
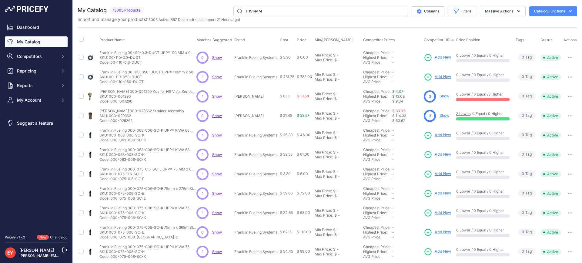
type input "H15144M"
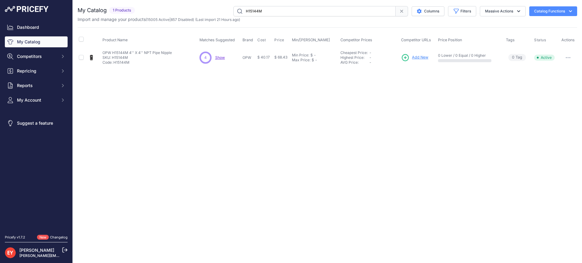
click at [421, 56] on span "Add New" at bounding box center [420, 58] width 16 height 6
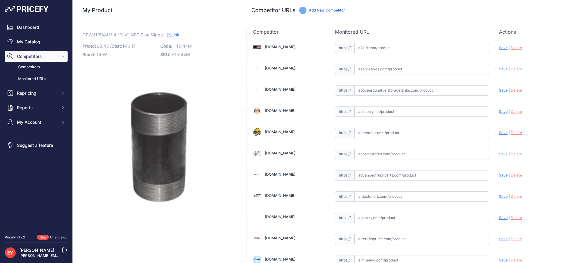
scroll to position [191, 0]
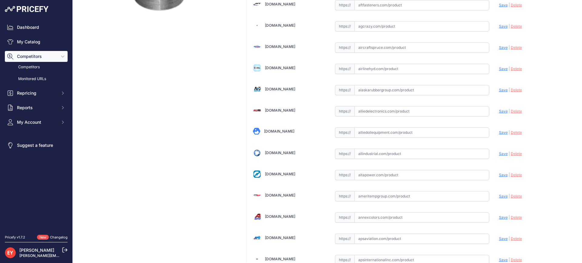
click at [370, 133] on input "text" at bounding box center [421, 132] width 135 height 10
paste input "[URL][DOMAIN_NAME]"
click at [499, 133] on span "Save" at bounding box center [503, 132] width 9 height 5
type input "[URL][DOMAIN_NAME]"
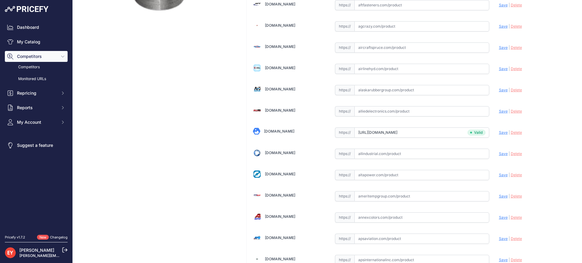
scroll to position [1826, 0]
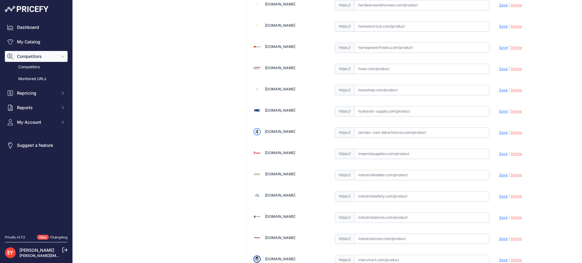
click at [377, 137] on input "text" at bounding box center [421, 132] width 135 height 10
paste input "[URL][DOMAIN_NAME]"
click at [499, 133] on span "Save" at bounding box center [503, 132] width 9 height 5
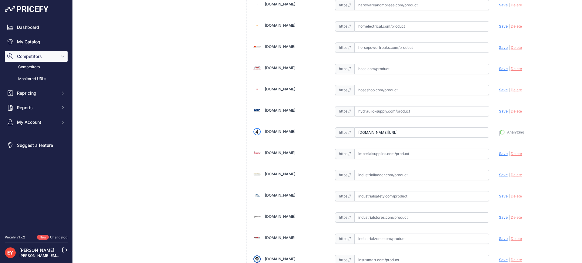
type input "https://iamdoc-com.3dcartstores.com/4-X-4-NPT-Pipe-Nipple_p_10598776.html?priru…"
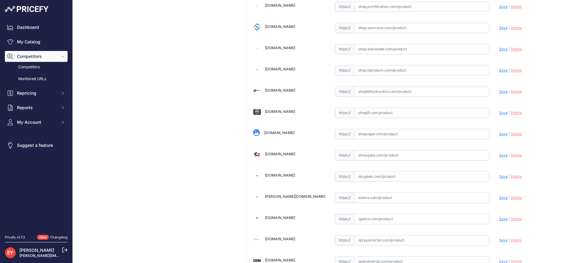
scroll to position [4600, 0]
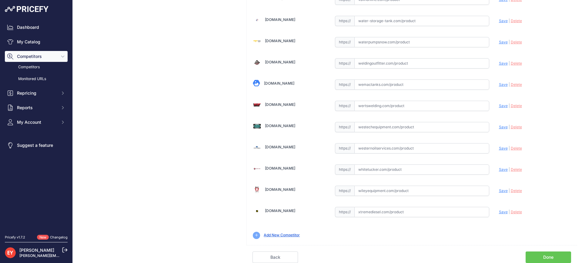
click at [562, 256] on link "Done" at bounding box center [548, 257] width 45 height 12
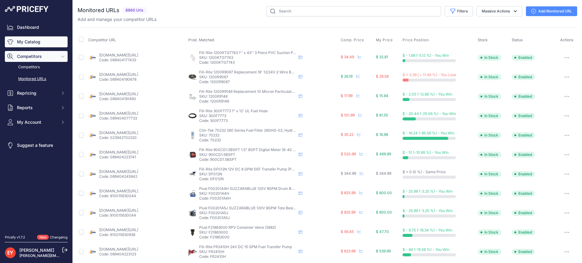
click at [37, 42] on link "My Catalog" at bounding box center [36, 41] width 63 height 11
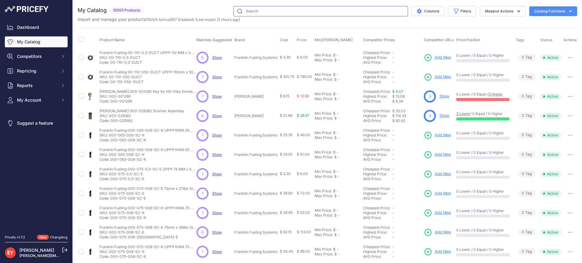
drag, startPoint x: 0, startPoint y: 0, endPoint x: 308, endPoint y: 8, distance: 308.5
click at [308, 8] on input "text" at bounding box center [320, 11] width 175 height 10
paste input "H14463M"
type input "H14463M"
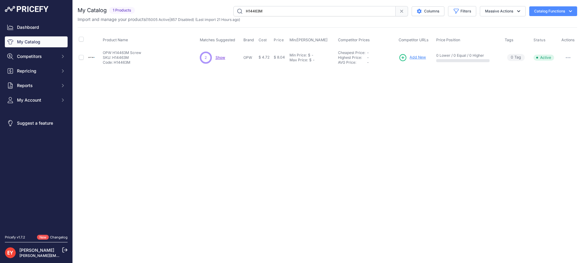
click at [422, 59] on span "Add New" at bounding box center [418, 58] width 16 height 6
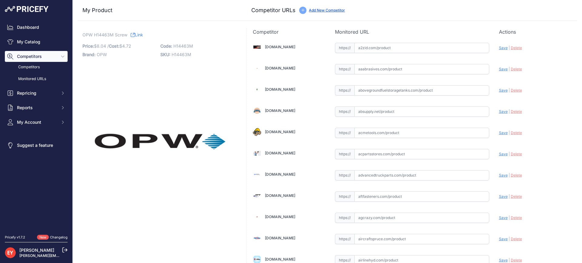
scroll to position [191, 0]
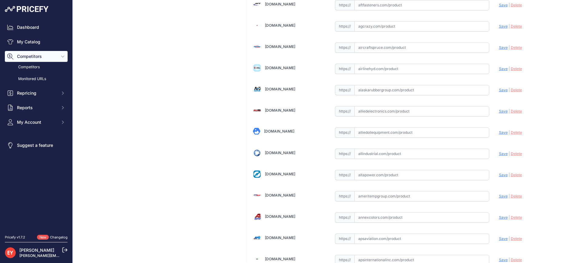
click at [370, 132] on input "text" at bounding box center [421, 132] width 135 height 10
paste input "https://alliedoilequipment.com/shop/opw-fueling-components/h14463m-screw-10-24-…"
click at [499, 131] on span "Save" at bounding box center [503, 132] width 9 height 5
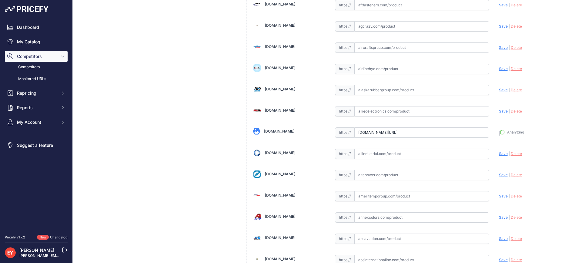
type input "https://alliedoilequipment.com/shop/opw-fueling-components/h14463m-screw-10-24-…"
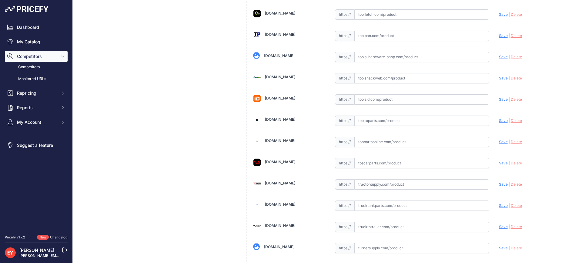
scroll to position [4600, 0]
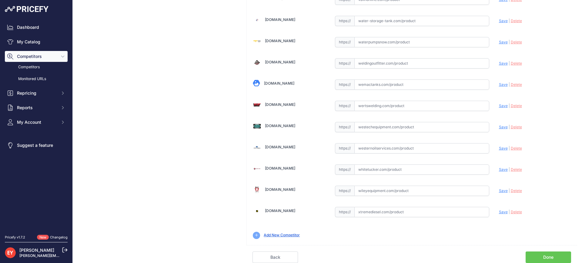
click at [536, 256] on link "Done" at bounding box center [548, 257] width 45 height 12
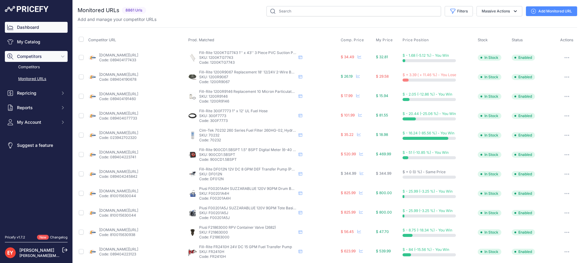
click at [27, 31] on link "Dashboard" at bounding box center [36, 27] width 63 height 11
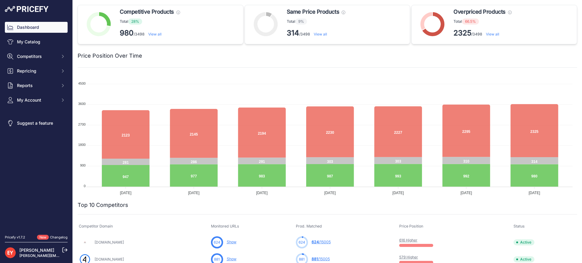
click at [495, 35] on link "View all" at bounding box center [492, 34] width 13 height 5
click at [493, 34] on link "View all" at bounding box center [492, 34] width 13 height 5
